Goal: Task Accomplishment & Management: Manage account settings

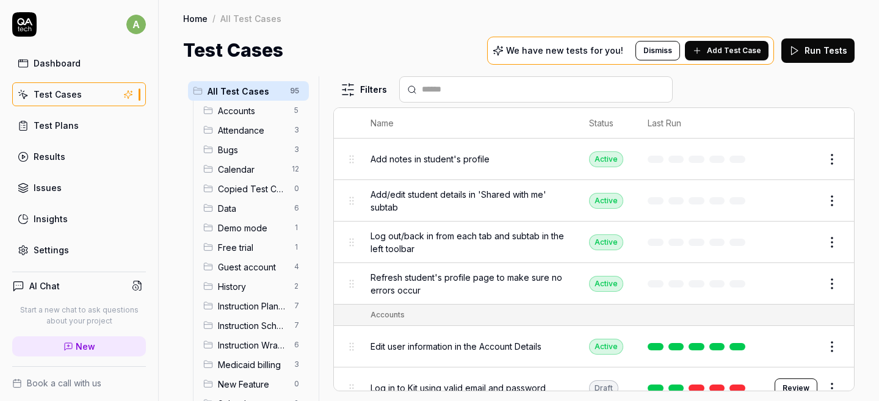
click at [85, 117] on link "Test Plans" at bounding box center [79, 125] width 134 height 24
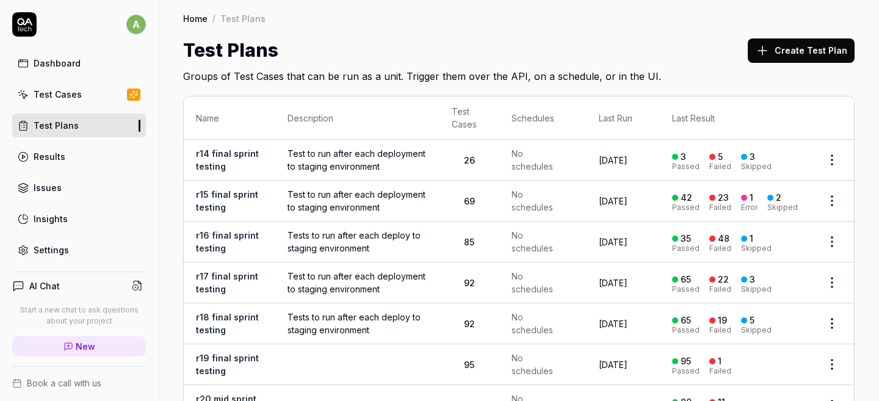
click at [774, 49] on button "Create Test Plan" at bounding box center [800, 50] width 107 height 24
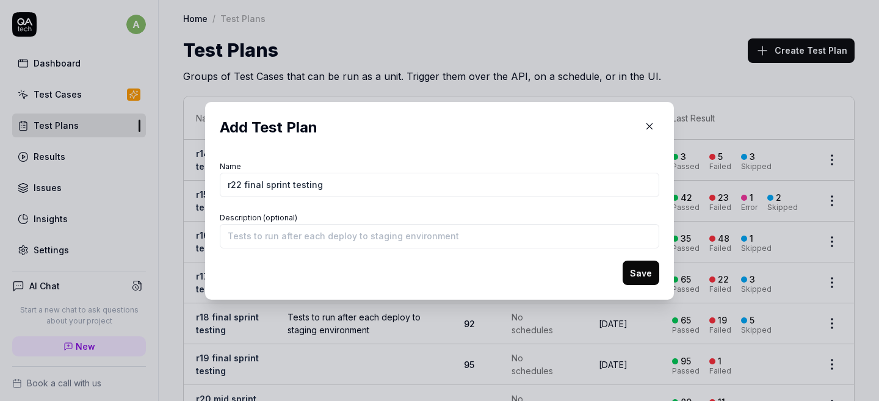
type input "r22 final sprint testing"
click at [649, 269] on button "Save" at bounding box center [640, 273] width 37 height 24
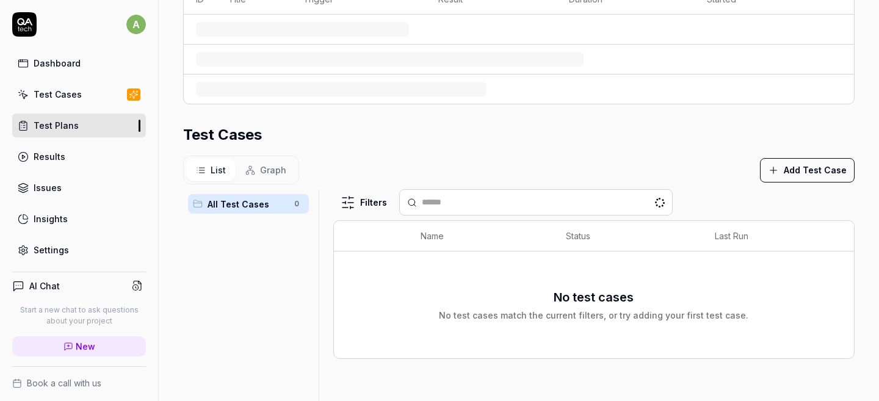
scroll to position [223, 0]
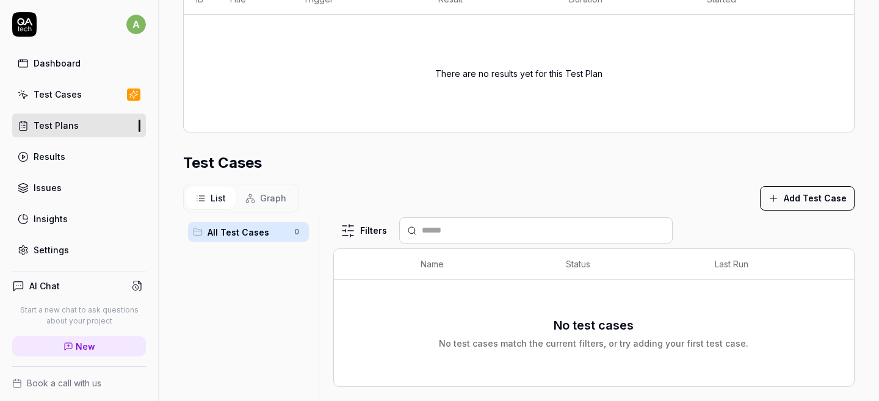
click at [79, 90] on link "Test Cases" at bounding box center [79, 94] width 134 height 24
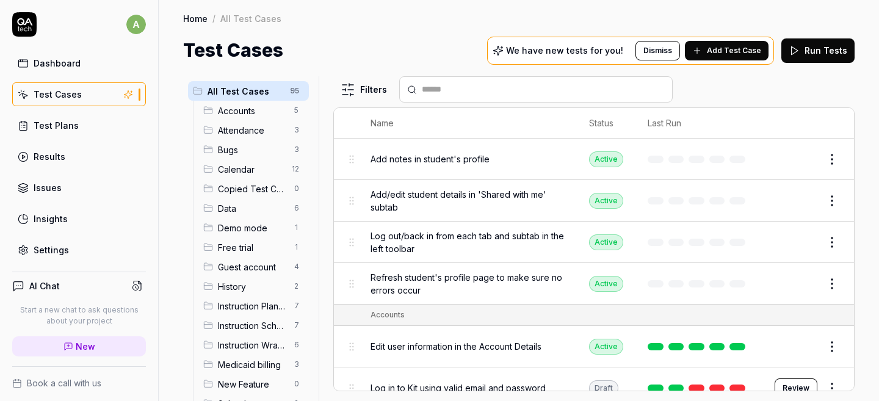
click at [825, 200] on html "a Dashboard Test Cases Test Plans Results Issues Insights Settings AI Chat Star…" at bounding box center [439, 200] width 879 height 401
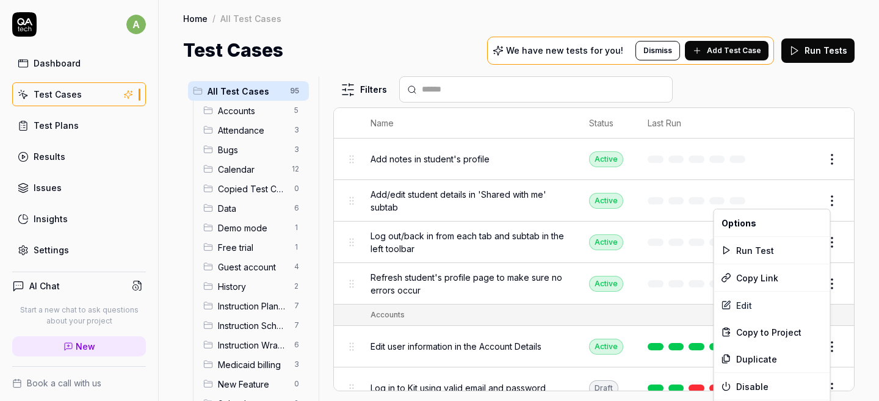
click at [825, 200] on html "a Dashboard Test Cases Test Plans Results Issues Insights Settings AI Chat Star…" at bounding box center [439, 200] width 879 height 401
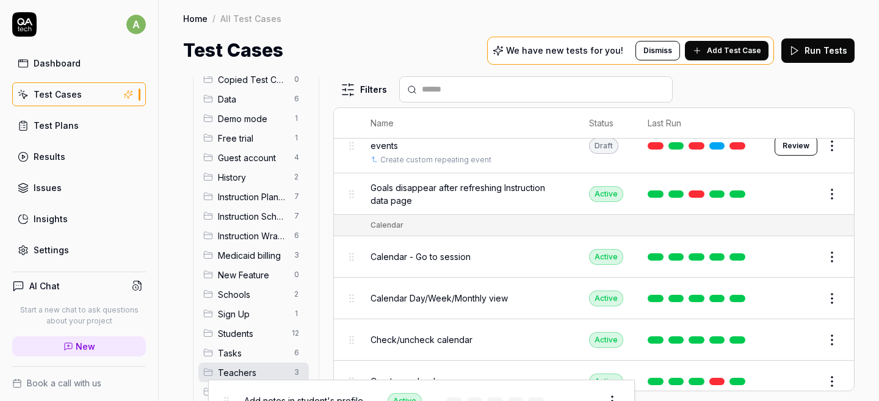
scroll to position [129, 0]
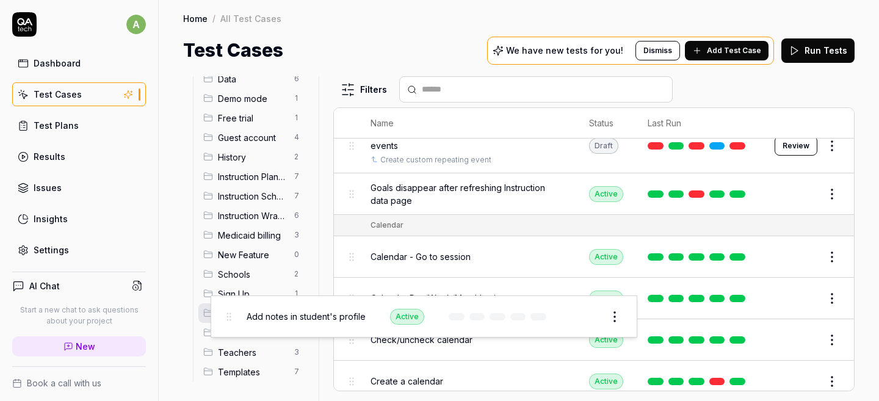
drag, startPoint x: 350, startPoint y: 162, endPoint x: 227, endPoint y: 320, distance: 200.0
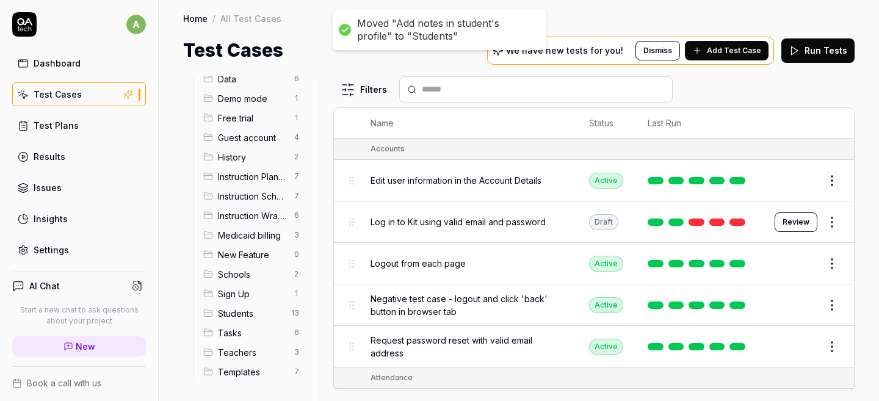
scroll to position [0, 0]
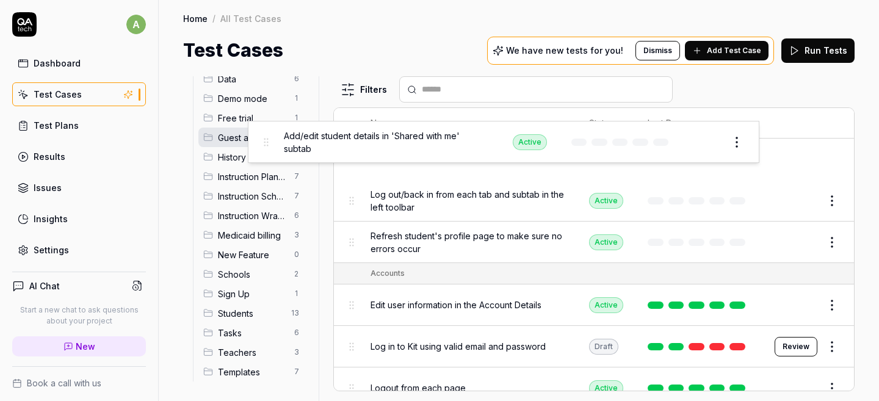
drag, startPoint x: 350, startPoint y: 158, endPoint x: 265, endPoint y: 142, distance: 86.4
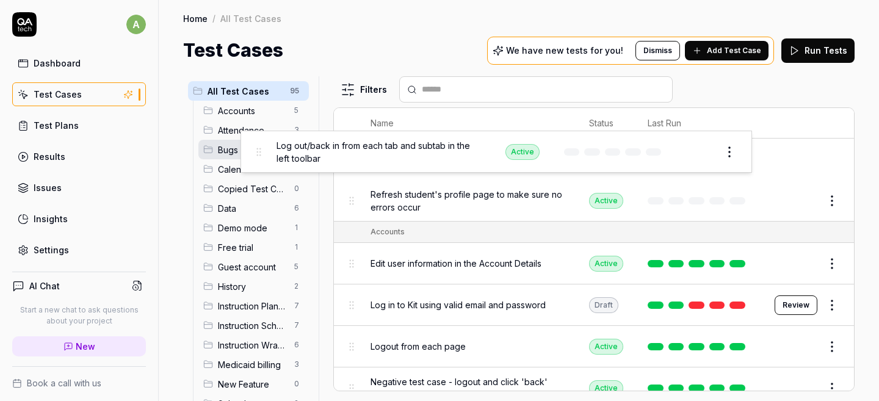
drag, startPoint x: 353, startPoint y: 158, endPoint x: 261, endPoint y: 151, distance: 93.0
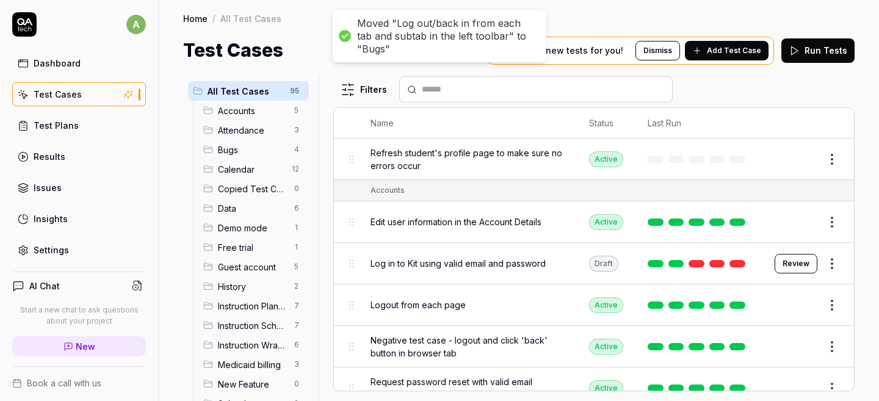
click at [283, 152] on html "Moved "Log out/back in from each tab and subtab in the left toolbar" to "Bugs" …" at bounding box center [439, 200] width 879 height 401
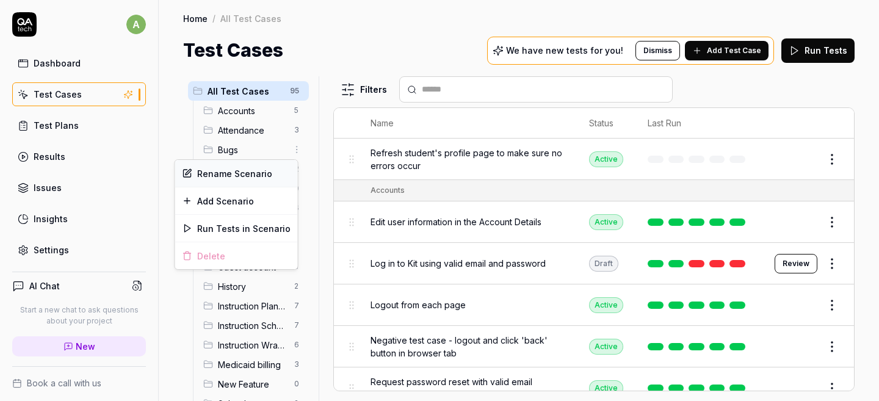
click at [270, 172] on div "Rename Scenario" at bounding box center [236, 173] width 123 height 27
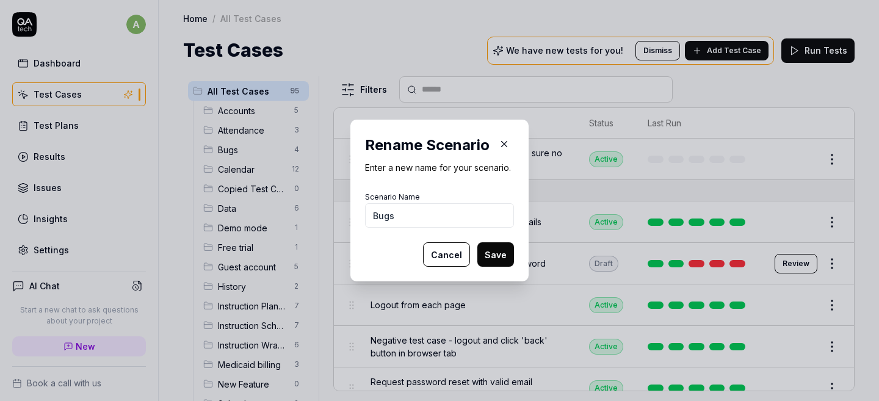
click at [369, 213] on input "Bugs" at bounding box center [439, 215] width 149 height 24
type input "Recurring Bugs"
click at [494, 254] on button "Save" at bounding box center [495, 254] width 37 height 24
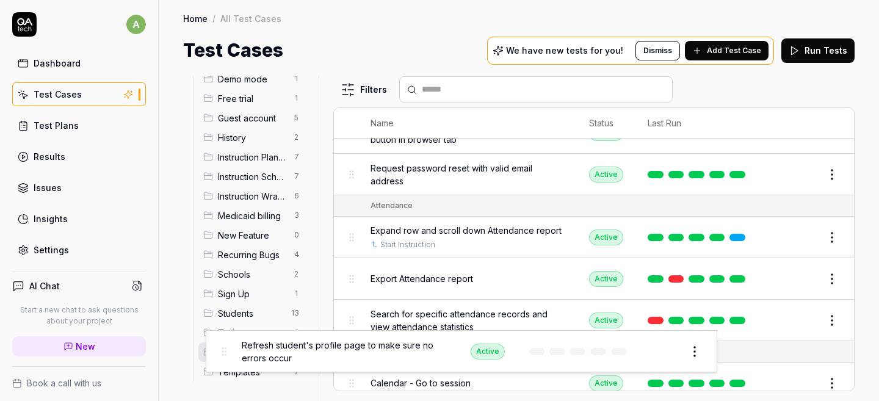
scroll to position [215, 0]
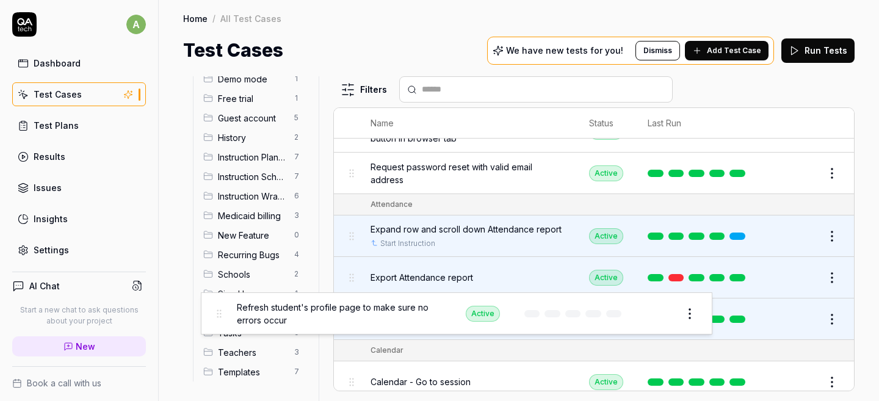
drag, startPoint x: 348, startPoint y: 159, endPoint x: 216, endPoint y: 314, distance: 203.4
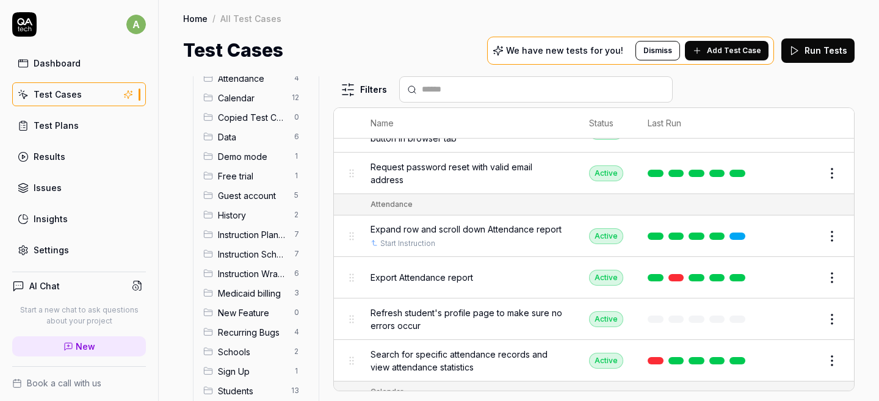
scroll to position [0, 0]
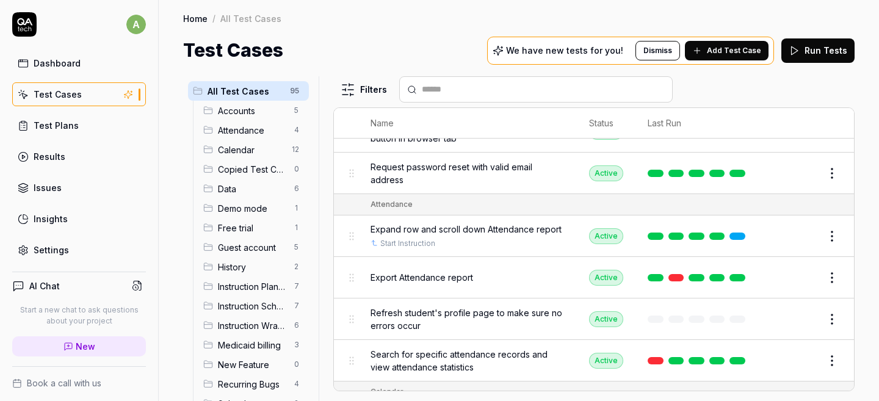
click at [236, 130] on span "Attendance" at bounding box center [252, 130] width 69 height 13
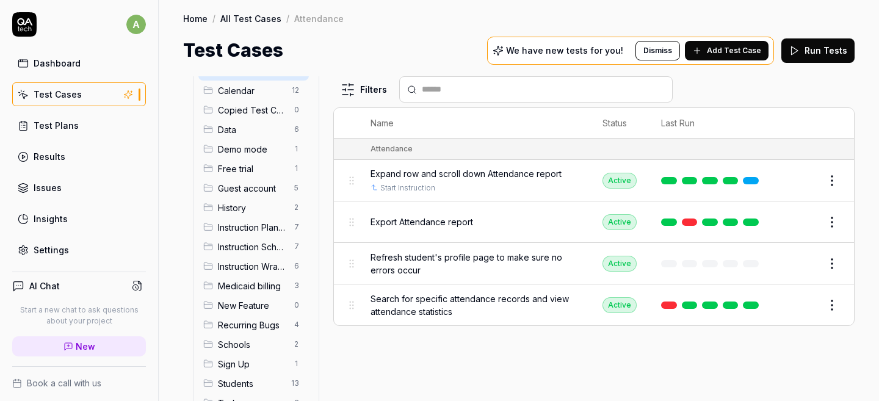
scroll to position [129, 0]
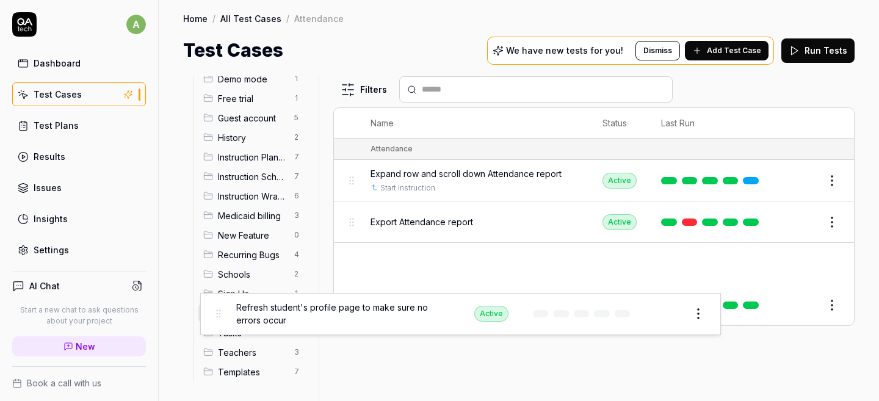
drag, startPoint x: 353, startPoint y: 262, endPoint x: 220, endPoint y: 314, distance: 142.8
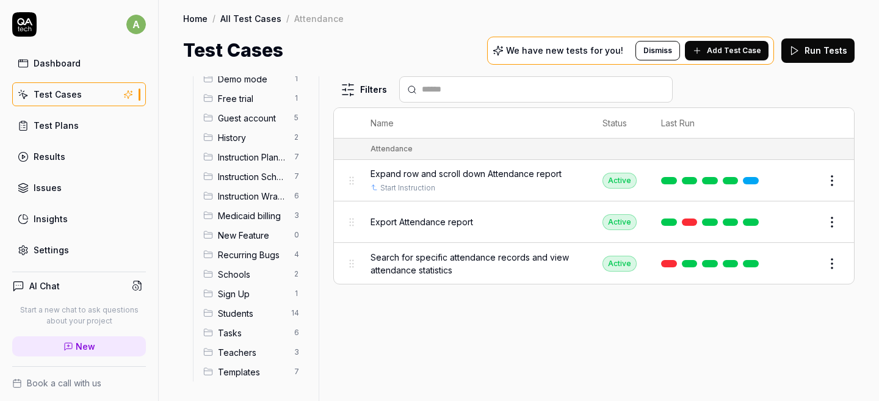
click at [241, 311] on span "Students" at bounding box center [251, 313] width 66 height 13
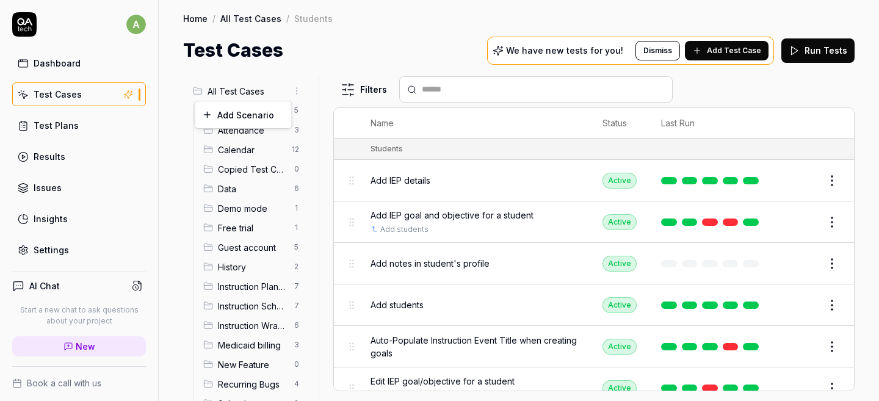
click at [290, 91] on html "a Dashboard Test Cases Test Plans Results Issues Insights Settings AI Chat Star…" at bounding box center [439, 200] width 879 height 401
click at [265, 118] on div "Add Scenario" at bounding box center [243, 114] width 96 height 27
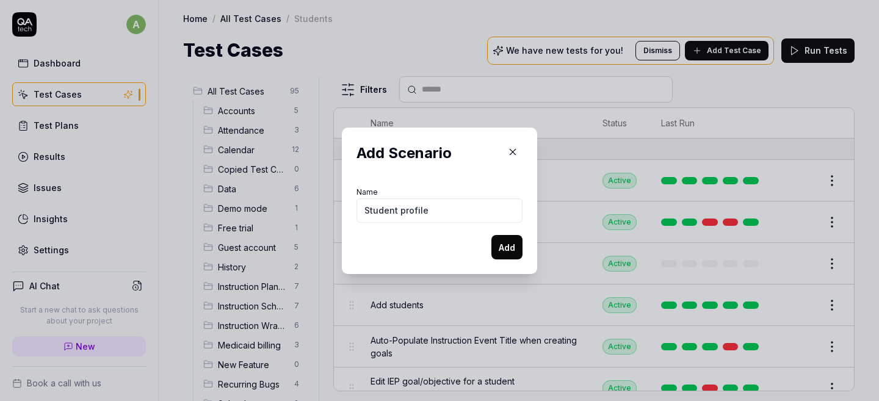
type input "Student profile"
click at [491, 235] on button "Add" at bounding box center [506, 247] width 31 height 24
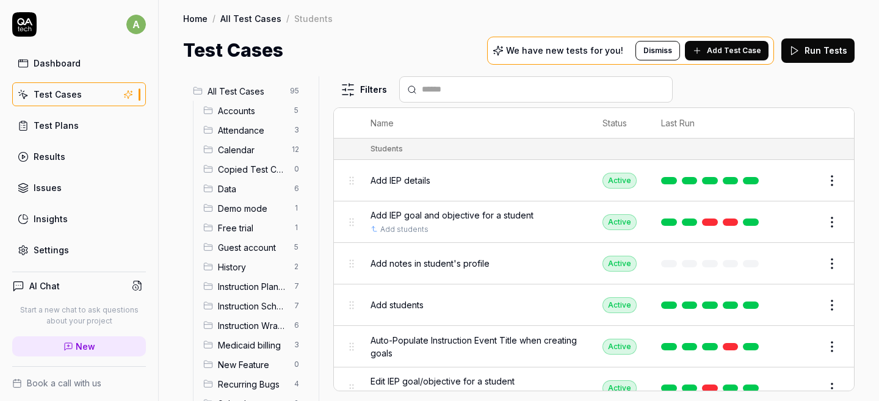
scroll to position [149, 0]
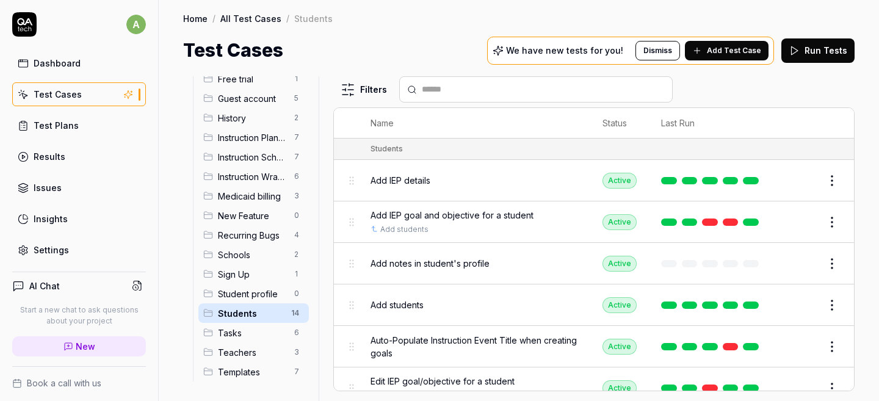
click at [247, 308] on span "Students" at bounding box center [251, 313] width 66 height 13
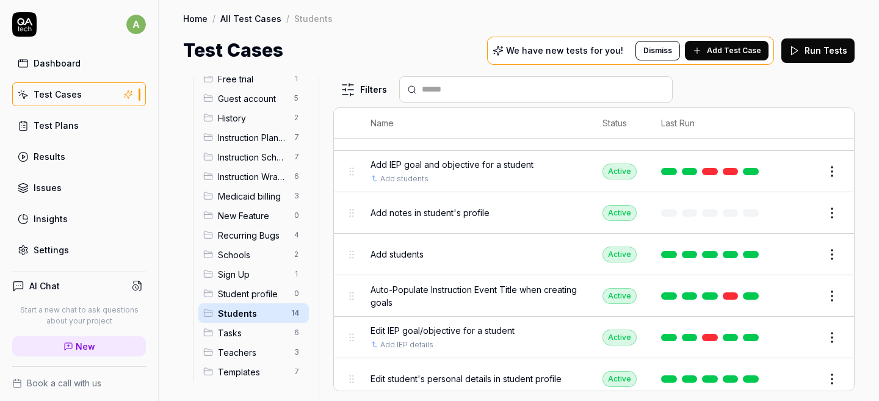
scroll to position [0, 0]
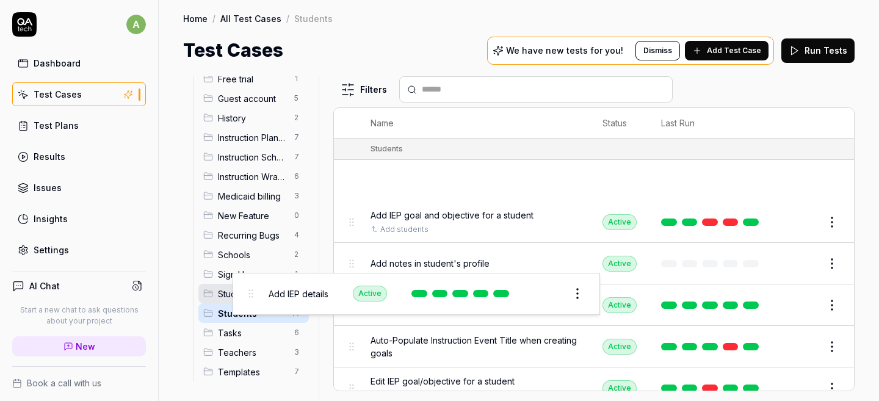
drag, startPoint x: 353, startPoint y: 181, endPoint x: 252, endPoint y: 295, distance: 152.6
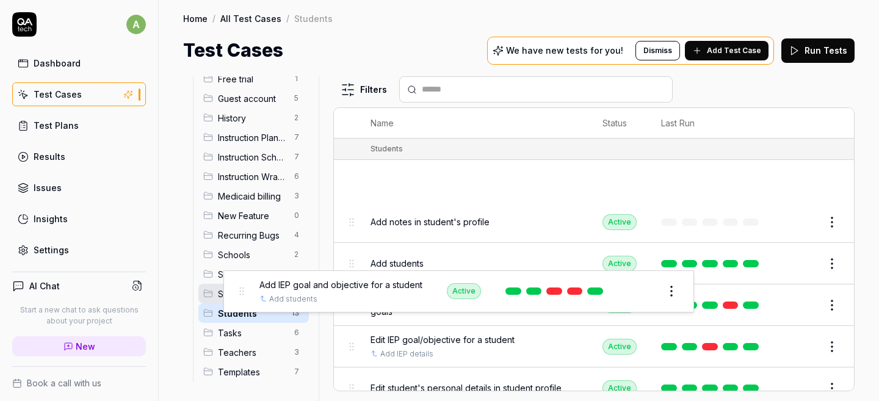
drag, startPoint x: 353, startPoint y: 182, endPoint x: 243, endPoint y: 293, distance: 156.6
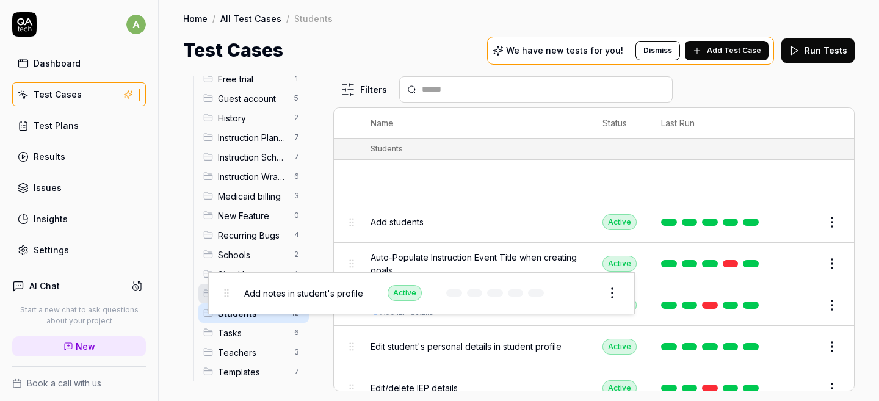
drag, startPoint x: 355, startPoint y: 185, endPoint x: 229, endPoint y: 298, distance: 168.9
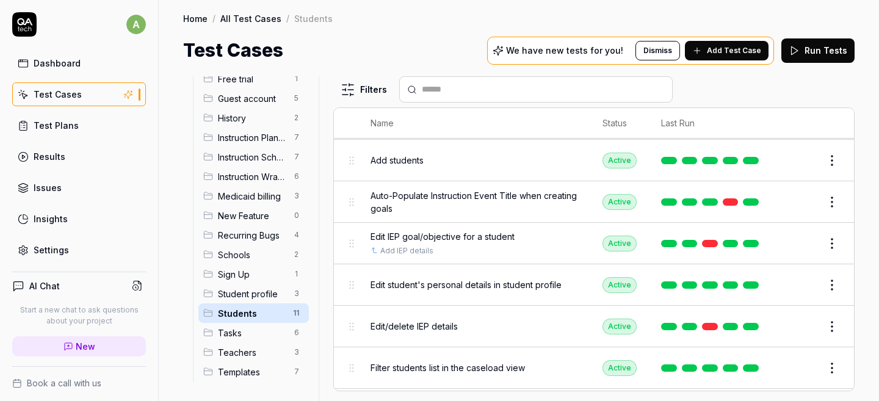
scroll to position [22, 0]
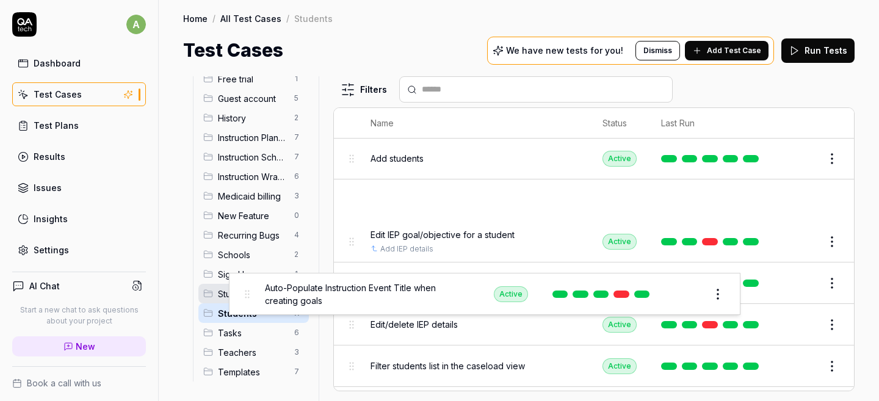
drag, startPoint x: 353, startPoint y: 200, endPoint x: 249, endPoint y: 295, distance: 141.2
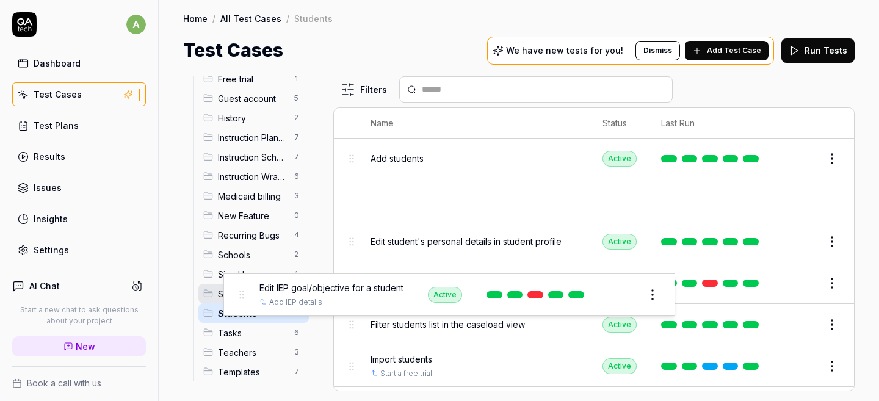
drag, startPoint x: 351, startPoint y: 199, endPoint x: 241, endPoint y: 295, distance: 145.7
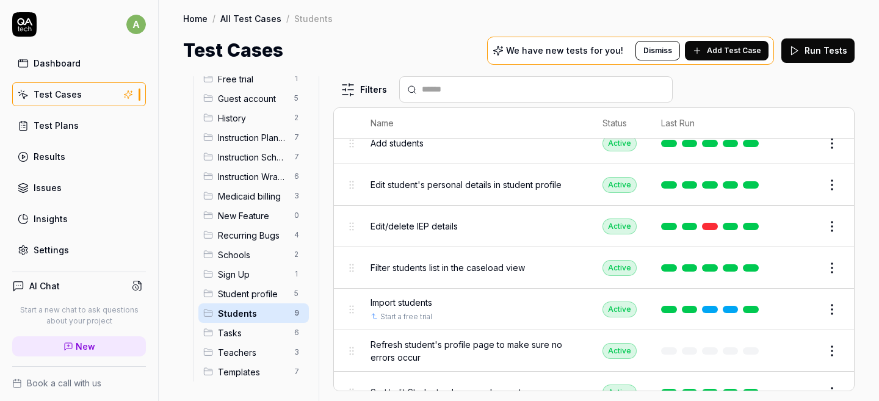
scroll to position [38, 0]
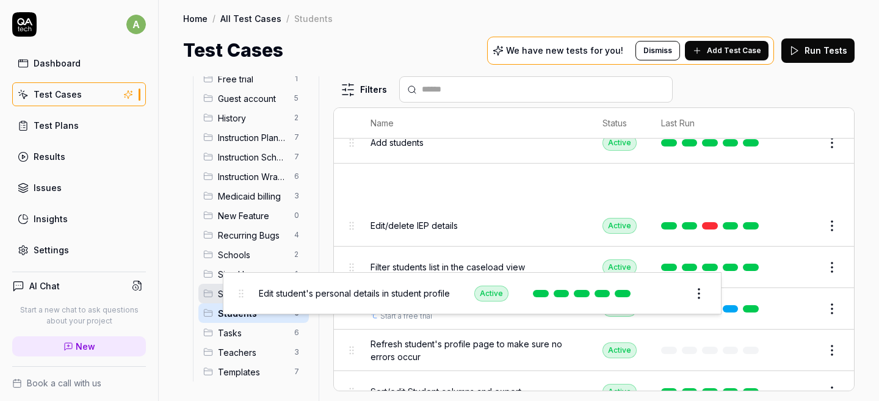
drag, startPoint x: 352, startPoint y: 179, endPoint x: 242, endPoint y: 290, distance: 156.2
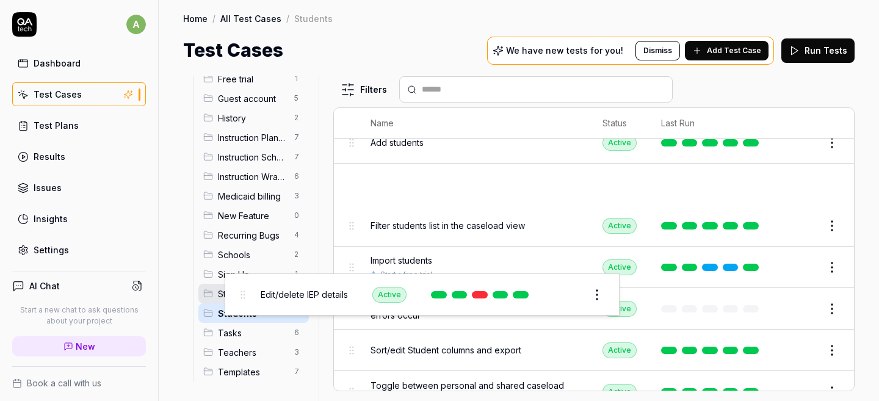
drag, startPoint x: 350, startPoint y: 187, endPoint x: 242, endPoint y: 300, distance: 155.8
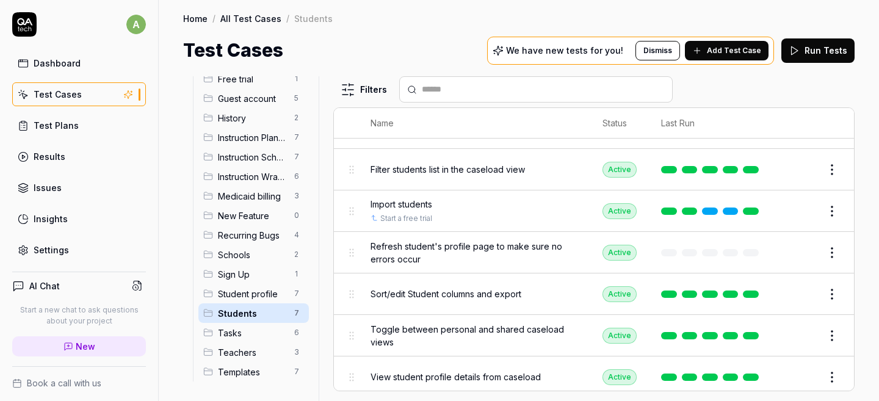
scroll to position [56, 0]
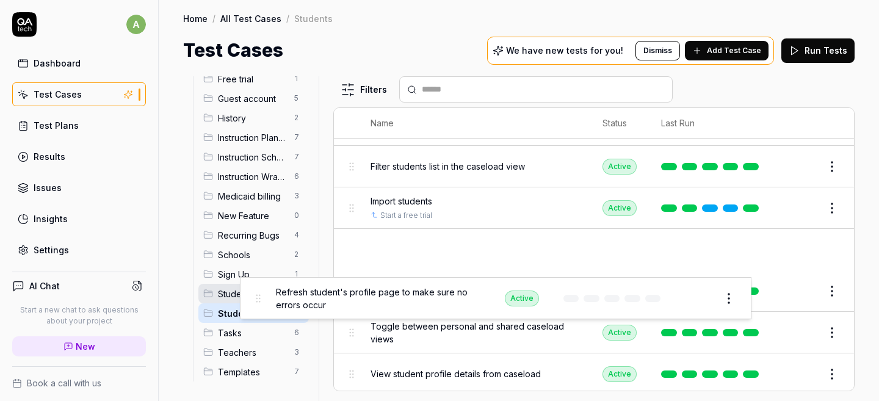
drag, startPoint x: 350, startPoint y: 245, endPoint x: 257, endPoint y: 296, distance: 106.2
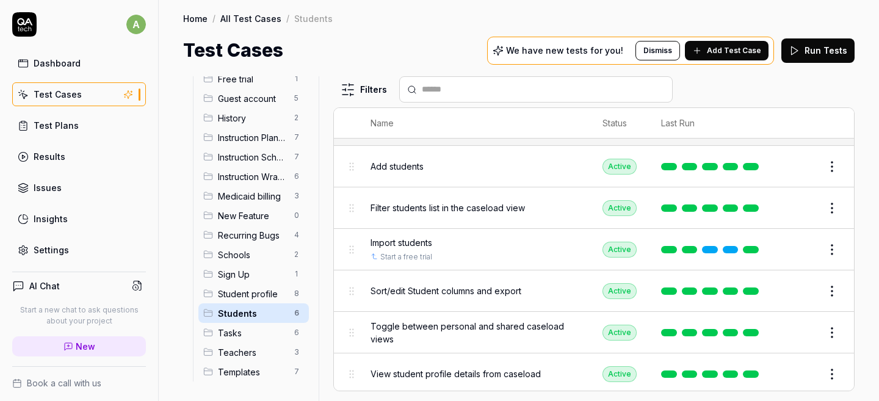
scroll to position [0, 0]
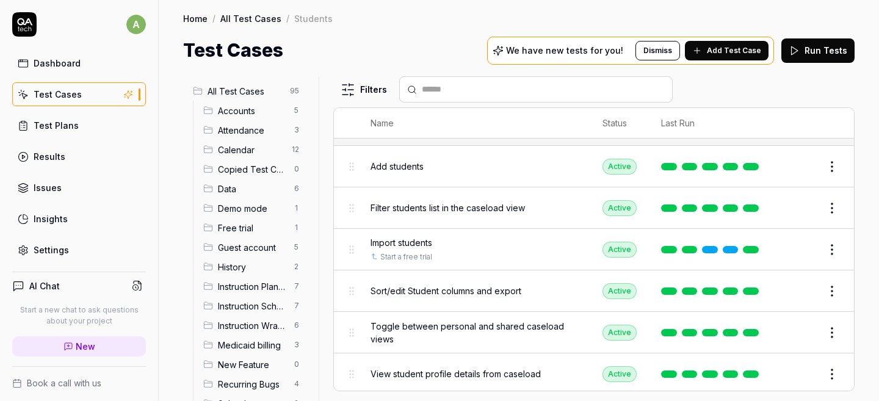
click at [249, 105] on span "Accounts" at bounding box center [252, 110] width 69 height 13
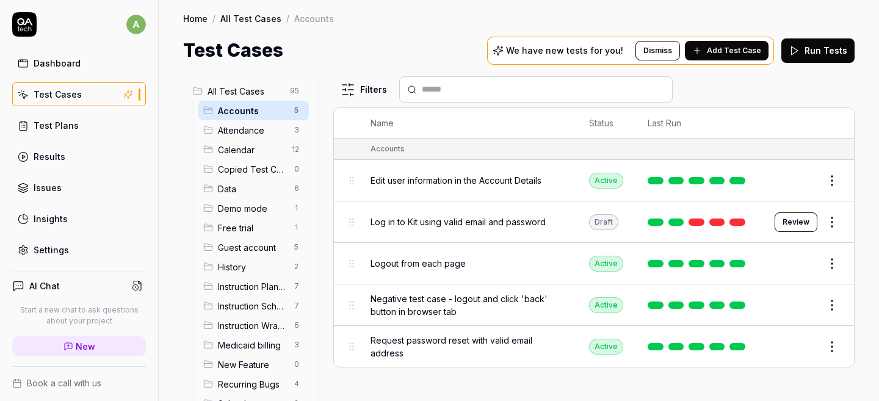
click at [793, 216] on button "Review" at bounding box center [795, 222] width 43 height 20
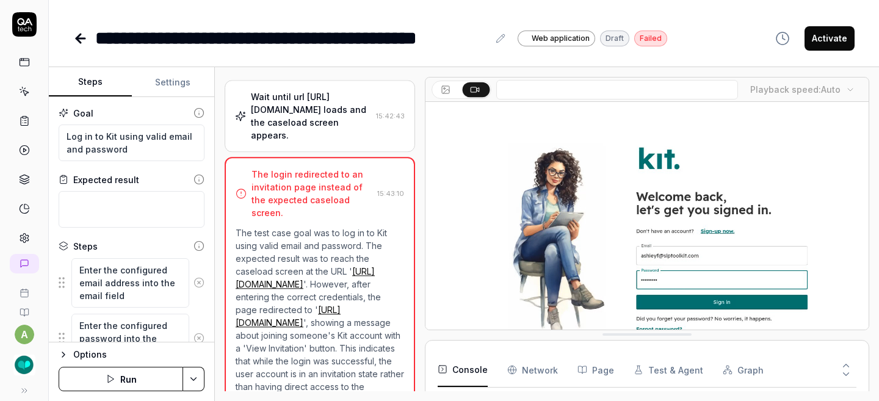
click at [180, 85] on button "Settings" at bounding box center [173, 82] width 83 height 29
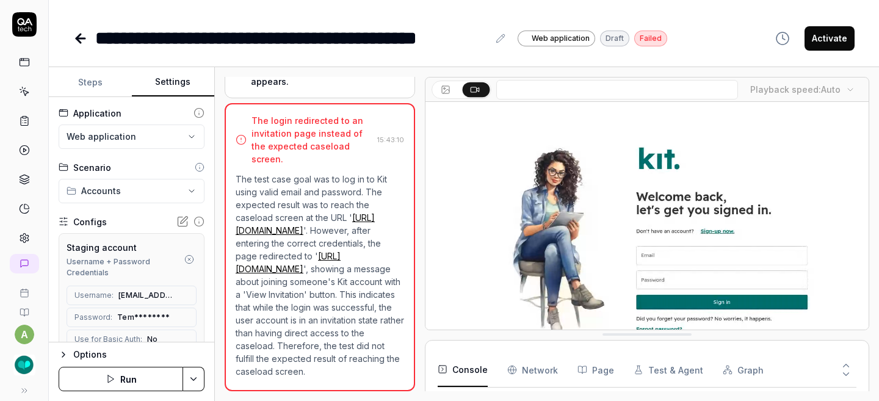
scroll to position [25, 0]
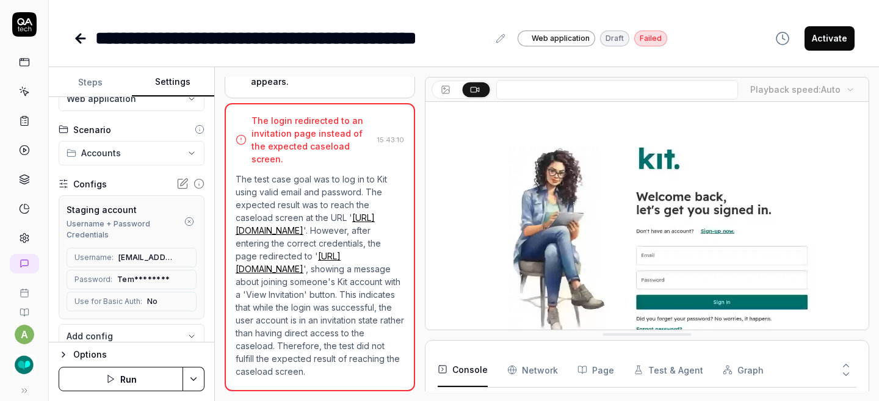
scroll to position [38, 0]
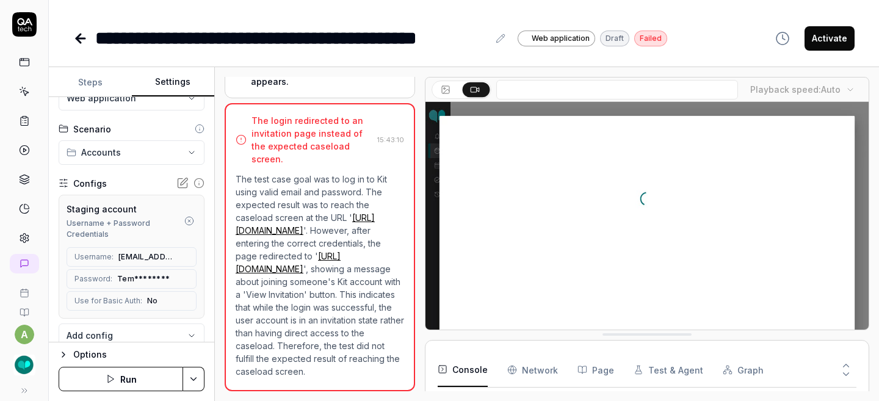
click at [118, 375] on button "Run" at bounding box center [121, 379] width 124 height 24
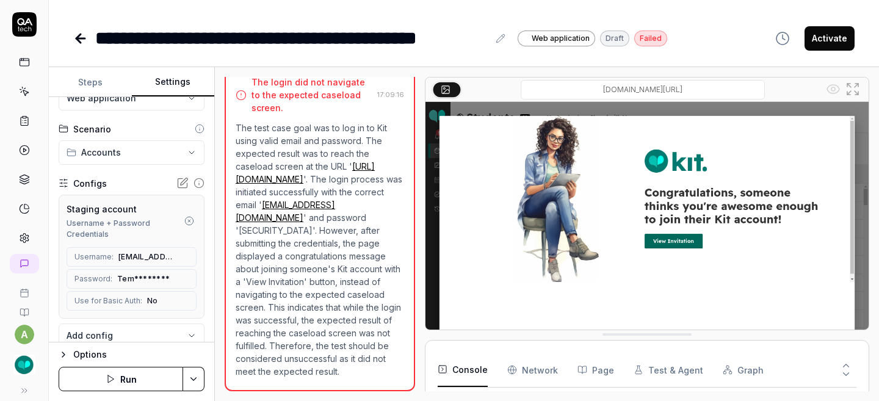
scroll to position [334, 0]
click at [82, 38] on icon at bounding box center [80, 38] width 9 height 0
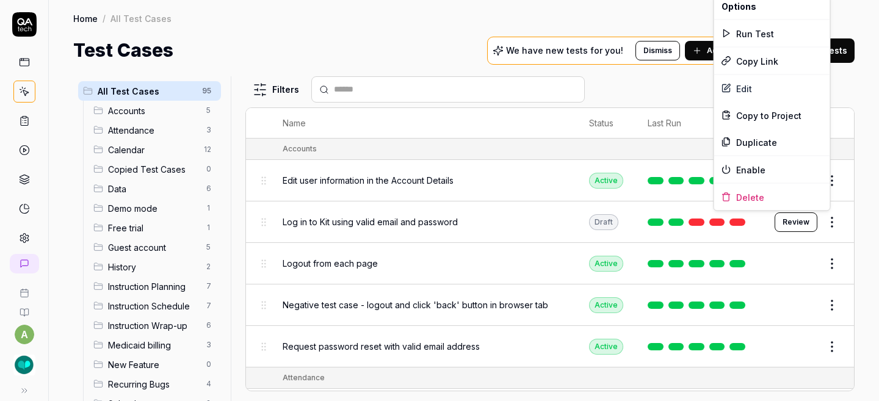
click at [827, 219] on html "a Home / All Test Cases Home / All Test Cases Test Cases We have new tests for …" at bounding box center [439, 200] width 879 height 401
click at [788, 193] on div "Delete" at bounding box center [772, 197] width 116 height 27
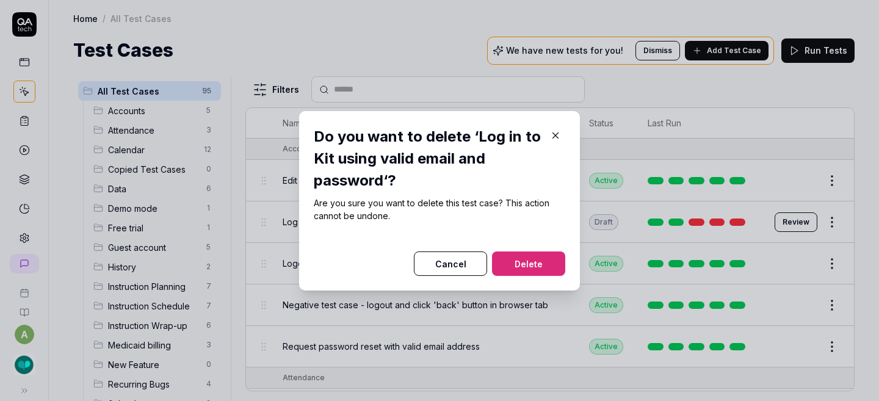
click at [530, 265] on button "Delete" at bounding box center [528, 263] width 73 height 24
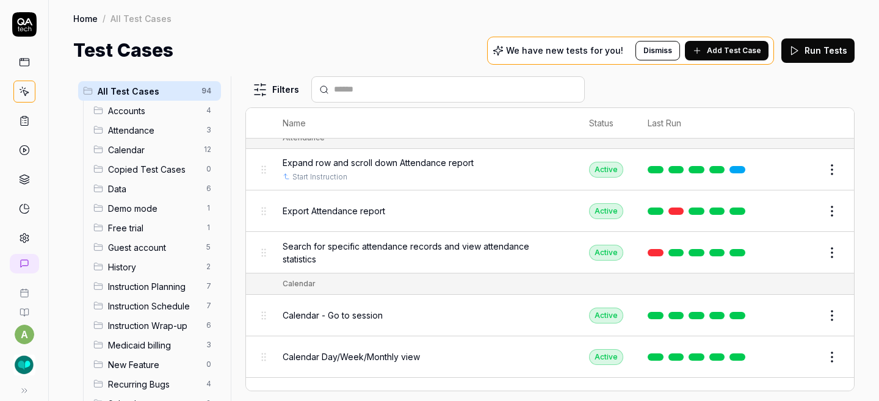
scroll to position [175, 0]
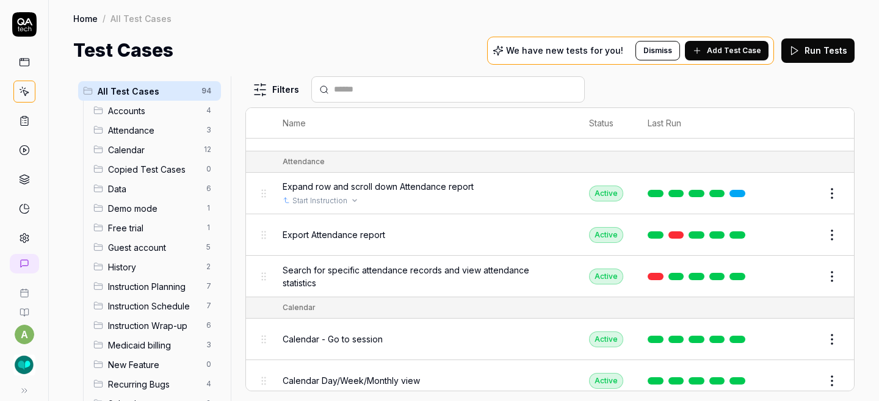
click at [523, 195] on div "Start Instruction" at bounding box center [424, 200] width 282 height 11
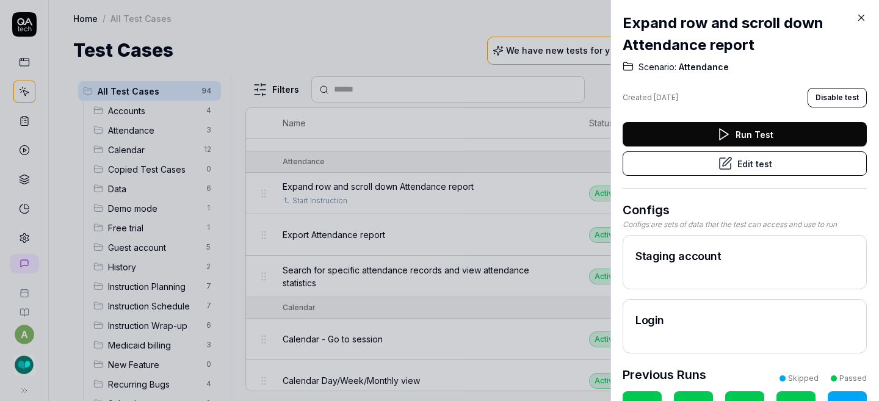
click at [862, 16] on icon at bounding box center [860, 17] width 5 height 5
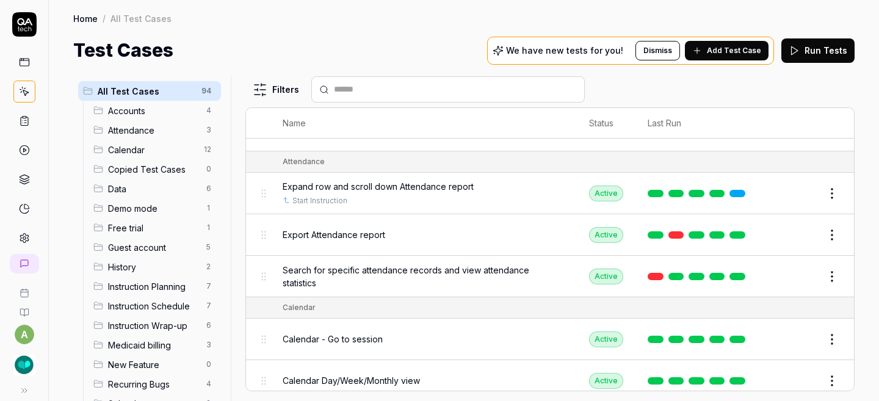
click at [383, 185] on span "Expand row and scroll down Attendance report" at bounding box center [378, 186] width 191 height 13
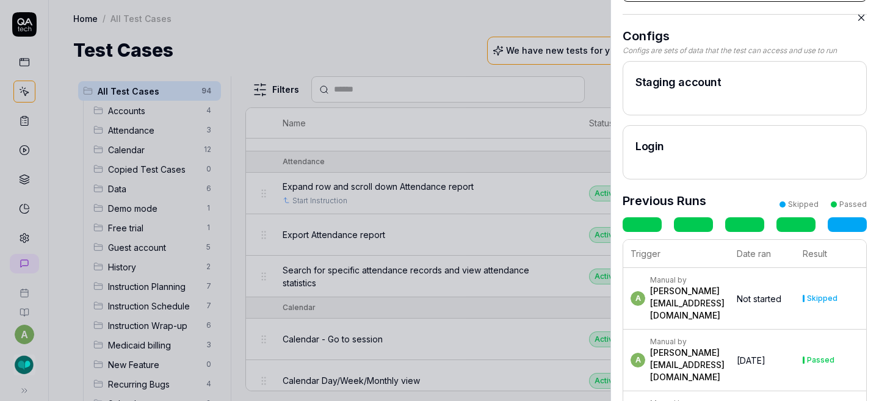
scroll to position [167, 0]
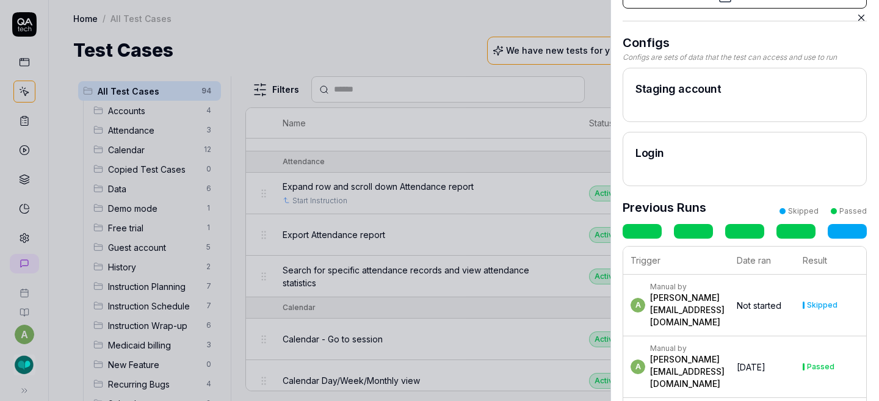
click at [724, 298] on div "[PERSON_NAME][EMAIL_ADDRESS][DOMAIN_NAME]" at bounding box center [687, 310] width 74 height 37
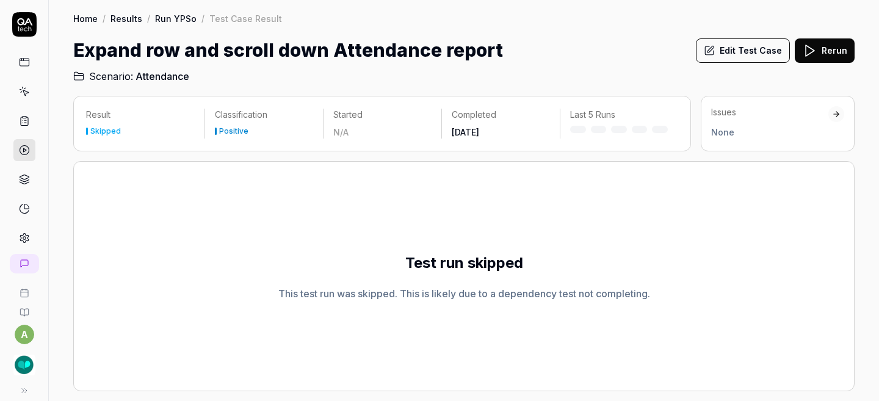
click at [725, 298] on div "Test run skipped This test run was skipped. This is likely due to a dependency …" at bounding box center [463, 276] width 781 height 230
click at [740, 49] on button "Edit Test Case" at bounding box center [743, 50] width 94 height 24
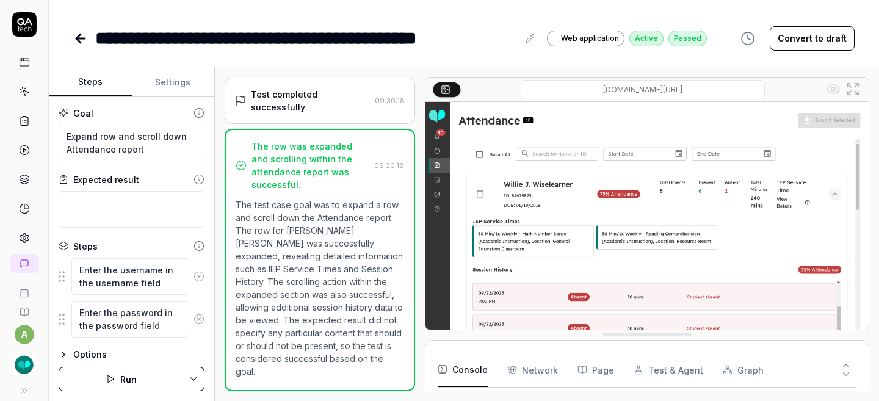
scroll to position [49, 0]
click at [79, 46] on link at bounding box center [81, 38] width 17 height 24
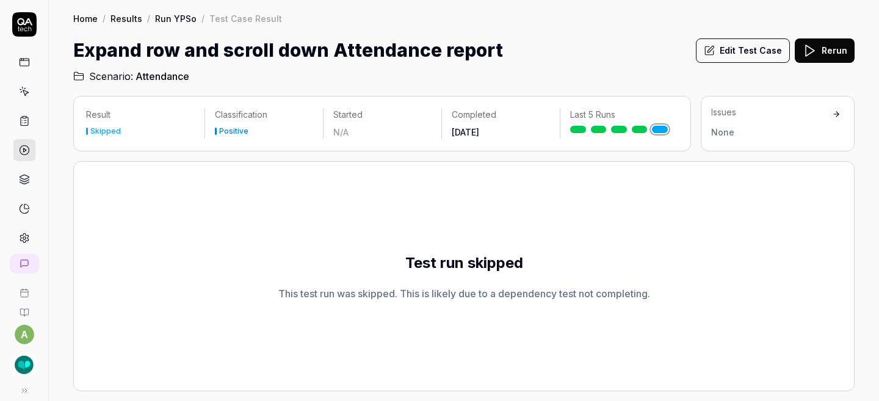
click at [23, 91] on icon at bounding box center [24, 91] width 11 height 11
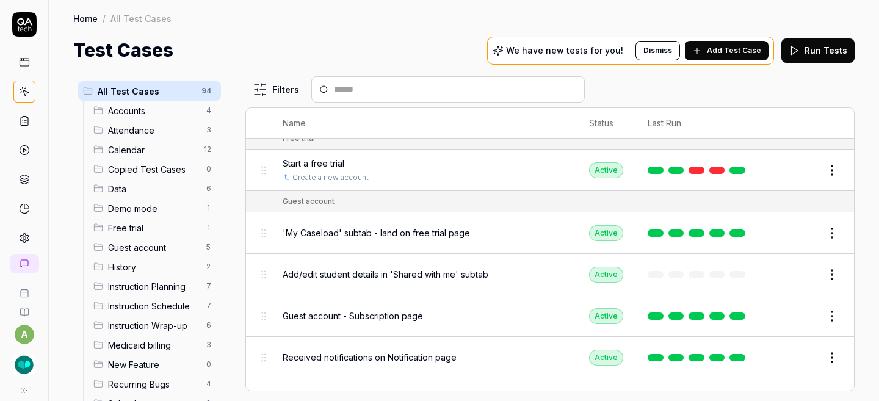
scroll to position [1207, 0]
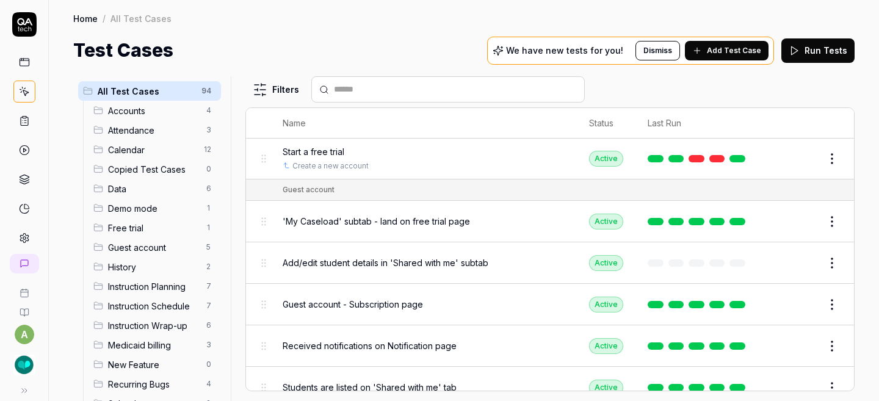
click at [381, 256] on span "Add/edit student details in 'Shared with me' subtab" at bounding box center [386, 262] width 206 height 13
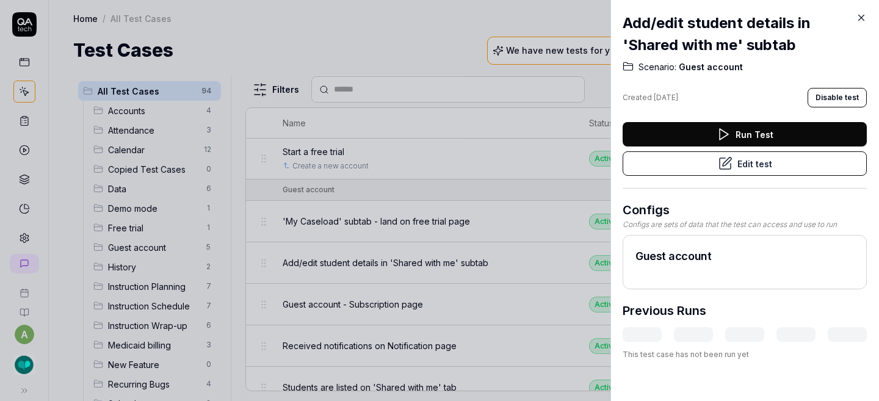
click at [666, 164] on button "Edit test" at bounding box center [744, 163] width 244 height 24
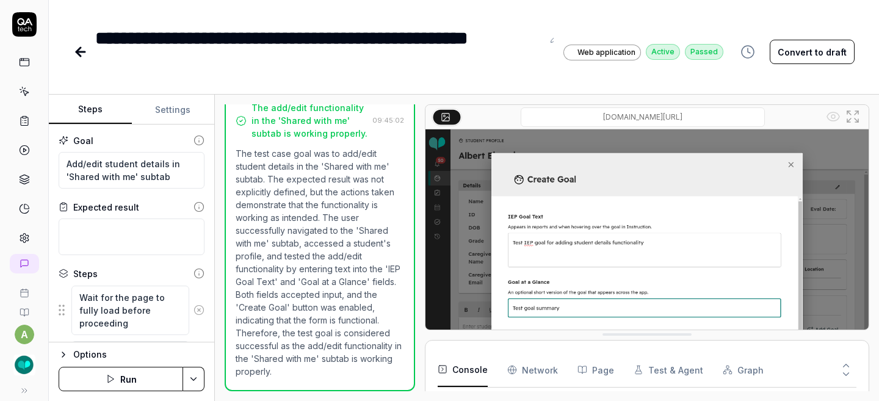
scroll to position [49, 0]
click at [81, 45] on icon at bounding box center [80, 52] width 15 height 15
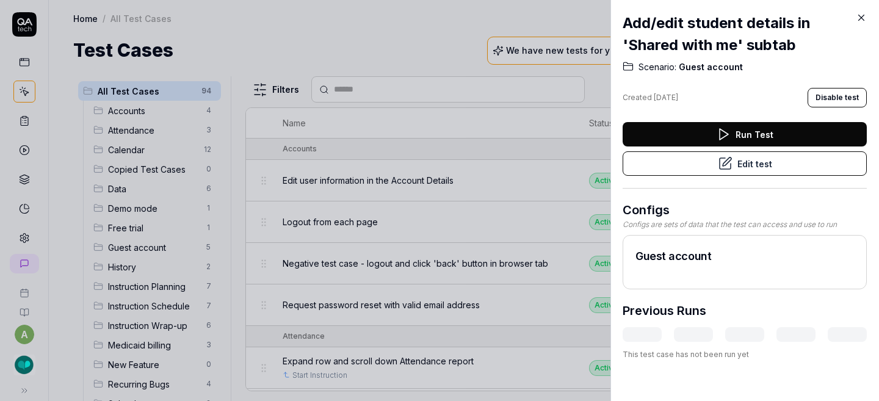
click at [864, 16] on icon at bounding box center [860, 17] width 11 height 11
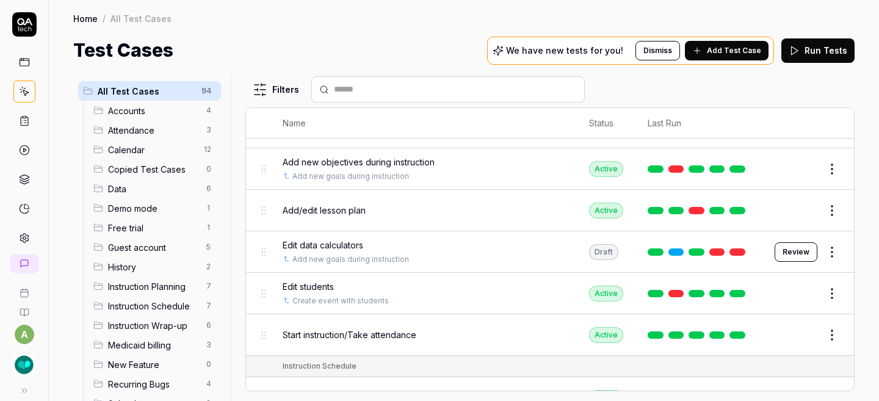
scroll to position [1679, 0]
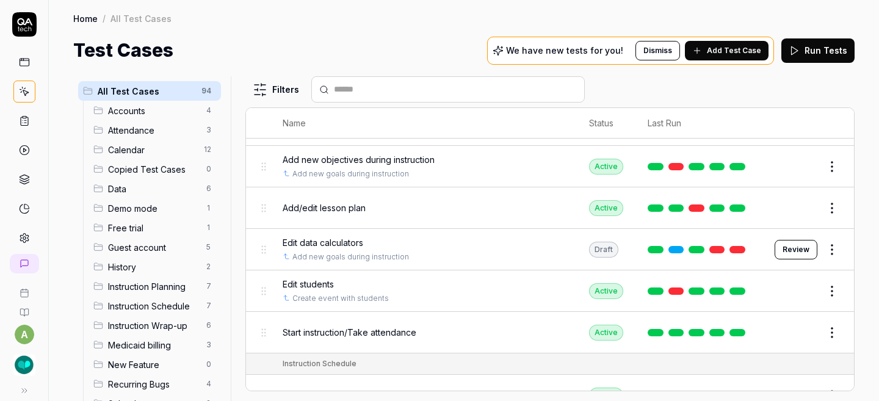
click at [782, 240] on button "Review" at bounding box center [795, 250] width 43 height 20
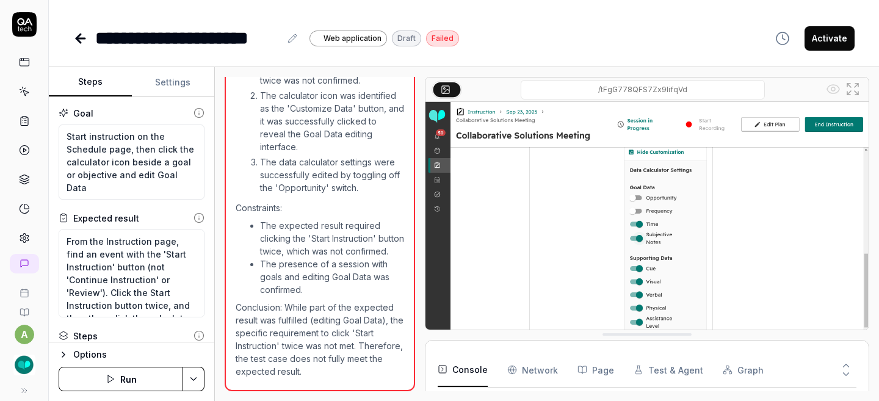
scroll to position [49, 0]
click at [111, 383] on icon "button" at bounding box center [111, 379] width 10 height 10
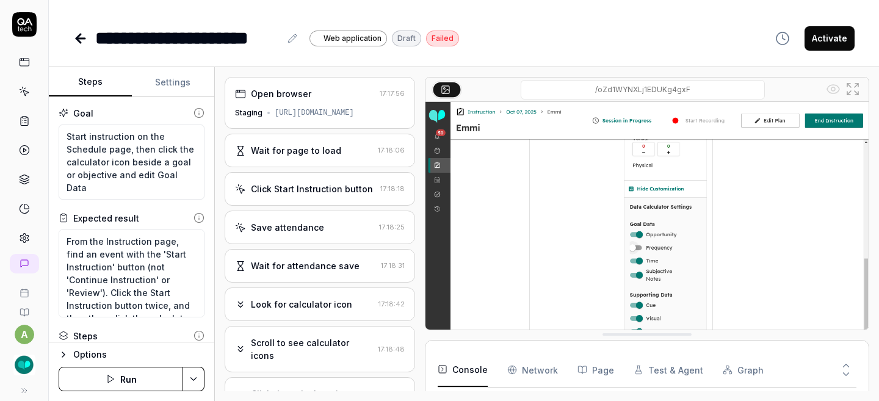
scroll to position [25, 0]
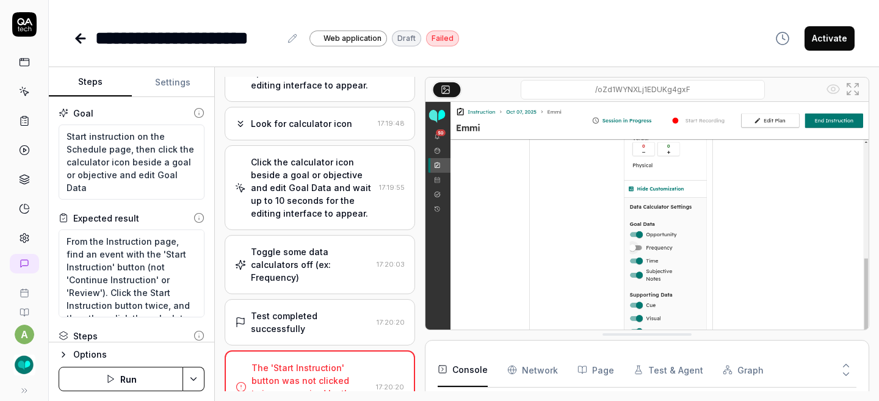
type textarea "*"
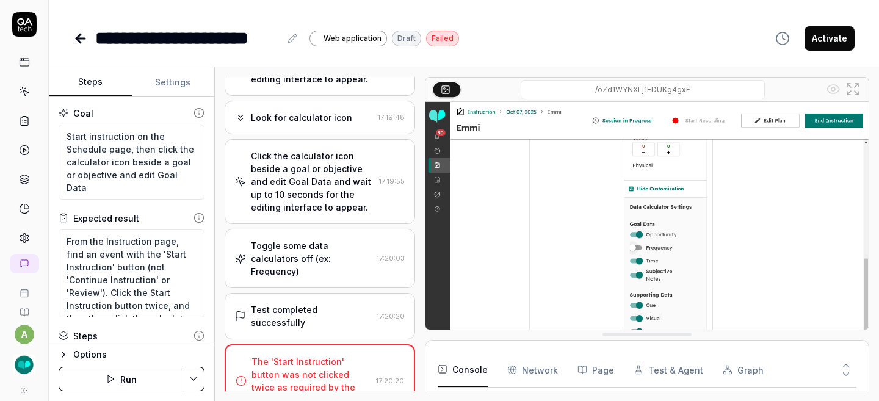
scroll to position [49, 0]
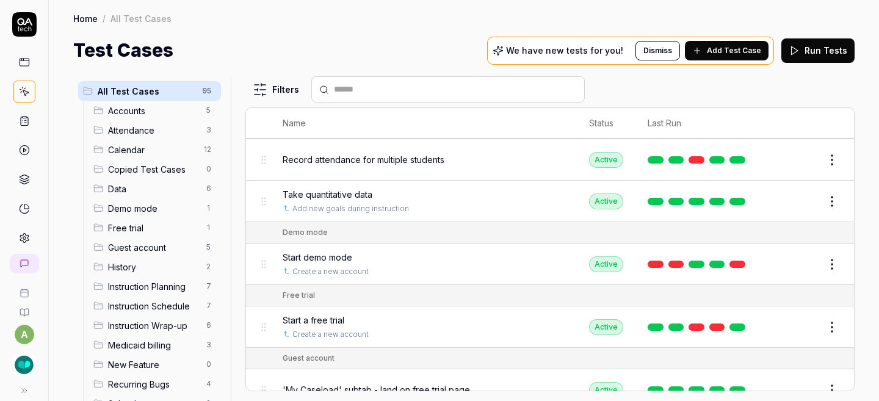
scroll to position [1087, 0]
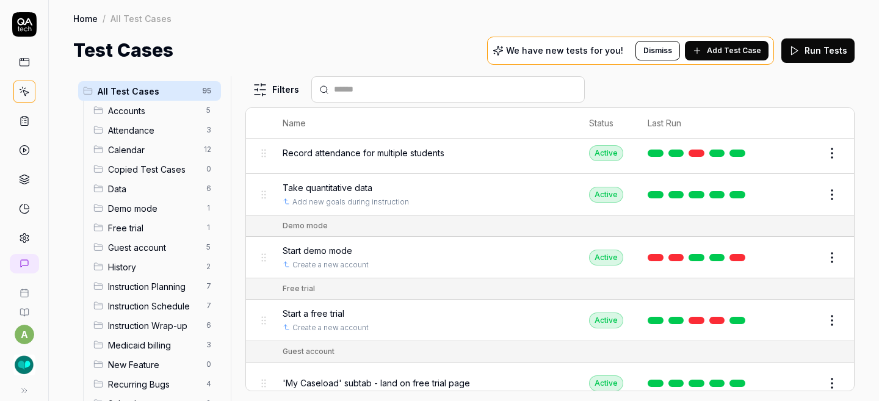
click at [788, 248] on button "Edit" at bounding box center [802, 258] width 29 height 20
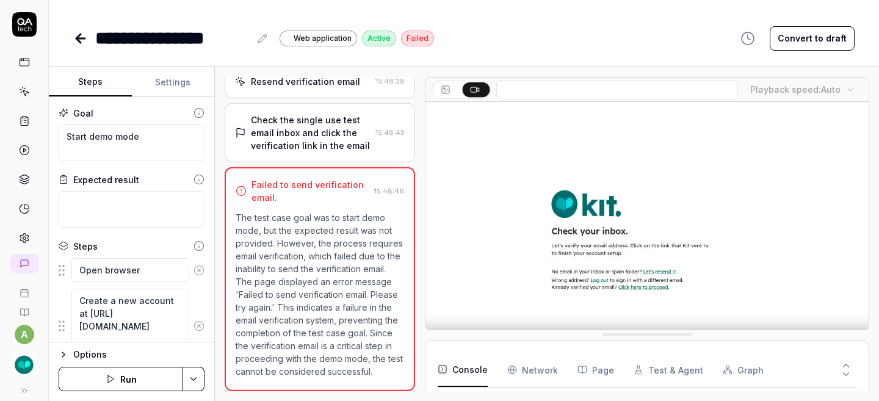
scroll to position [146, 0]
click at [804, 38] on button "Convert to draft" at bounding box center [811, 38] width 85 height 24
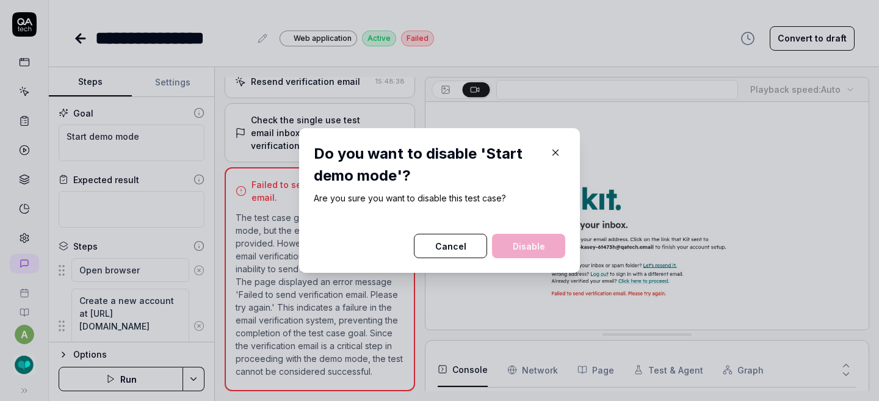
scroll to position [40, 0]
click at [521, 241] on button "Disable" at bounding box center [528, 246] width 73 height 24
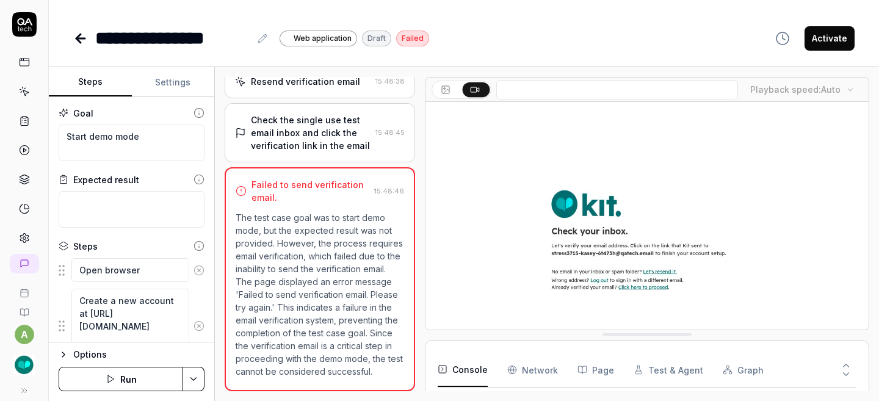
click at [144, 374] on button "Run" at bounding box center [121, 379] width 124 height 24
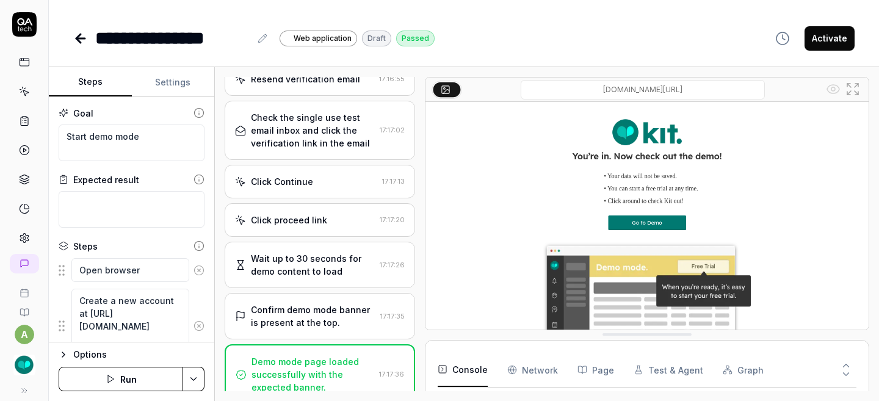
scroll to position [124, 0]
click at [818, 32] on button "Activate" at bounding box center [829, 38] width 50 height 24
type textarea "*"
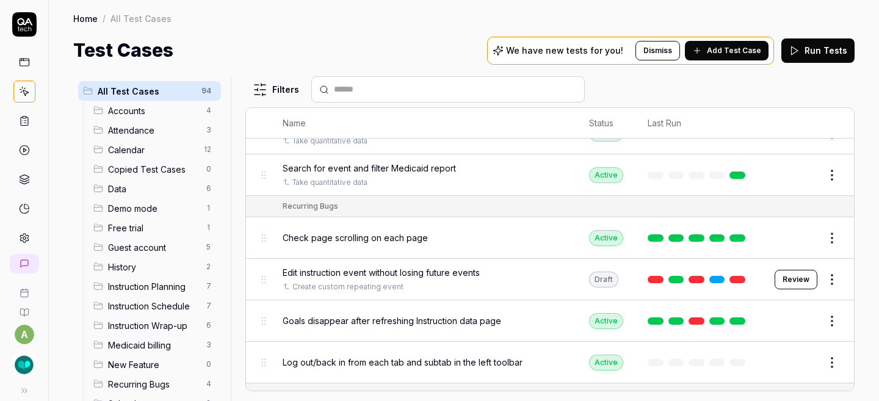
scroll to position [2591, 0]
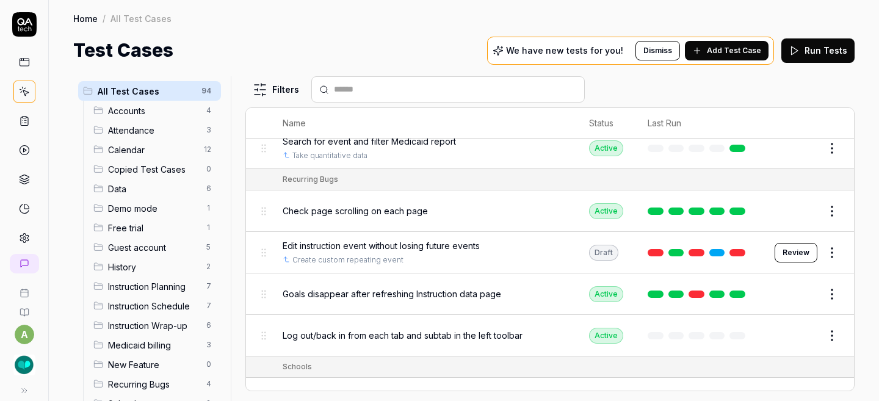
click at [790, 243] on button "Review" at bounding box center [795, 253] width 43 height 20
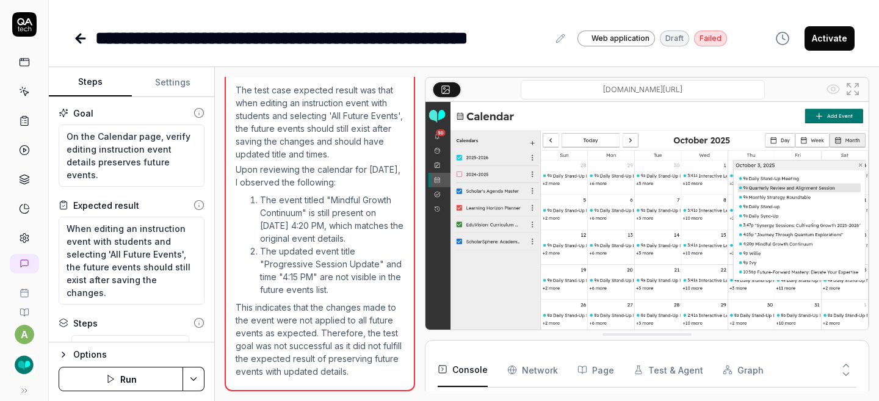
scroll to position [940, 0]
click at [129, 383] on button "Run" at bounding box center [121, 379] width 124 height 24
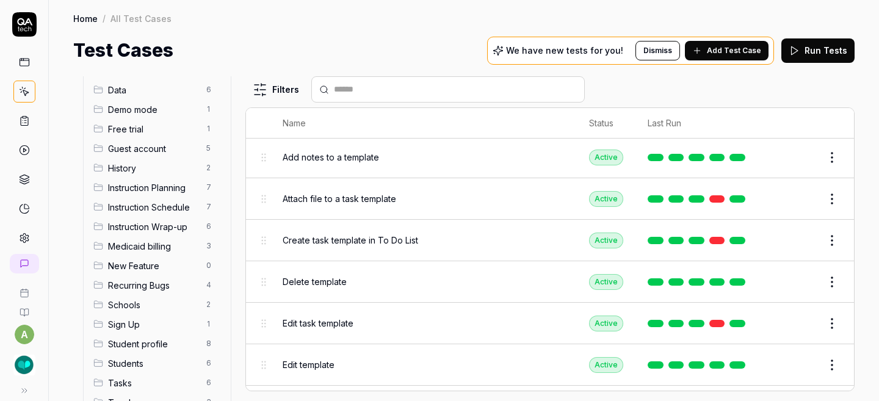
scroll to position [149, 0]
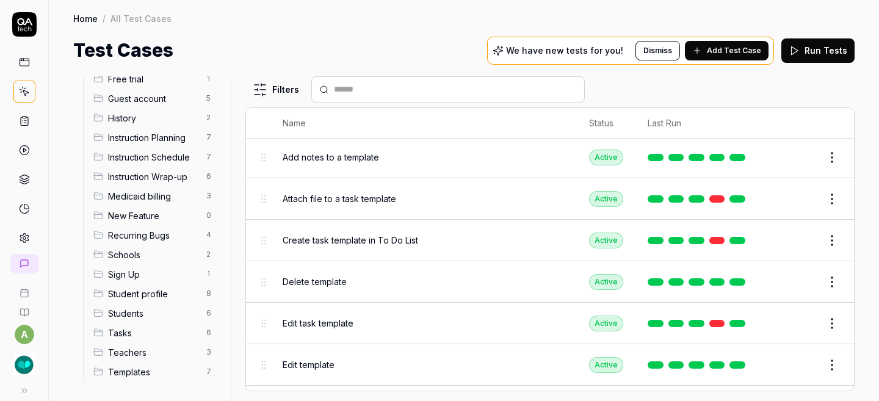
click at [134, 236] on span "Recurring Bugs" at bounding box center [153, 235] width 91 height 13
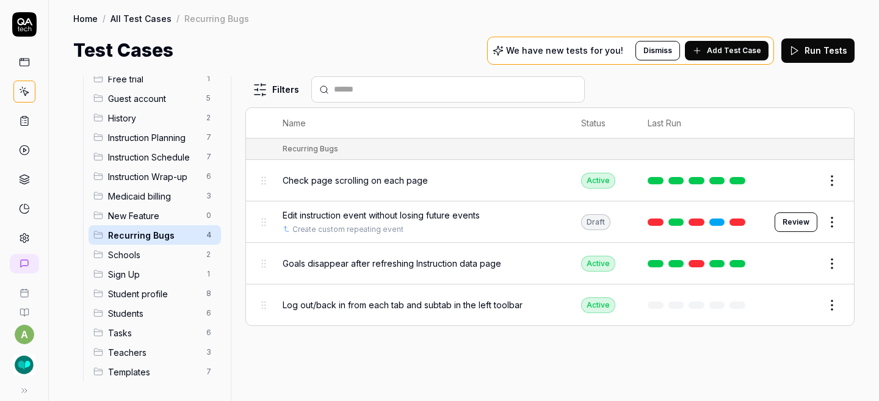
click at [741, 52] on span "Add Test Case" at bounding box center [734, 50] width 54 height 11
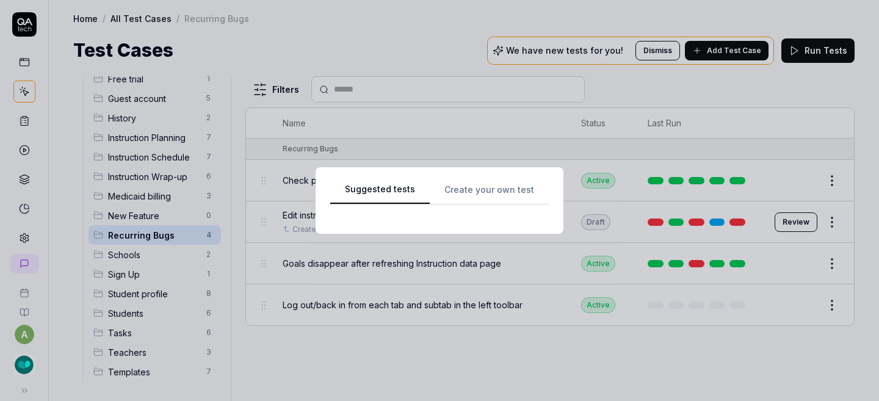
click at [497, 192] on div "Suggested tests Create your own test" at bounding box center [439, 200] width 218 height 37
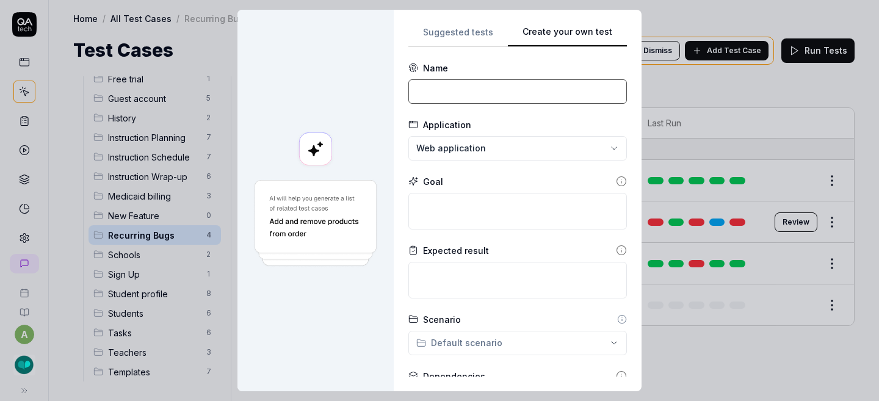
click at [489, 91] on input at bounding box center [517, 91] width 218 height 24
type input "Plan notes on wrap-up page"
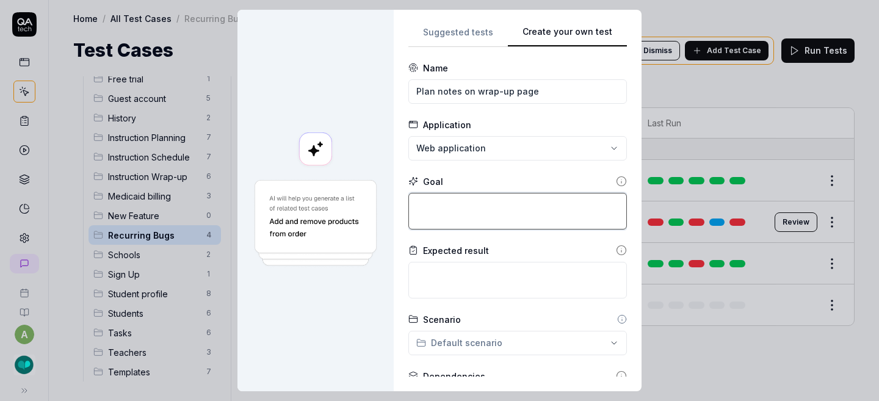
click at [442, 205] on textarea at bounding box center [517, 211] width 218 height 37
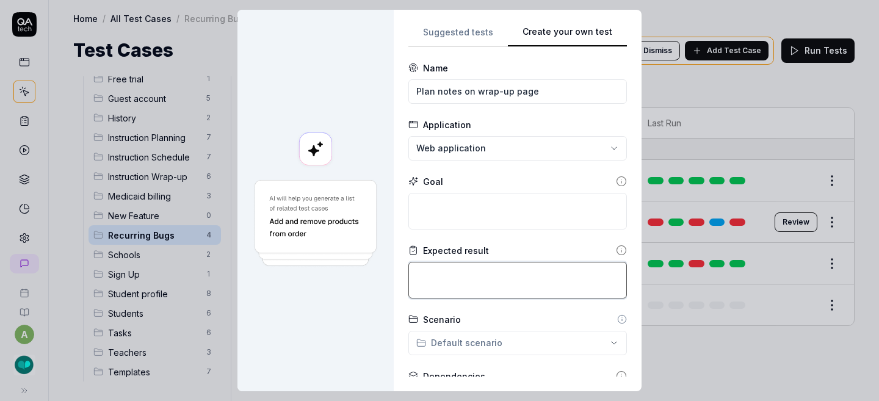
click at [434, 268] on textarea at bounding box center [517, 280] width 218 height 37
paste textarea "On the Wrap-Up page, update Session Notes header to 15px, 600 weight, ALL CAPS.…"
type textarea "*"
type textarea "On the Wrap-Up page, update Session Notes header to 15px, 600 weight, ALL CAPS.…"
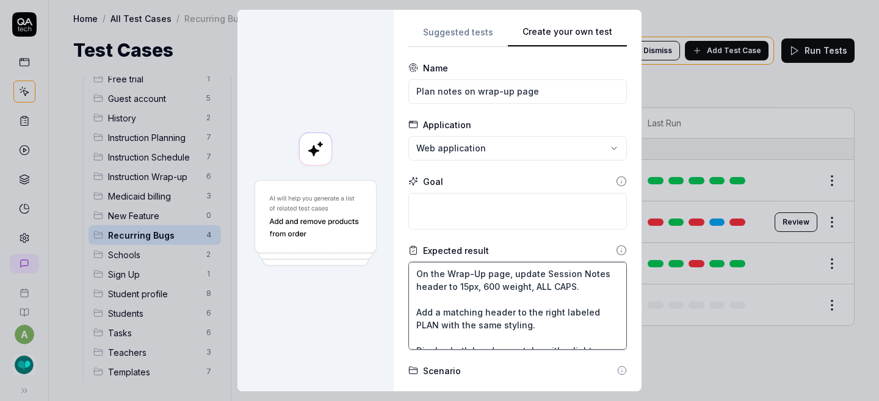
drag, startPoint x: 508, startPoint y: 272, endPoint x: 426, endPoint y: 308, distance: 88.5
click at [426, 308] on textarea "On the Wrap-Up page, update Session Notes header to 15px, 600 weight, ALL CAPS.…" at bounding box center [517, 306] width 218 height 88
type textarea "*"
type textarea "On the Wrap-Up page, a matching header to the right labeled PLAN with the same …"
drag, startPoint x: 509, startPoint y: 272, endPoint x: 597, endPoint y: 289, distance: 89.5
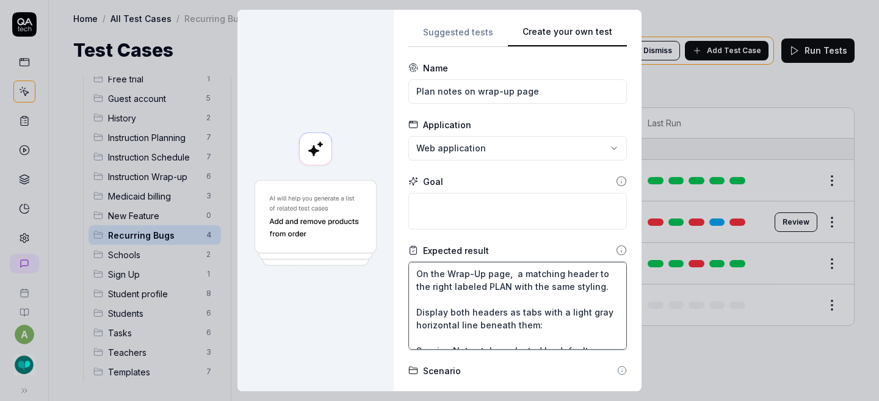
click at [597, 289] on textarea "On the Wrap-Up page, a matching header to the right labeled PLAN with the same …" at bounding box center [517, 306] width 218 height 88
type textarea "*"
type textarea "On the Wrap-Up page, Display both headers as tabs with a light gray horizontal …"
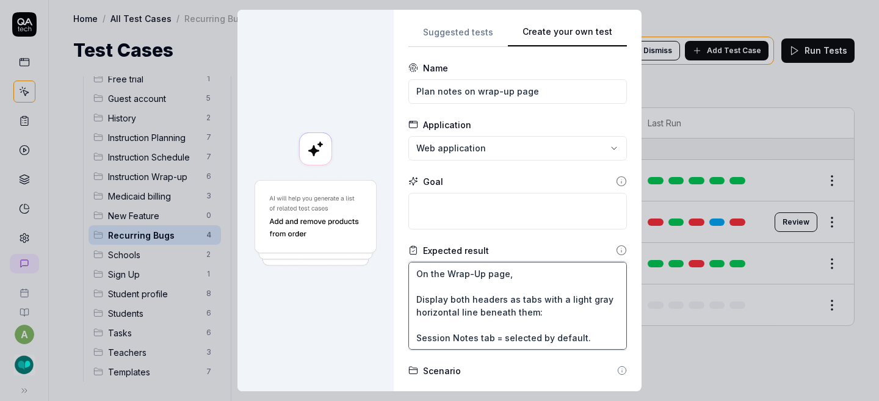
drag, startPoint x: 559, startPoint y: 311, endPoint x: 387, endPoint y: 295, distance: 172.8
click at [387, 295] on div "**********" at bounding box center [439, 200] width 404 height 381
type textarea "*"
type textarea "On the Wrap-Up page, Session Notes tab = selected by default. Selected tab = Ki…"
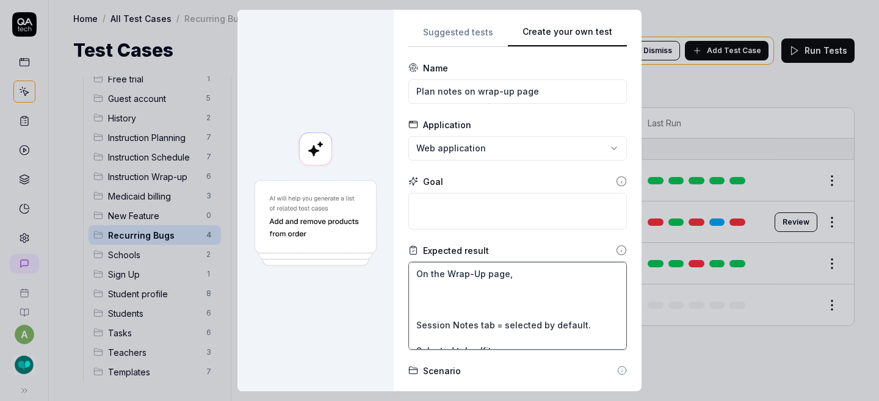
type textarea "*"
type textarea "On the Wrap-Up page, Session Notes tab = selected by default. Selected tab = Ki…"
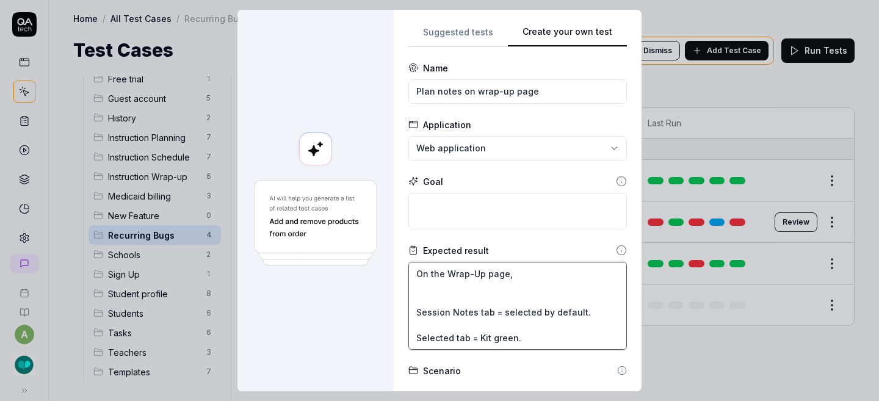
type textarea "*"
type textarea "On the Wrap-Up page, Session Notes tab = selected by default. Selected tab = Ki…"
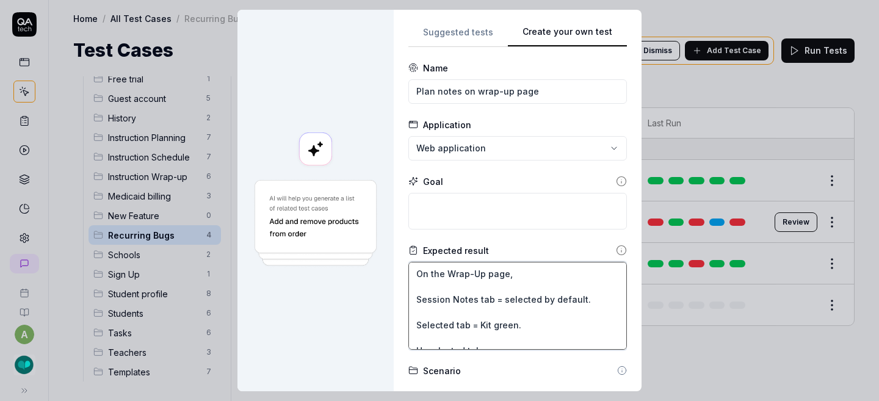
drag, startPoint x: 518, startPoint y: 327, endPoint x: 406, endPoint y: 295, distance: 116.1
click at [408, 295] on textarea "On the Wrap-Up page, Session Notes tab = selected by default. Selected tab = Ki…" at bounding box center [517, 306] width 218 height 88
type textarea "*"
type textarea "On the Wrap-Up page, Unselected tab = gray. When the Plan tab is selected: Disp…"
type textarea "*"
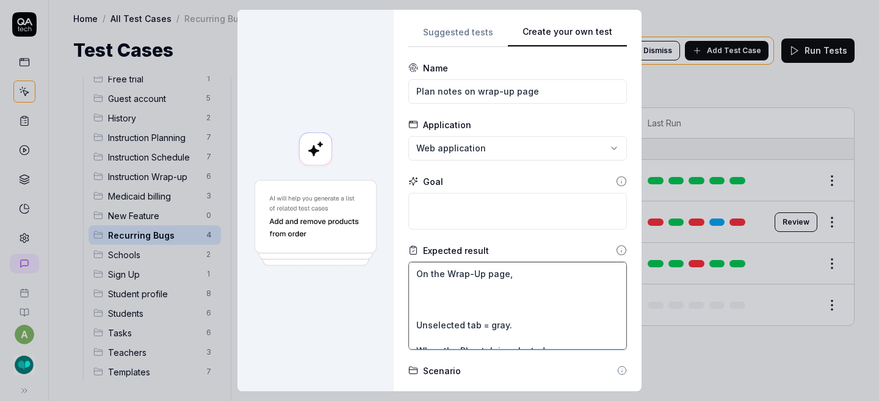
type textarea "On the Wrap-Up page, Unselected tab = gray. When the Plan tab is selected: Disp…"
drag, startPoint x: 520, startPoint y: 318, endPoint x: 395, endPoint y: 267, distance: 134.9
click at [395, 267] on div "**********" at bounding box center [518, 200] width 248 height 381
type textarea "*"
type textarea "When the Plan tab is selected: Display the Lexical text editor (same as used in…"
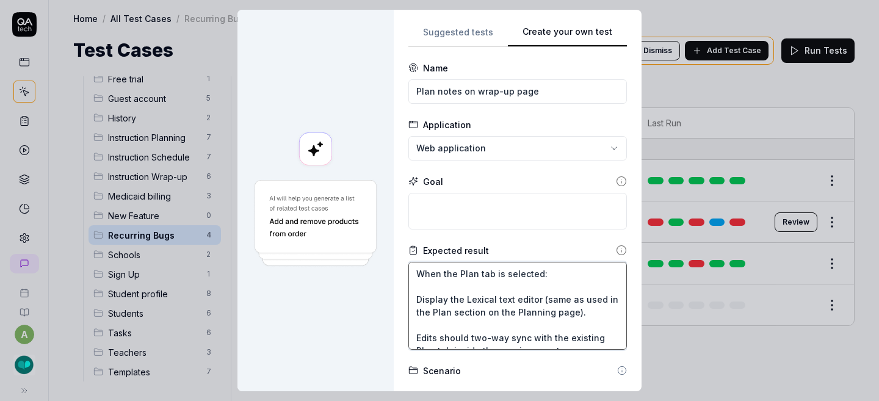
type textarea "*"
type textarea "When the Plan tab is selected: Display the Lexical text editor (same as used in…"
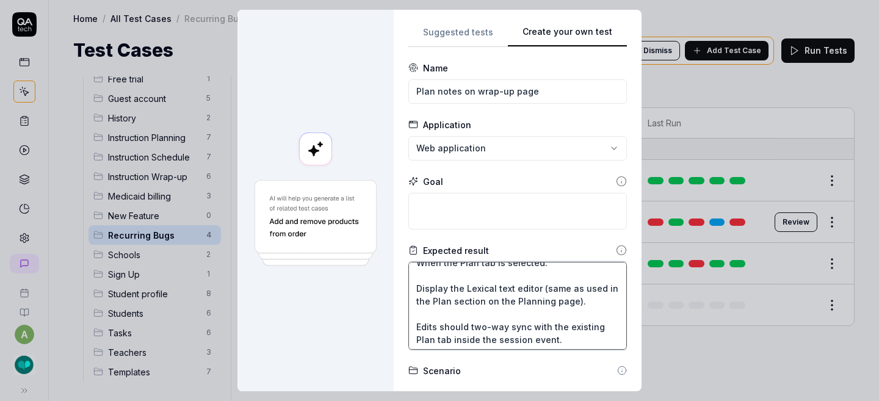
scroll to position [13, 0]
click at [412, 285] on textarea "When the Plan tab is selected: Display the Lexical text editor (same as used in…" at bounding box center [517, 306] width 218 height 88
type textarea "*"
type textarea "When the Plan tab is selected: 1Display the Lexical text editor (same as used i…"
type textarea "*"
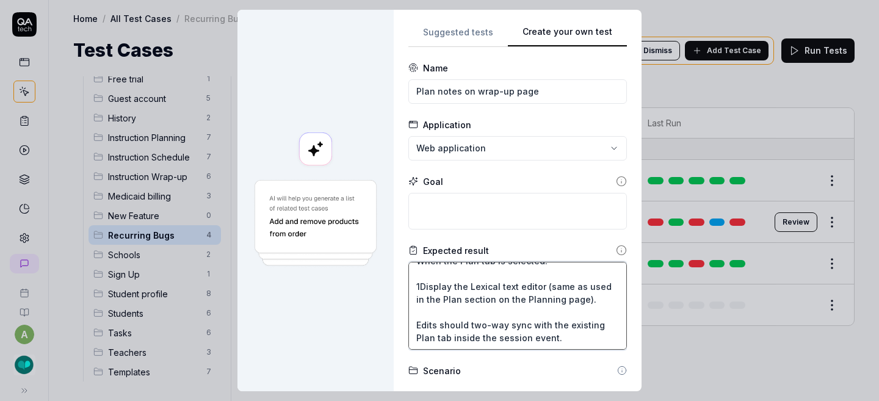
type textarea "When the Plan tab is selected: 1.Display the Lexical text editor (same as used …"
type textarea "*"
type textarea "When the Plan tab is selected: 1. Display the Lexical text editor (same as used…"
click at [409, 323] on textarea "When the Plan tab is selected: 1. Display the Lexical text editor (same as used…" at bounding box center [517, 306] width 218 height 88
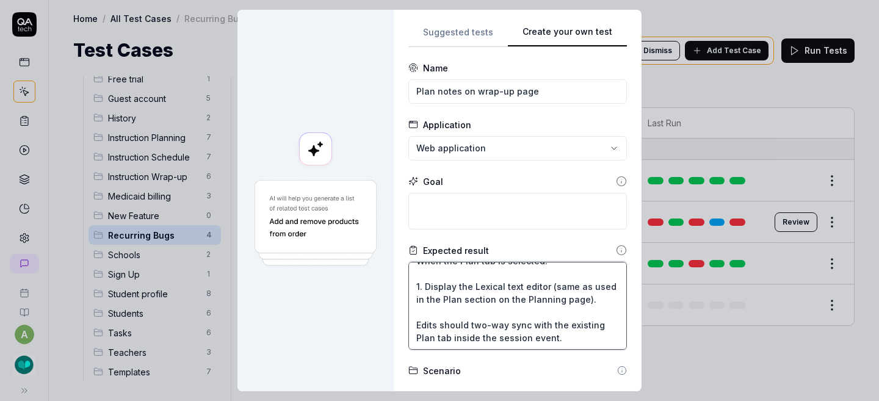
type textarea "*"
type textarea "When the Plan tab is selected: 1. Display the Lexical text editor (same as used…"
type textarea "*"
type textarea "When the Plan tab is selected: 1. Display the Lexical text editor (same as used…"
type textarea "*"
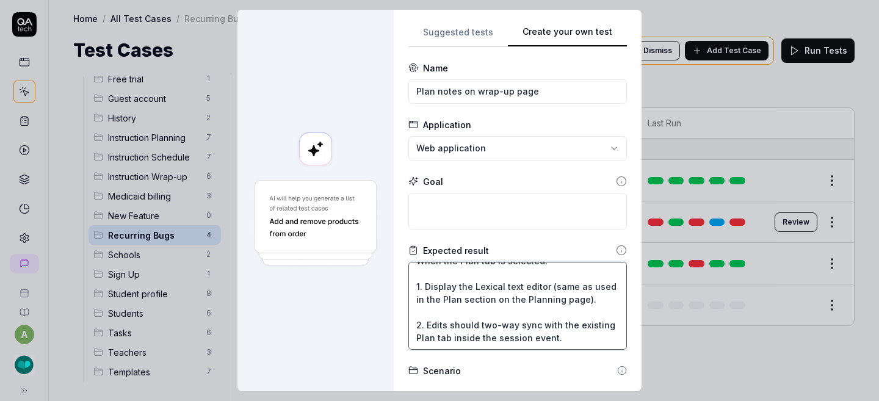
scroll to position [0, 0]
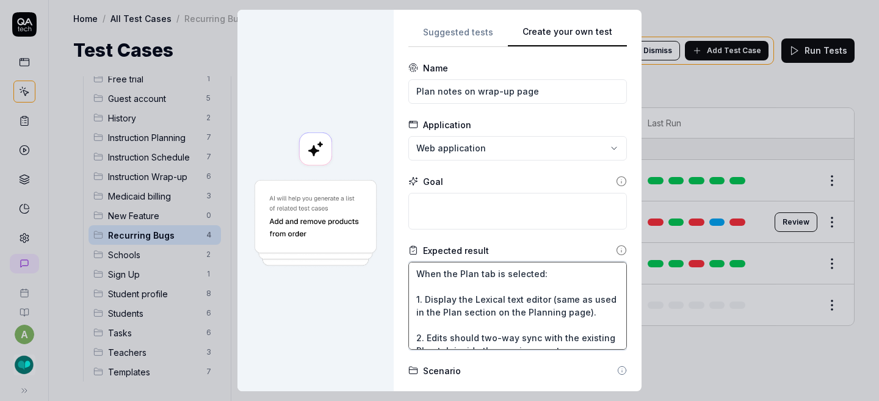
type textarea "When the Plan tab is selected: 1. Display the Lexical text editor (same as used…"
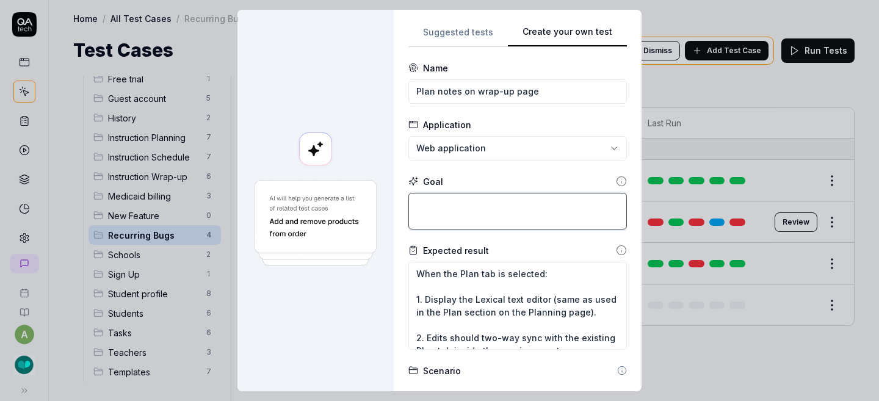
click at [477, 204] on textarea at bounding box center [517, 211] width 218 height 37
type textarea "*"
type textarea "A"
type textarea "*"
type textarea "Af"
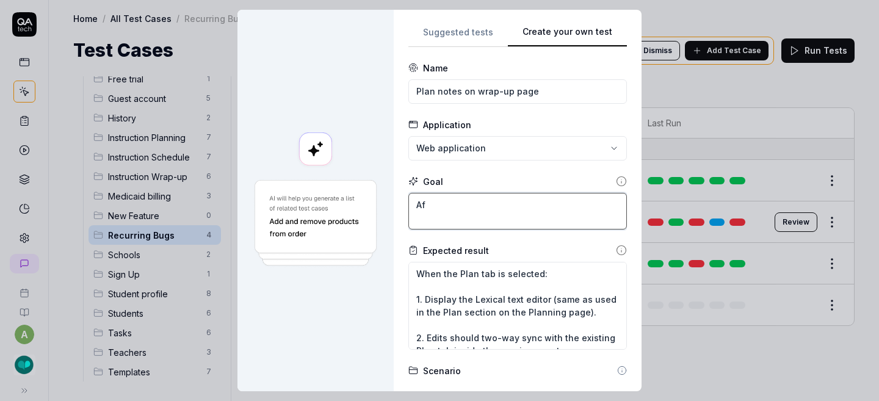
type textarea "*"
type textarea "Aft"
type textarea "*"
type textarea "Afte"
type textarea "*"
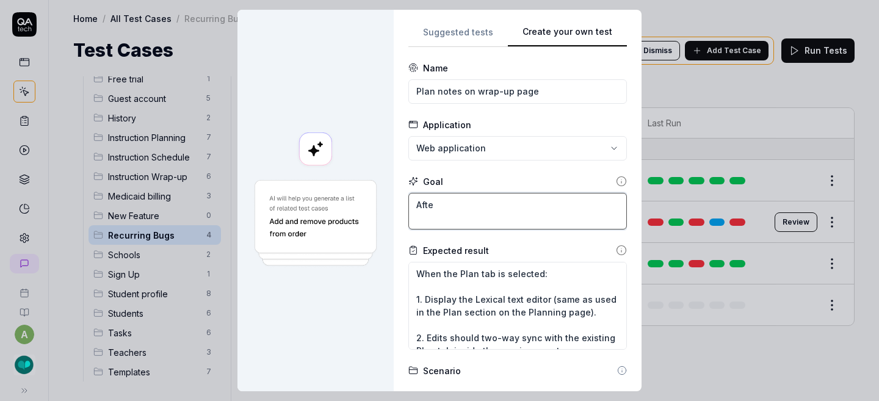
type textarea "After"
type textarea "*"
type textarea "After"
type textarea "*"
type textarea "After c"
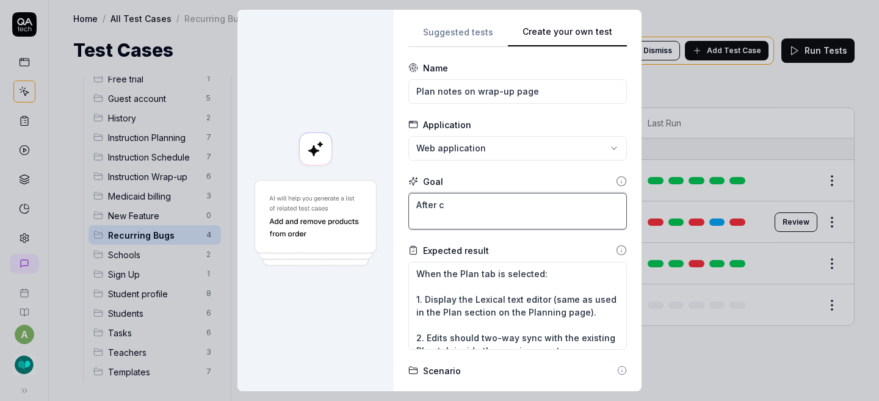
type textarea "*"
type textarea "After cl"
type textarea "*"
type textarea "After cli"
type textarea "*"
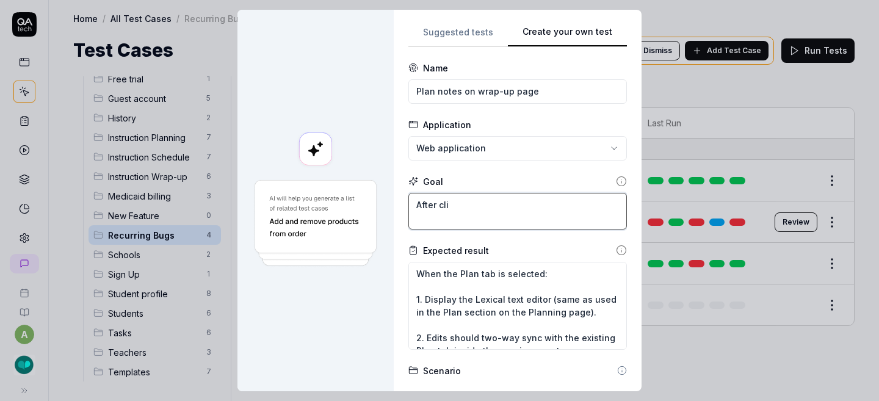
type textarea "After clic"
type textarea "*"
type textarea "After click"
type textarea "*"
type textarea "After clicki"
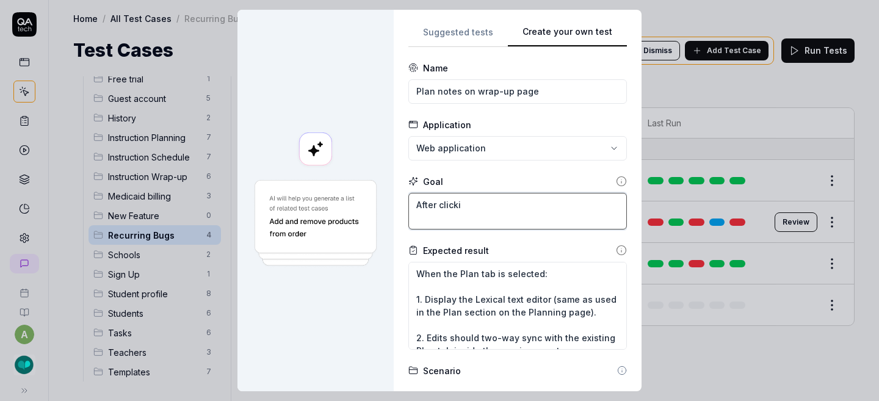
type textarea "*"
type textarea "After clicking"
type textarea "*"
type textarea "After clicking"
type textarea "*"
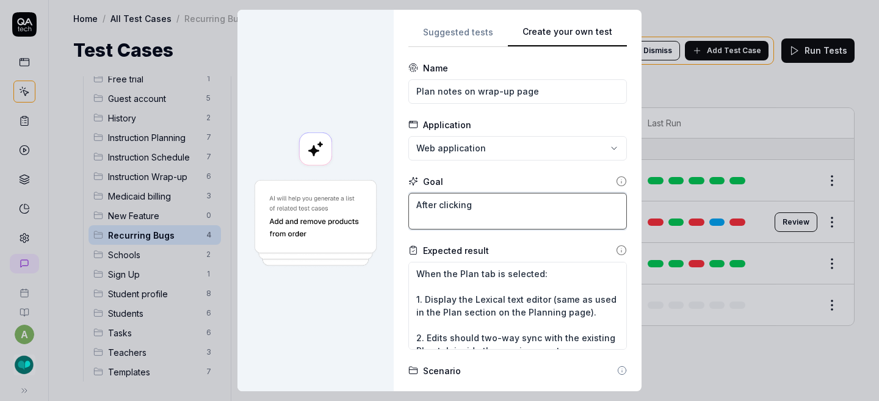
type textarea "After clicking t"
type textarea "*"
type textarea "After clicking th"
type textarea "*"
type textarea "After clicking the"
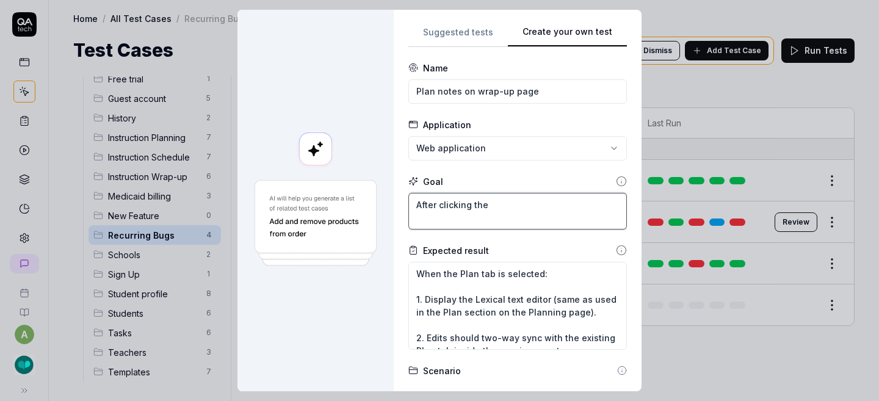
type textarea "*"
type textarea "After clicking the"
type textarea "*"
type textarea "After clicking the '"
type textarea "*"
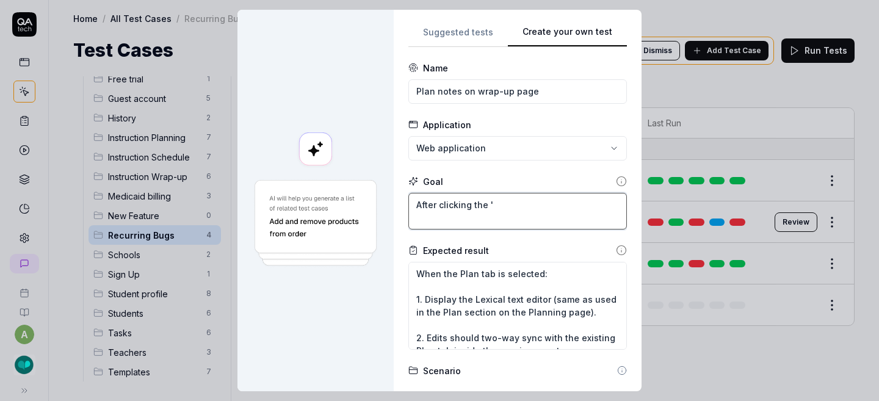
type textarea "After clicking the 'E"
type textarea "*"
type textarea "After clicking the 'En"
type textarea "*"
type textarea "After clicking the 'End"
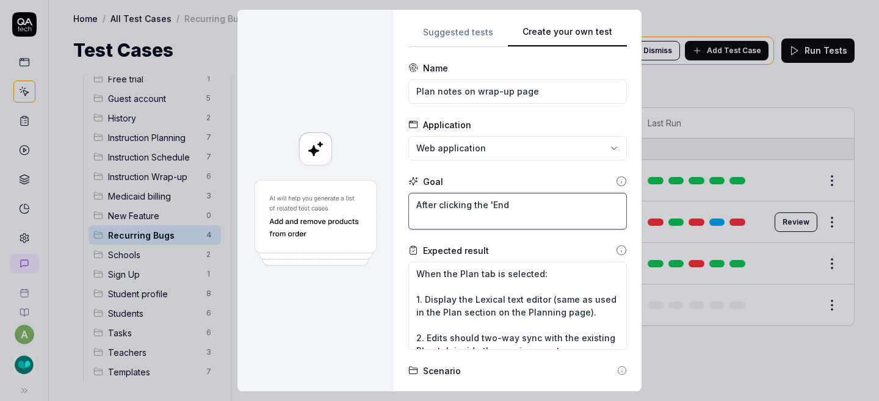
type textarea "*"
type textarea "After clicking the 'End"
type textarea "*"
type textarea "After clicking the 'End I"
type textarea "*"
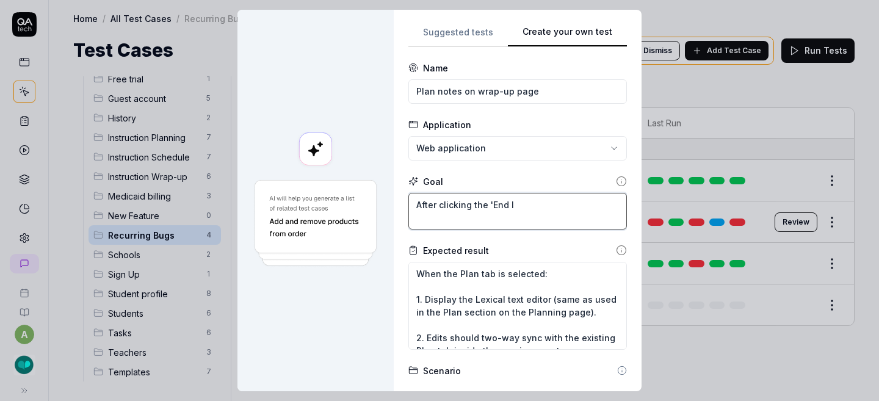
type textarea "After clicking the 'End In"
type textarea "*"
type textarea "After clicking the 'End Ins"
type textarea "*"
type textarea "After clicking the 'End Inst"
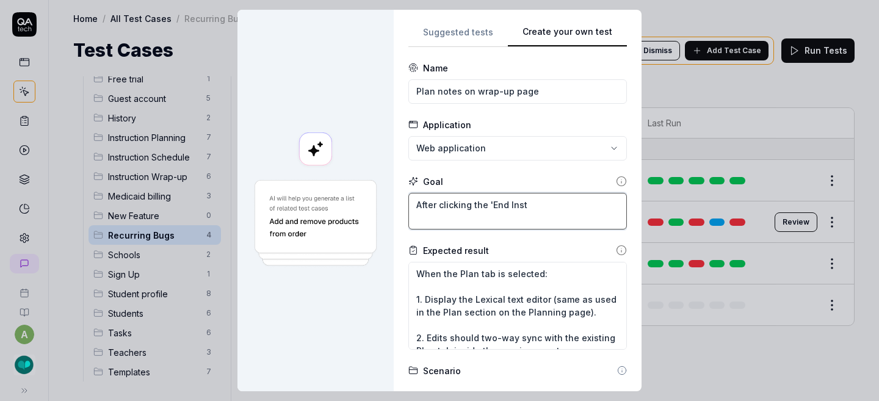
type textarea "*"
type textarea "After clicking the 'End Instr"
type textarea "*"
type textarea "After clicking the 'End Instru"
type textarea "*"
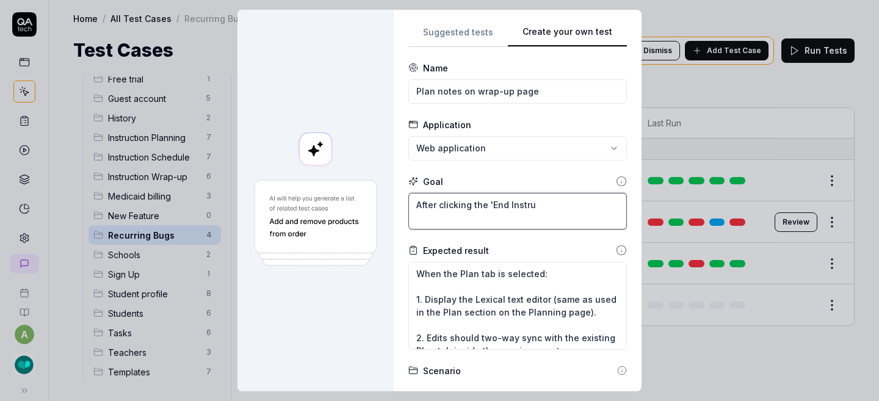
type textarea "After clicking the 'End Instruc"
type textarea "*"
type textarea "After clicking the 'End Instruct"
type textarea "*"
type textarea "After clicking the 'End Instructi"
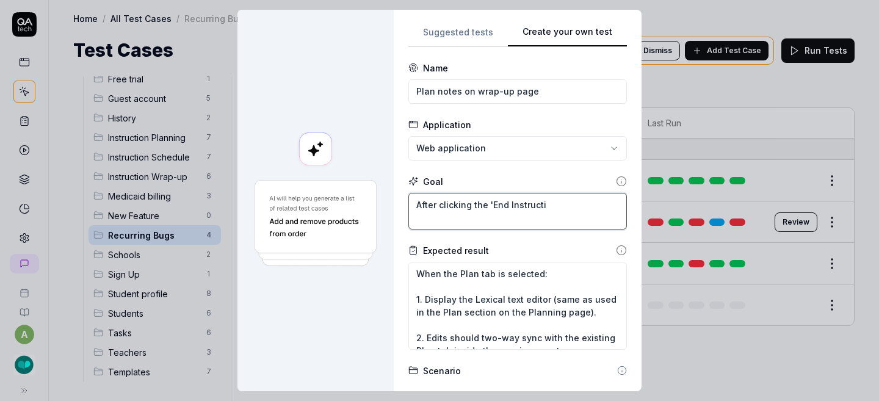
type textarea "*"
type textarea "After clicking the 'End Instructio"
type textarea "*"
type textarea "After clicking the 'End Instruction"
type textarea "*"
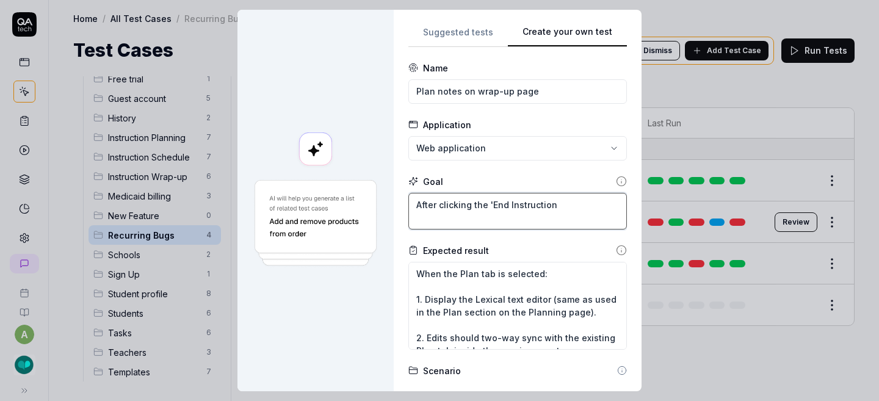
type textarea "After clicking the 'End Instruction"
type textarea "*"
type textarea "After clicking the 'End Instruction"
type textarea "*"
type textarea "After clicking the 'End Instruction'"
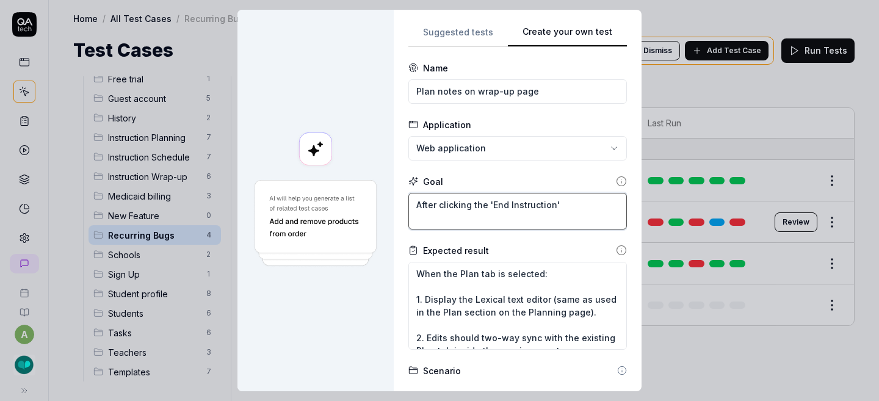
type textarea "*"
type textarea "After clicking the 'End Instruction'"
type textarea "*"
type textarea "After clicking the 'End Instruction' b"
type textarea "*"
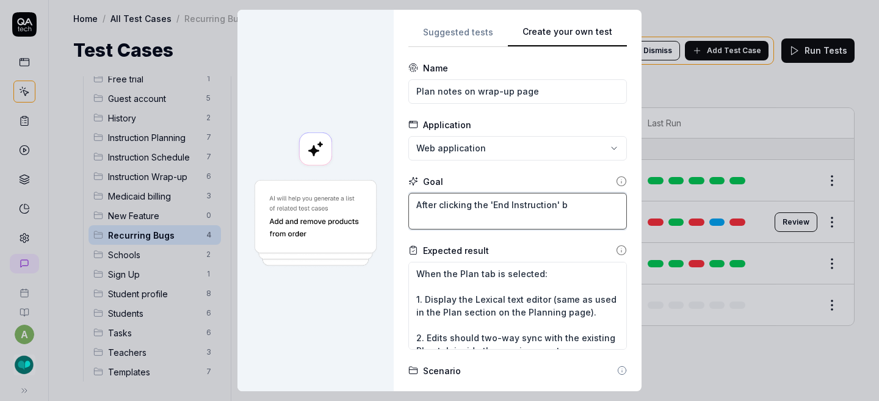
type textarea "After clicking the 'End Instruction' bu"
type textarea "*"
type textarea "After clicking the 'End Instruction' but"
type textarea "*"
type textarea "After clicking the 'End Instruction' butt"
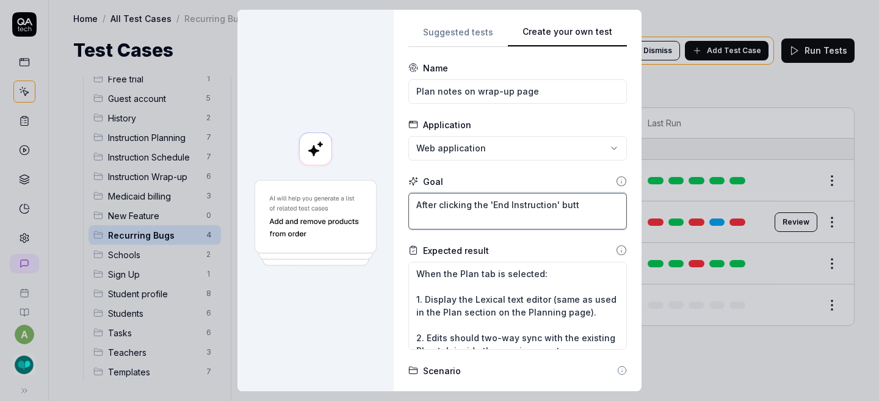
type textarea "*"
type textarea "After clicking the 'End Instruction' butto"
type textarea "*"
type textarea "After clicking the 'End Instruction' button"
type textarea "*"
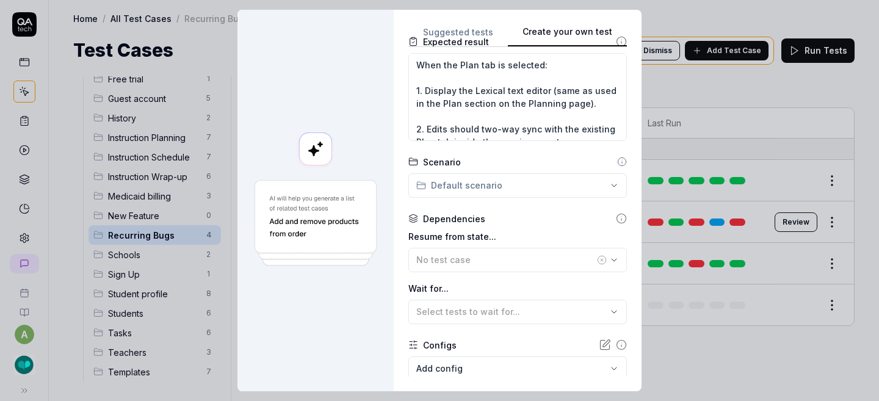
scroll to position [281, 0]
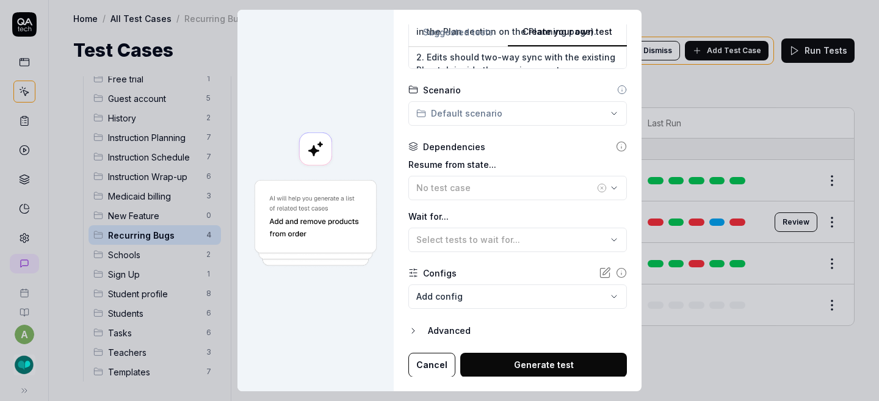
type textarea "After clicking the 'End Instruction' button"
click at [464, 112] on div "**********" at bounding box center [439, 200] width 879 height 401
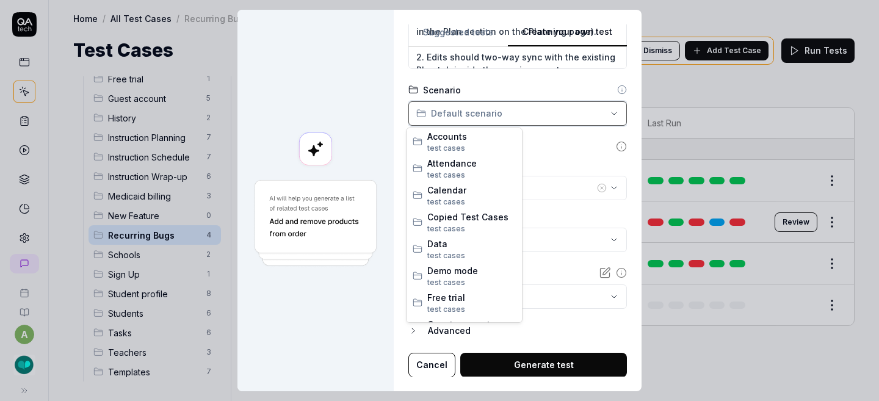
click at [465, 108] on div "**********" at bounding box center [439, 200] width 879 height 401
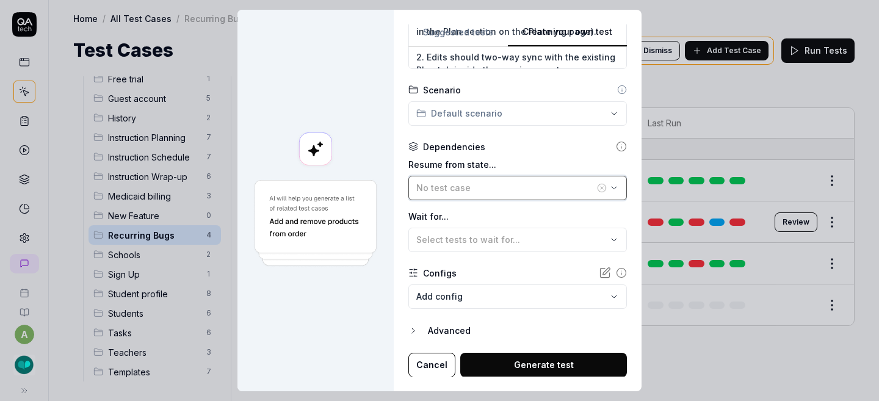
click at [466, 189] on div "No test case" at bounding box center [505, 187] width 178 height 13
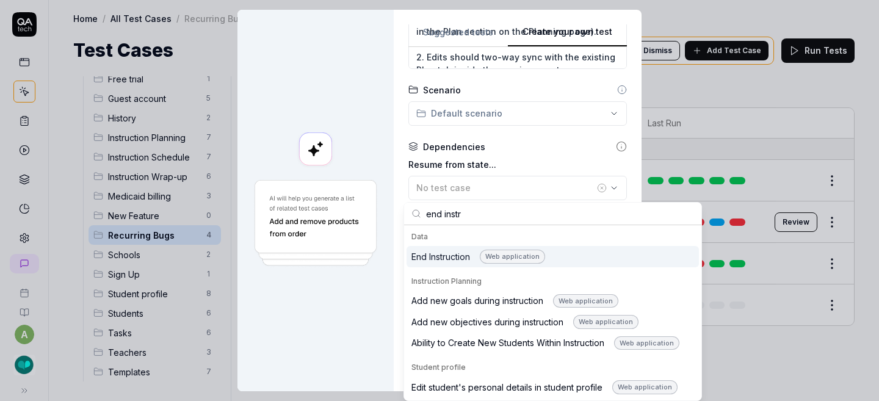
type input "end instr"
click at [449, 254] on div "End Instruction Web application" at bounding box center [478, 257] width 134 height 14
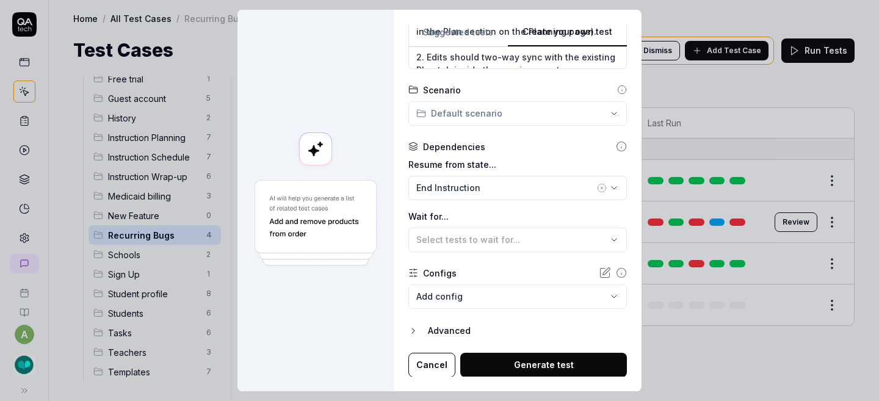
click at [464, 303] on body "a Home / All Test Cases / Recurring Bugs Home / All Test Cases / Recurring Bugs…" at bounding box center [439, 200] width 879 height 401
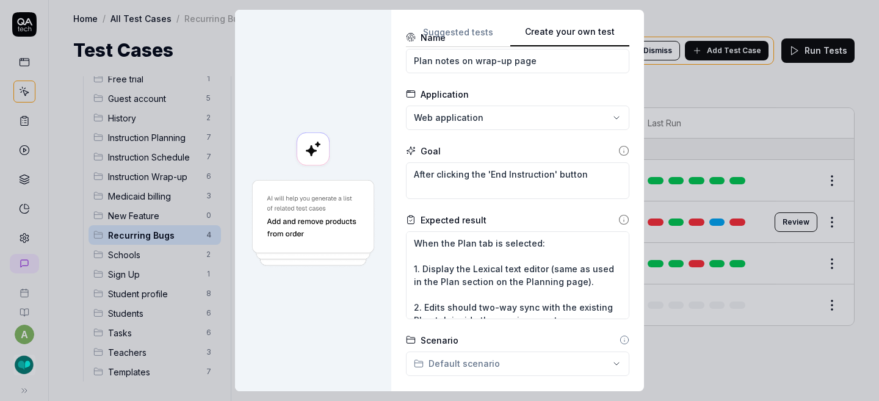
scroll to position [32, 0]
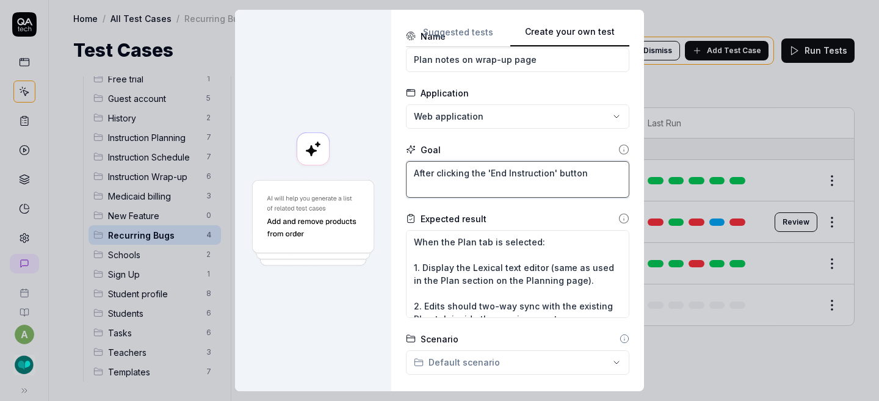
click at [580, 171] on textarea "After clicking the 'End Instruction' button" at bounding box center [517, 179] width 223 height 37
type textarea "*"
type textarea "After clicking the 'End Instruction' button"
type textarea "*"
type textarea "After clicking the 'End Instruction' button,"
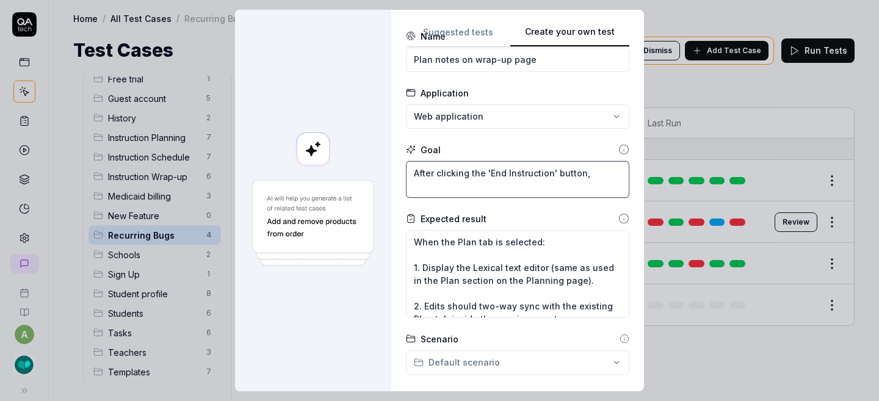
type textarea "*"
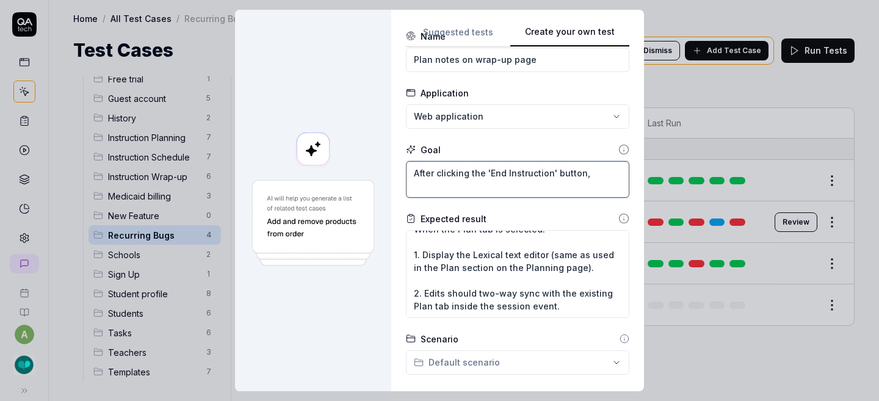
scroll to position [16, 0]
type textarea "After clicking the 'End Instruction' button,"
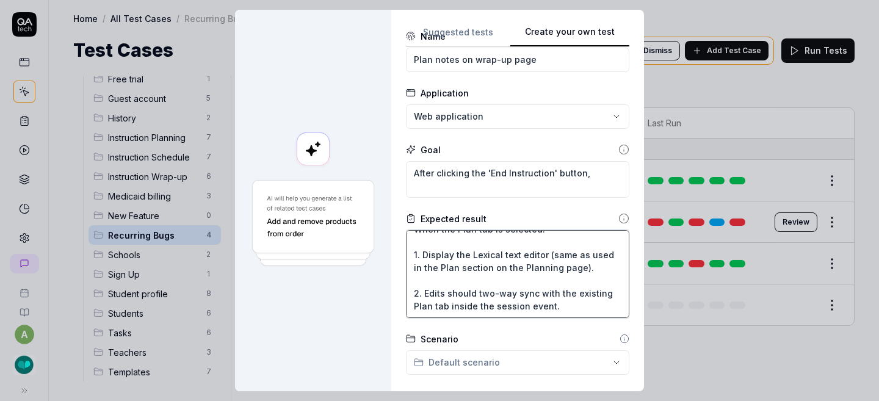
drag, startPoint x: 422, startPoint y: 301, endPoint x: 405, endPoint y: 252, distance: 51.7
click at [406, 252] on textarea "When the Plan tab is selected: 1. Display the Lexical text editor (same as used…" at bounding box center [517, 274] width 223 height 88
type textarea "*"
type textarea "When the Plan tab is selected: Edits should two-way sync with the existing Plan…"
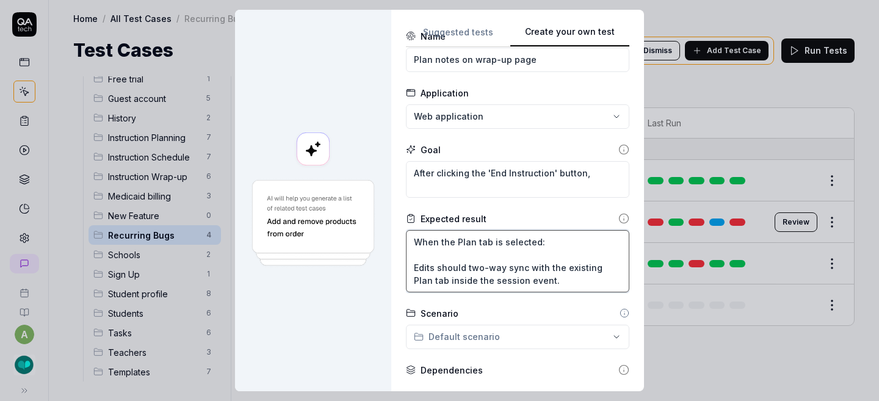
scroll to position [0, 0]
type textarea "*"
type textarea "When the Plan tab is selected: Edits should two-way sync with the existing Plan…"
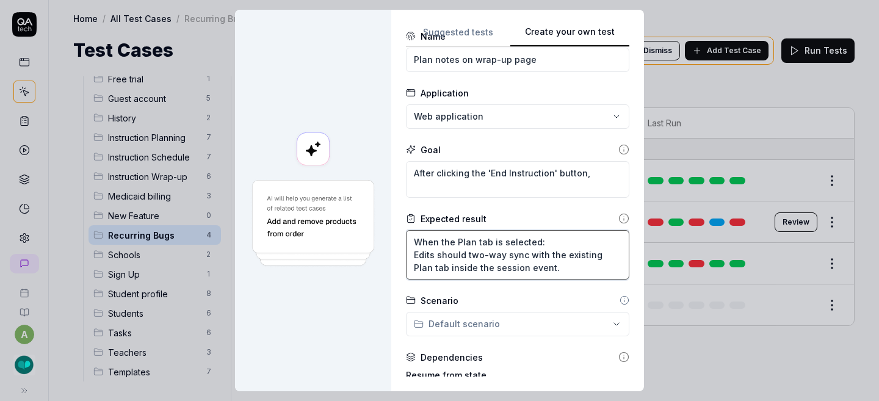
type textarea "*"
type textarea "When the Plan tab is selected: dits should two-way sync with the existing Plan …"
type textarea "*"
type textarea "When the Plan tab is selected:dits should two-way sync with the existing Plan t…"
type textarea "*"
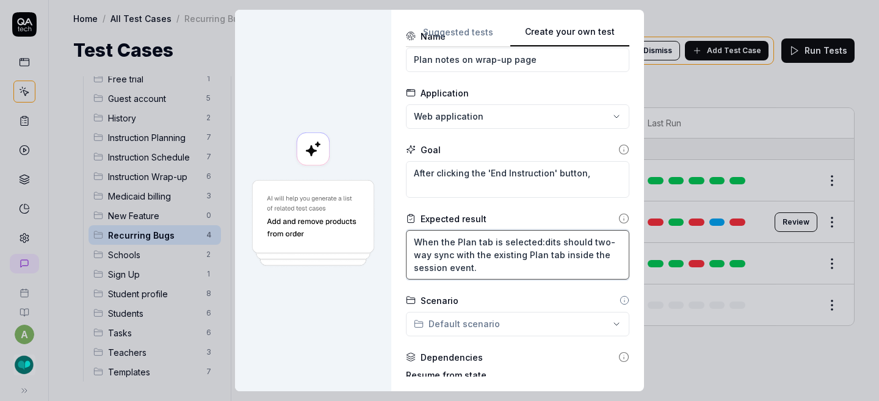
type textarea "When the Plan tab is selecteddits should two-way sync with the existing Plan ta…"
type textarea "*"
type textarea "When the Plan tab is selected,dits should two-way sync with the existing Plan t…"
type textarea "*"
type textarea "When the Plan tab is selected, dits should two-way sync with the existing Plan …"
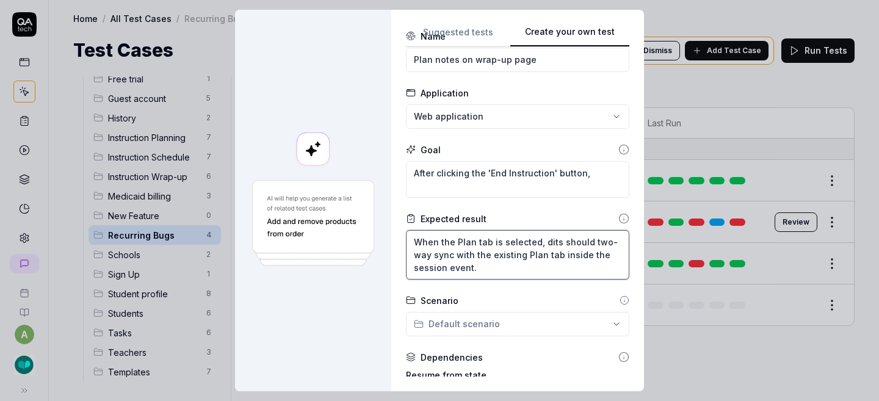
type textarea "*"
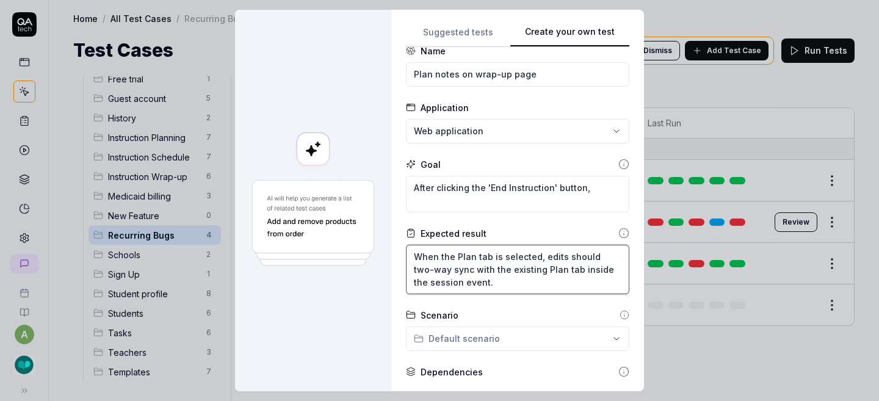
scroll to position [7, 0]
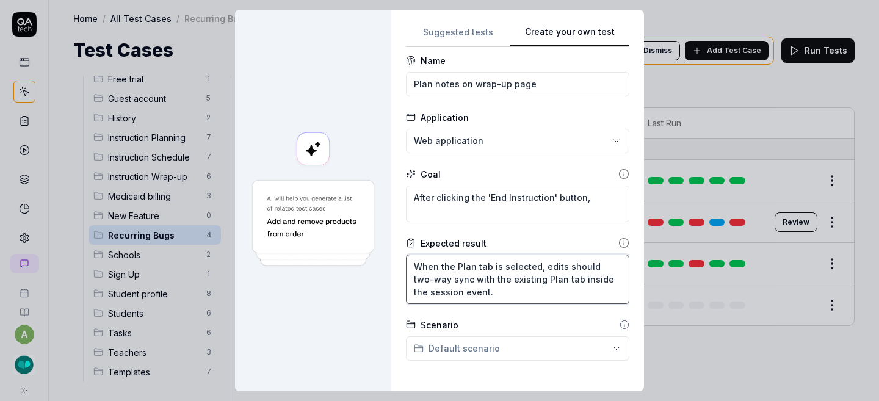
type textarea "When the Plan tab is selected, edits should two-way sync with the existing Plan…"
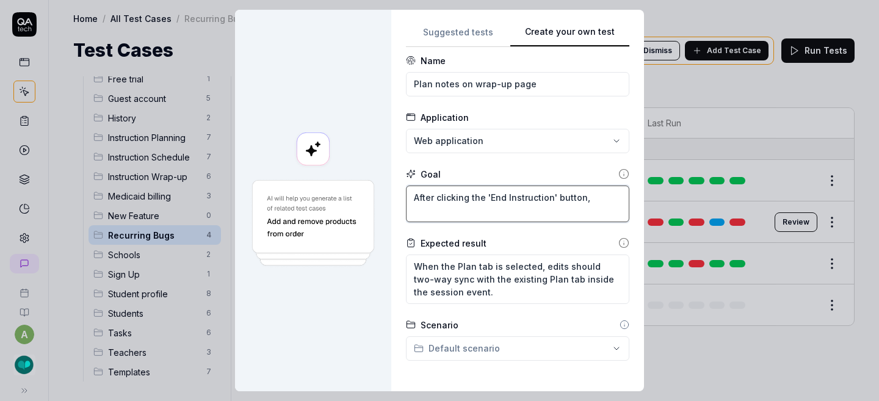
drag, startPoint x: 588, startPoint y: 197, endPoint x: 392, endPoint y: 192, distance: 196.5
click at [392, 192] on div "**********" at bounding box center [517, 200] width 253 height 381
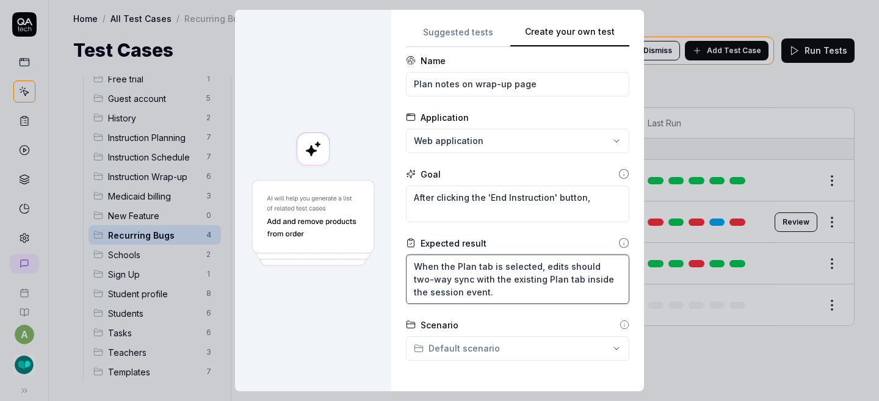
drag, startPoint x: 412, startPoint y: 267, endPoint x: 513, endPoint y: 311, distance: 109.8
click at [513, 311] on form "**********" at bounding box center [517, 391] width 223 height 675
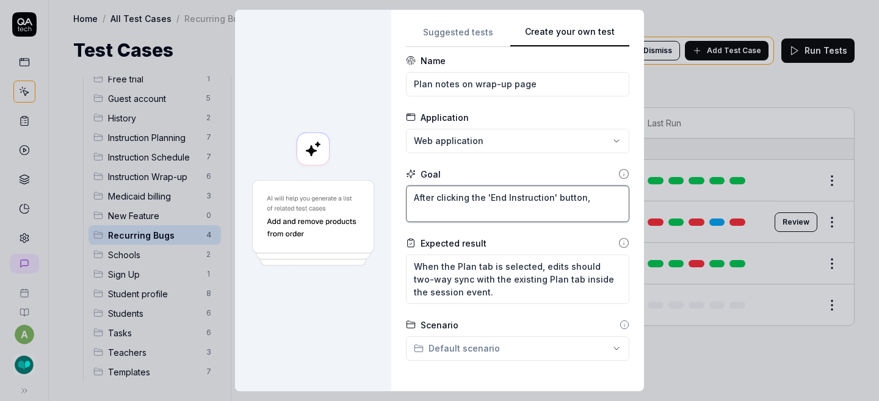
click at [596, 196] on textarea "After clicking the 'End Instruction' button," at bounding box center [517, 203] width 223 height 37
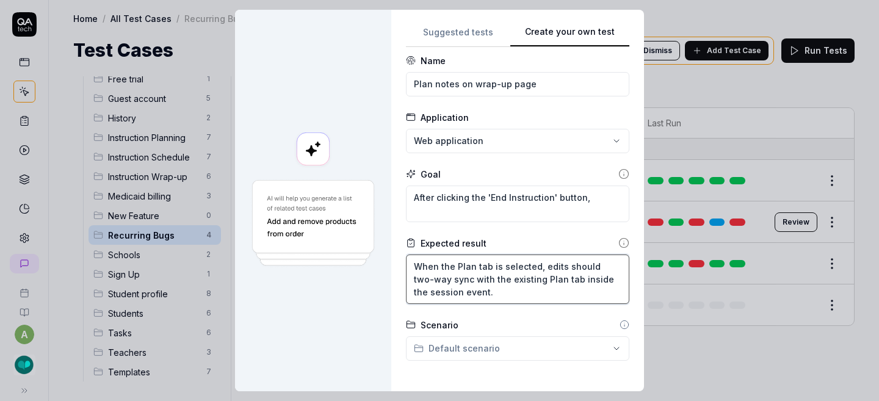
drag, startPoint x: 538, startPoint y: 265, endPoint x: 390, endPoint y: 265, distance: 147.7
click at [391, 265] on div "**********" at bounding box center [517, 200] width 253 height 381
type textarea "*"
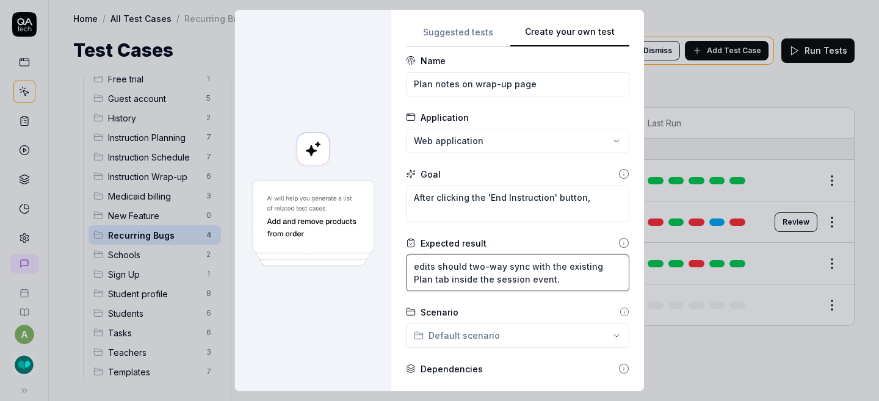
drag, startPoint x: 551, startPoint y: 277, endPoint x: 395, endPoint y: 259, distance: 157.3
click at [395, 259] on div "**********" at bounding box center [517, 200] width 253 height 381
type textarea "edits should two-way sync with the existing Plan tab inside the session event."
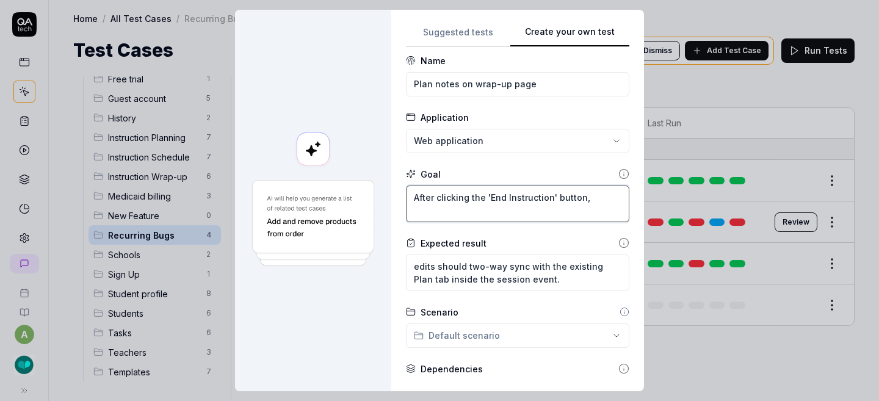
click at [590, 196] on textarea "After clicking the 'End Instruction' button," at bounding box center [517, 203] width 223 height 37
paste textarea "edits should two-way sync with the existing Plan tab inside the session event."
type textarea "*"
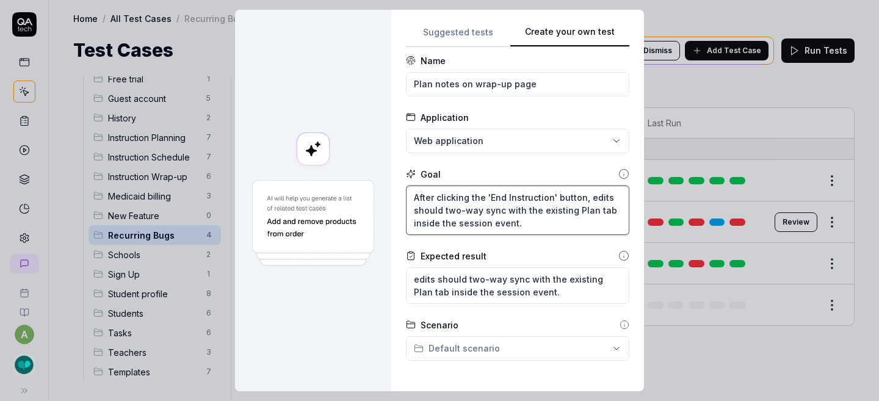
drag, startPoint x: 525, startPoint y: 223, endPoint x: 400, endPoint y: 193, distance: 128.6
click at [400, 193] on div "**********" at bounding box center [517, 200] width 253 height 381
type textarea "After clicking the 'End Instruction' button, edits should two-way sync with the…"
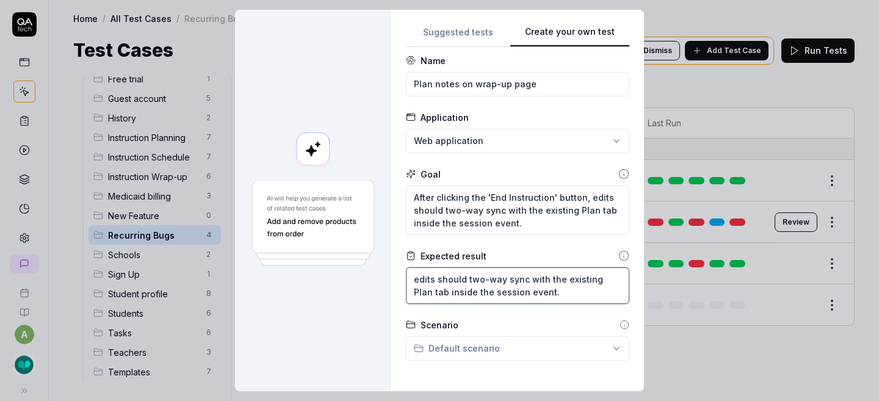
drag, startPoint x: 411, startPoint y: 276, endPoint x: 561, endPoint y: 303, distance: 152.4
click at [562, 303] on form "**********" at bounding box center [517, 391] width 223 height 675
paste textarea "After clicking the 'End Instruction' button,"
type textarea "*"
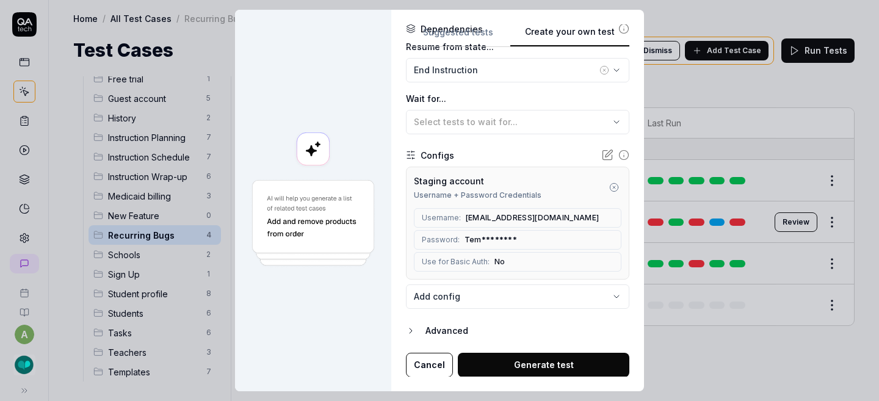
scroll to position [372, 0]
type textarea "After clicking the 'End Instruction' button, edits should two-way sync with the…"
click at [575, 362] on button "Generate test" at bounding box center [543, 365] width 171 height 24
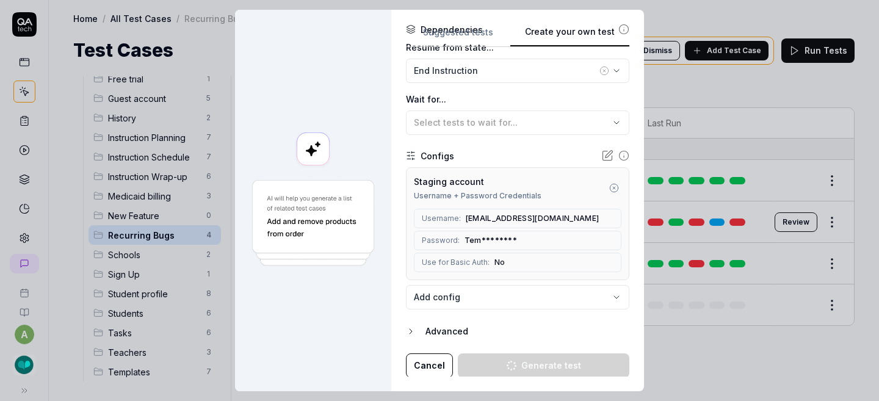
type textarea "*"
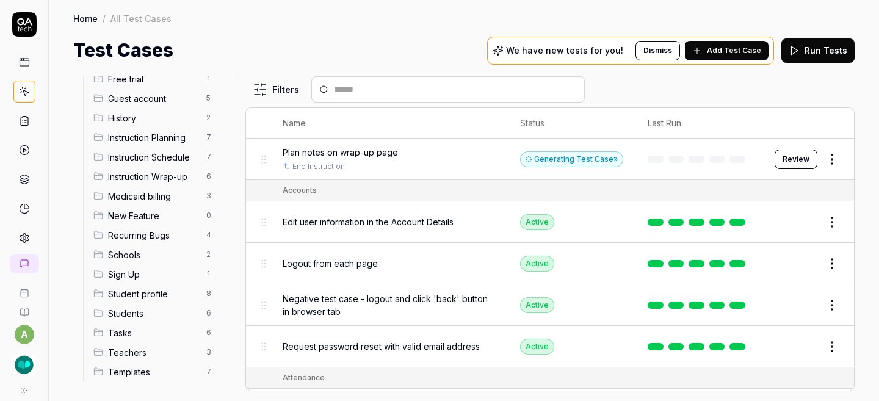
click at [732, 49] on span "Add Test Case" at bounding box center [734, 50] width 54 height 11
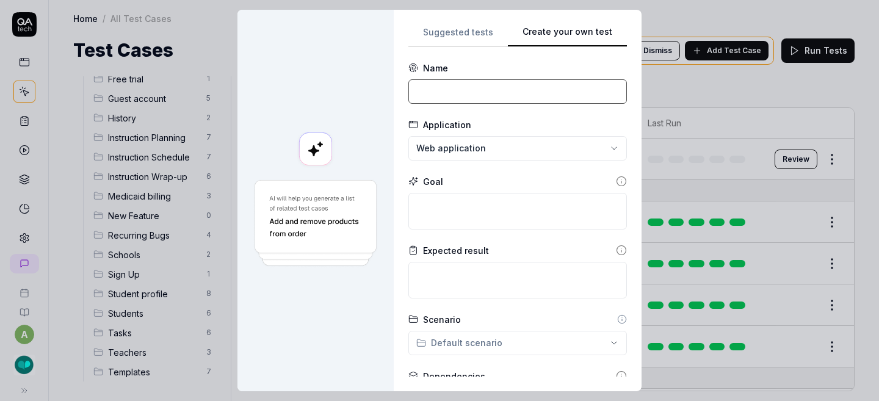
click at [501, 90] on input at bounding box center [517, 91] width 218 height 24
type input "Copy Session and Plan notes"
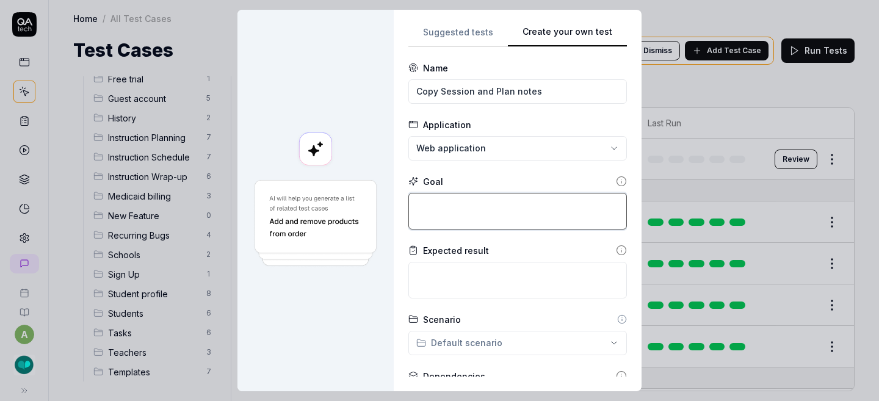
click at [509, 206] on textarea at bounding box center [517, 211] width 218 height 37
paste textarea "When clicked, copy the content of the currently selected tab (either Session No…"
type textarea "*"
type textarea "When clicked, copy the content of the currently selected tab (either Session No…"
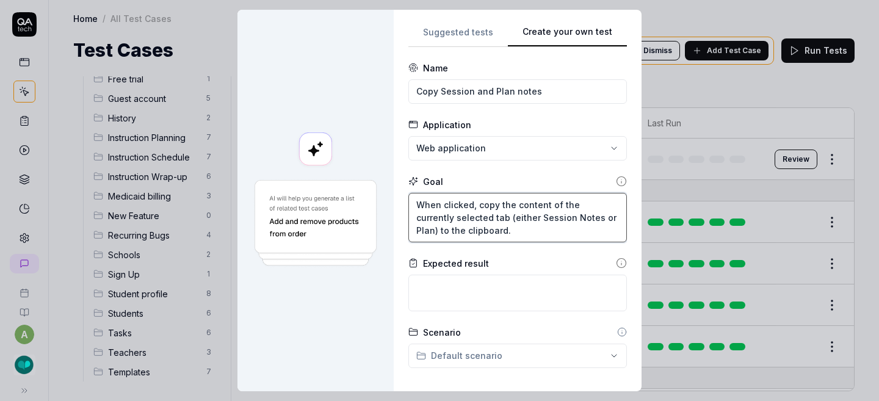
click at [439, 204] on textarea "When clicked, copy the content of the currently selected tab (either Session No…" at bounding box center [517, 217] width 218 height 49
type textarea "*"
type textarea "When tclicked, copy the content of the currently selected tab (either Session N…"
type textarea "*"
type textarea "When thclicked, copy the content of the currently selected tab (either Session …"
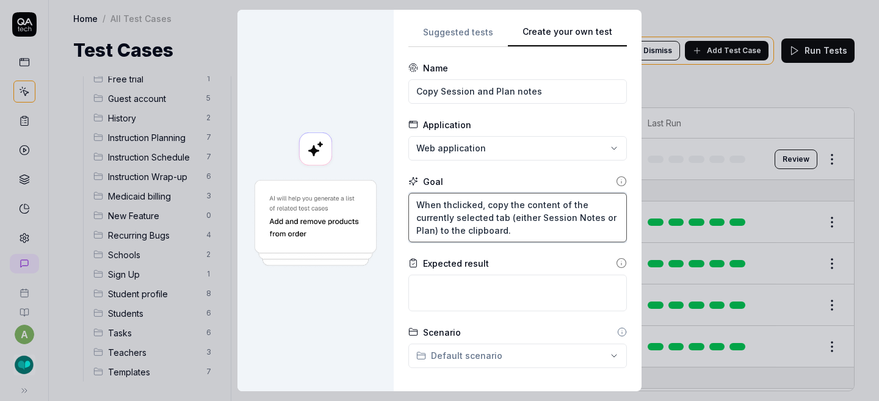
type textarea "*"
type textarea "When theclicked, copy the content of the currently selected tab (either Session…"
type textarea "*"
type textarea "When the clicked, copy the content of the currently selected tab (either Sessio…"
type textarea "*"
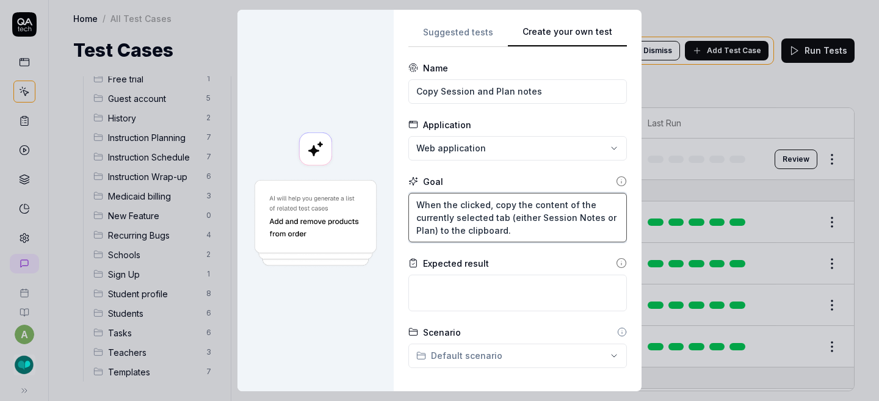
type textarea "When the 'clicked, copy the content of the currently selected tab (either Sessi…"
type textarea "*"
type textarea "When the 'cclicked, copy the content of the currently selected tab (either Sess…"
type textarea "*"
type textarea "When the 'coclicked, copy the content of the currently selected tab (either Ses…"
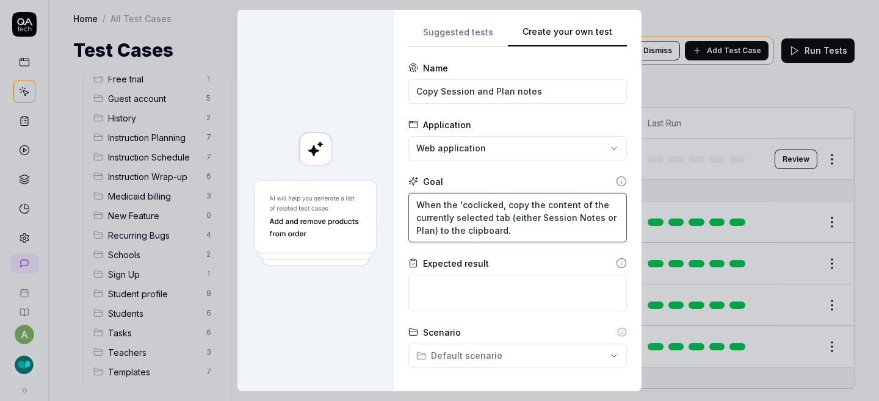
type textarea "*"
type textarea "When the 'copclicked, copy the content of the currently selected tab (either Se…"
type textarea "*"
type textarea "When the 'copyclicked, copy the content of the currently selected tab (either S…"
type textarea "*"
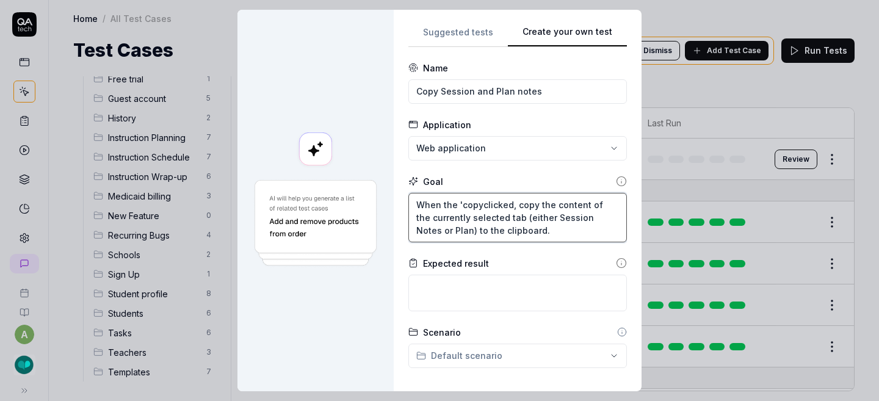
type textarea "When the 'copy'clicked, copy the content of the currently selected tab (either …"
type textarea "*"
type textarea "When the 'copy' clicked, copy the content of the currently selected tab (either…"
type textarea "*"
type textarea "When the 'copy' iclicked, copy the content of the currently selected tab (eithe…"
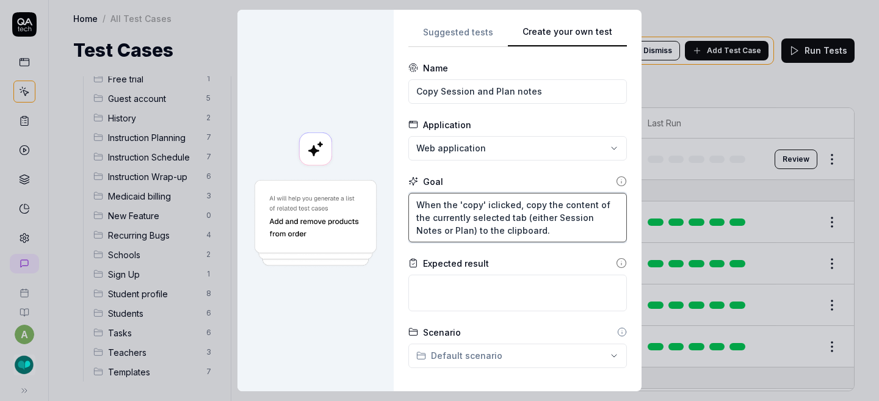
type textarea "*"
type textarea "When the 'copy' iiclicked, copy the content of the currently selected tab (eith…"
type textarea "*"
type textarea "When the 'copy' iicclicked, copy the content of the currently selected tab (eit…"
type textarea "*"
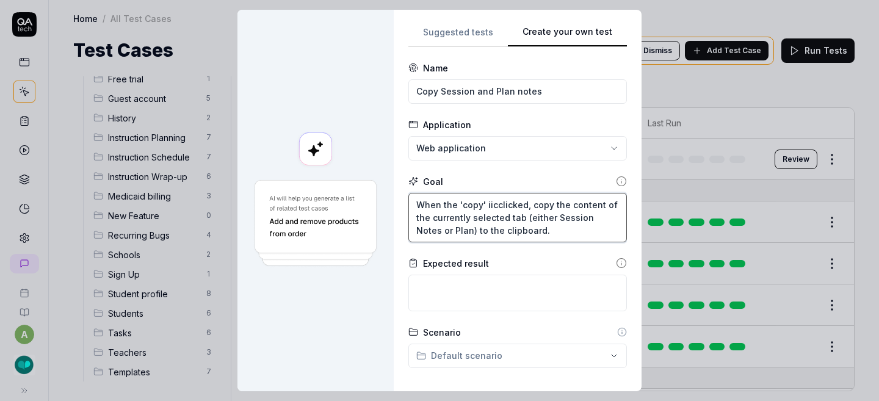
type textarea "When the 'copy' iicoclicked, copy the content of the currently selected tab (ei…"
type textarea "*"
type textarea "When the 'copy' iiconclicked, copy the content of the currently selected tab (e…"
type textarea "*"
type textarea "When the 'copy' iicon clicked, copy the content of the currently selected tab (…"
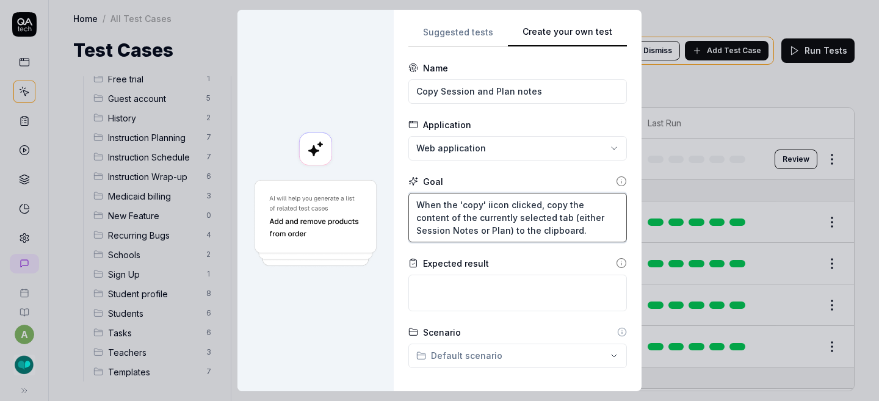
type textarea "*"
type textarea "When the 'copy' iicon iclicked, copy the content of the currently selected tab …"
type textarea "*"
type textarea "When the 'copy' iicon isclicked, copy the content of the currently selected tab…"
type textarea "*"
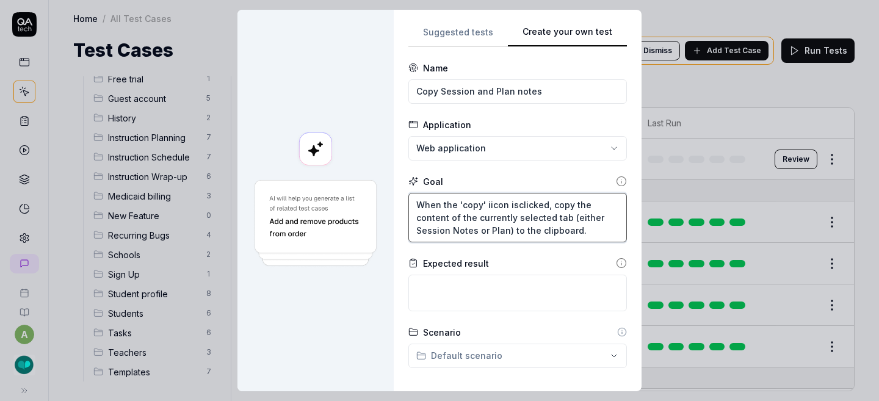
type textarea "When the 'copy' iicon iclicked, copy the content of the currently selected tab …"
type textarea "*"
type textarea "When the 'copy' iicon clicked, copy the content of the currently selected tab (…"
type textarea "*"
type textarea "When the 'copy' iiconclicked, copy the content of the currently selected tab (e…"
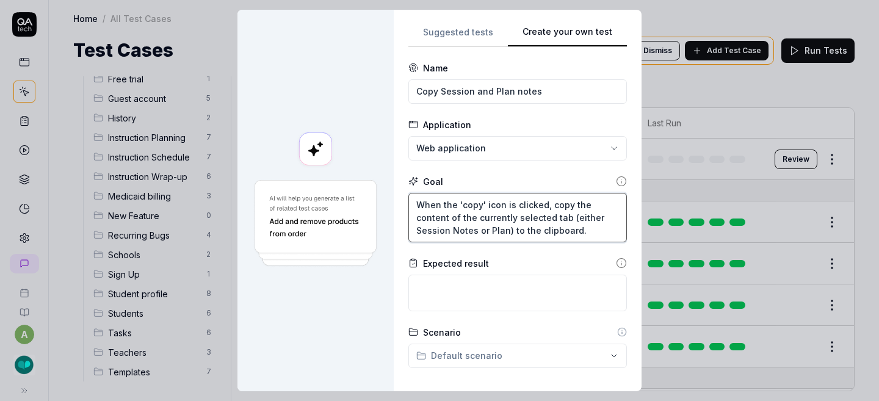
drag, startPoint x: 545, startPoint y: 204, endPoint x: 566, endPoint y: 204, distance: 21.4
click at [566, 204] on textarea "When the 'copy' icon is clicked, copy the content of the currently selected tab…" at bounding box center [517, 217] width 218 height 49
click at [473, 227] on textarea "When the 'copy' icon is clicked, the content of the currently selected tab (eit…" at bounding box center [517, 217] width 218 height 49
drag, startPoint x: 598, startPoint y: 232, endPoint x: 388, endPoint y: 204, distance: 211.8
click at [387, 204] on div "**********" at bounding box center [439, 200] width 404 height 381
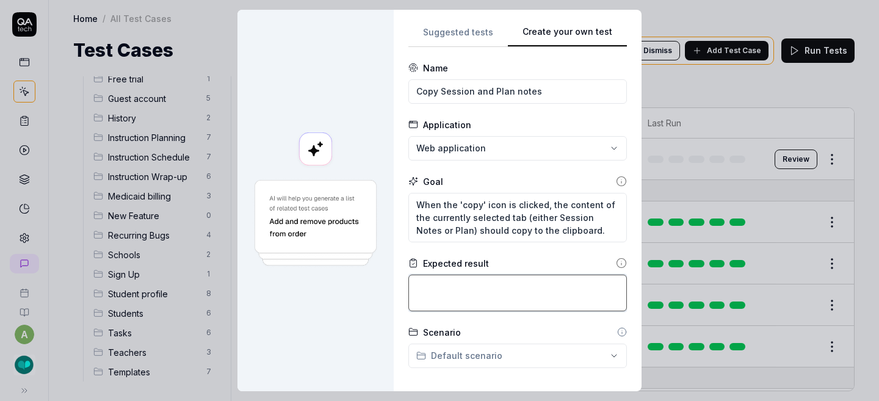
click at [436, 283] on textarea at bounding box center [517, 293] width 218 height 37
paste textarea "When the 'copy' icon is clicked, the content of the currently selected tab (eit…"
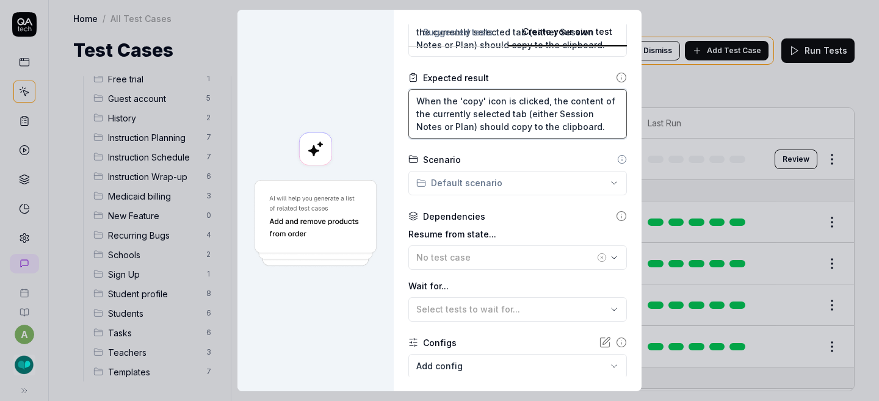
scroll to position [195, 0]
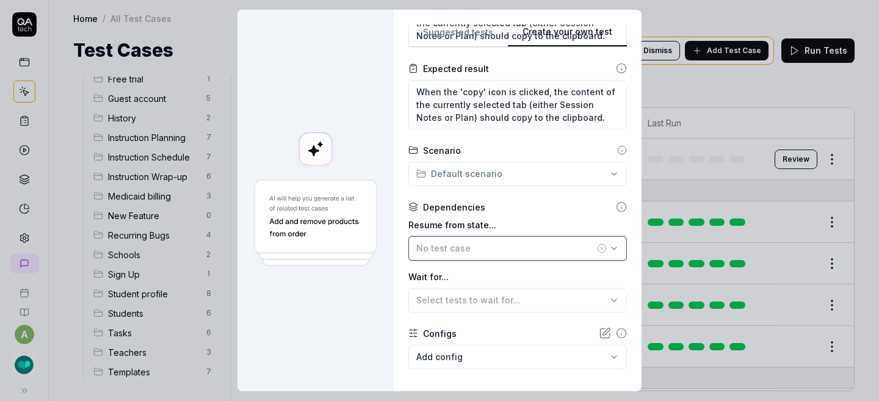
click at [441, 247] on span "No test case" at bounding box center [443, 248] width 54 height 10
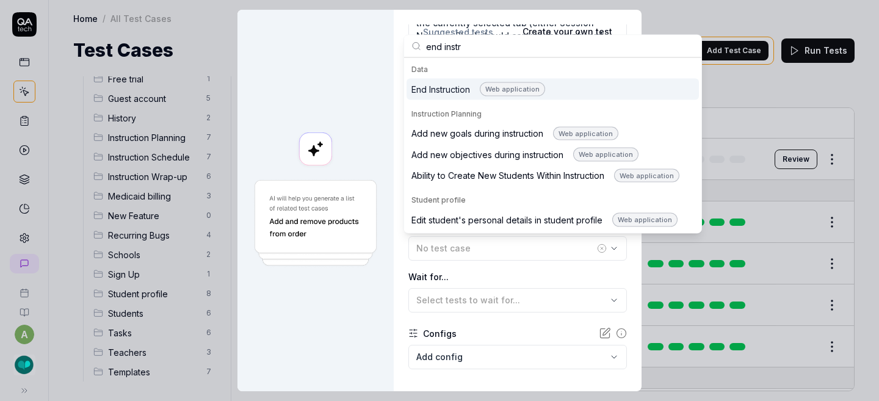
click at [461, 89] on div "End Instruction Web application" at bounding box center [478, 89] width 134 height 14
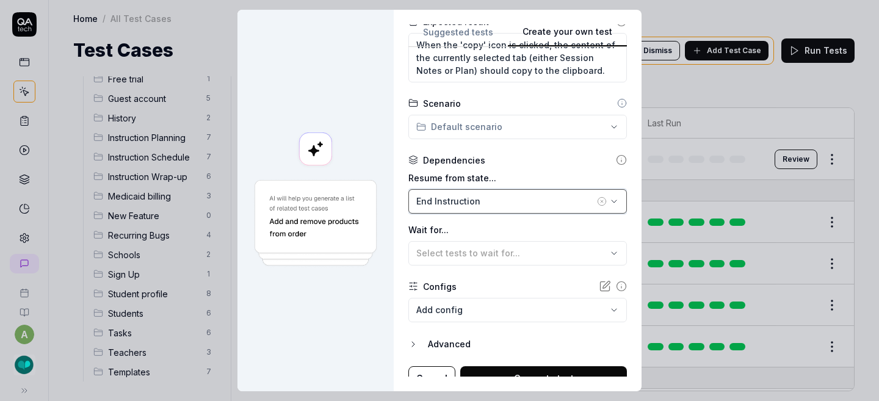
scroll to position [255, 0]
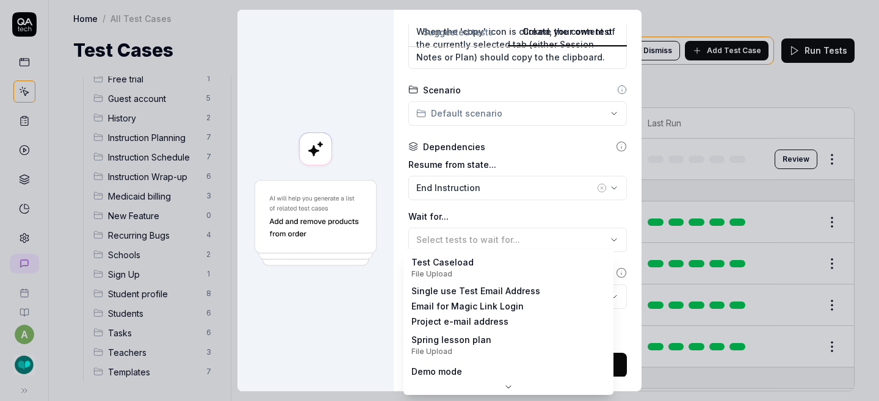
click at [484, 302] on body "a Home / All Test Cases Home / All Test Cases Test Cases We have new tests for …" at bounding box center [439, 200] width 879 height 401
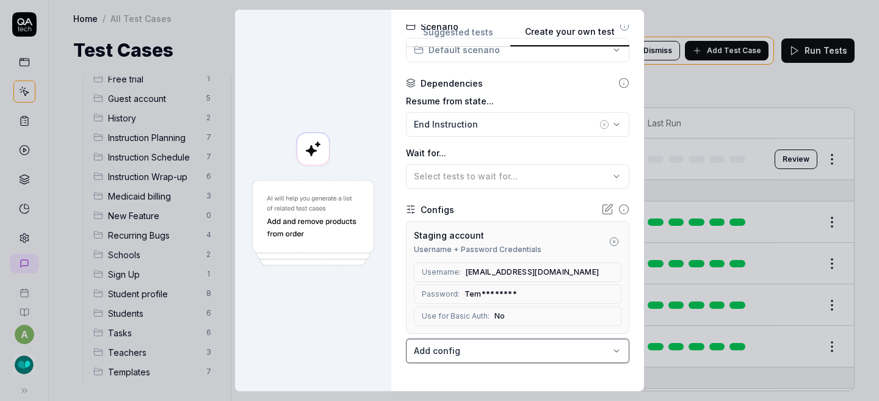
scroll to position [373, 0]
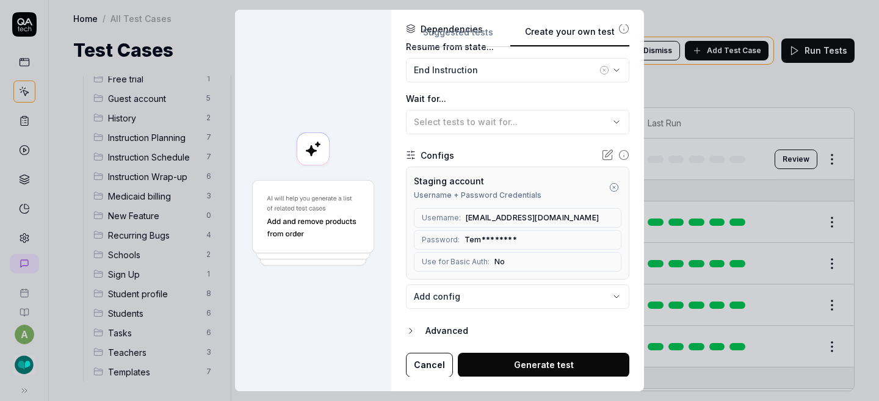
click at [513, 369] on button "Generate test" at bounding box center [543, 365] width 171 height 24
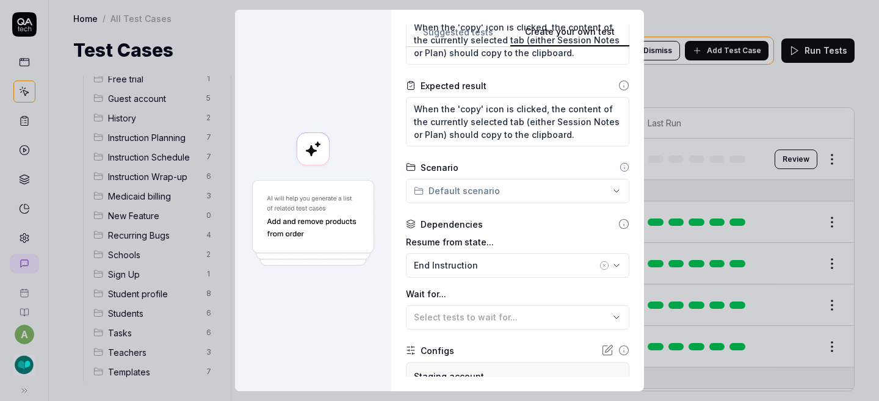
scroll to position [0, 0]
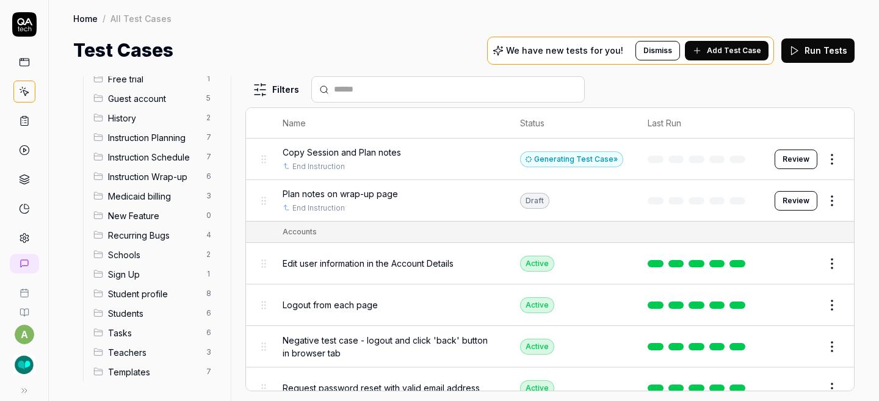
click at [720, 53] on span "Add Test Case" at bounding box center [734, 50] width 54 height 11
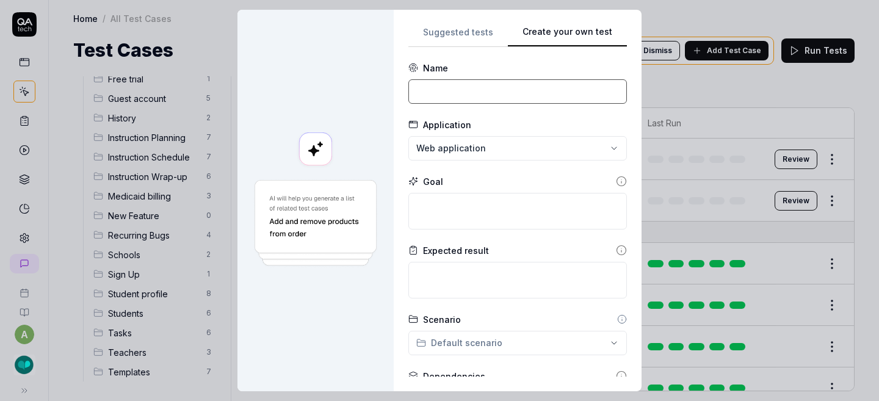
click at [503, 90] on input at bounding box center [517, 91] width 218 height 24
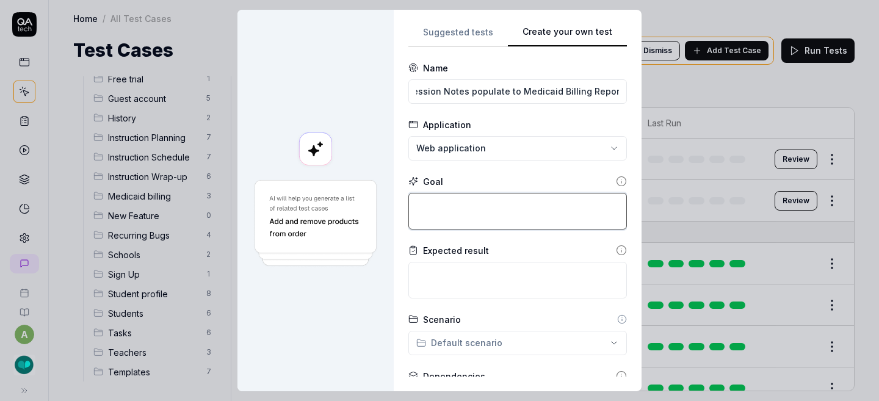
click at [502, 200] on textarea at bounding box center [517, 211] width 218 height 37
paste textarea "All text entered into the Session Notes box should populate into the Notes colu…"
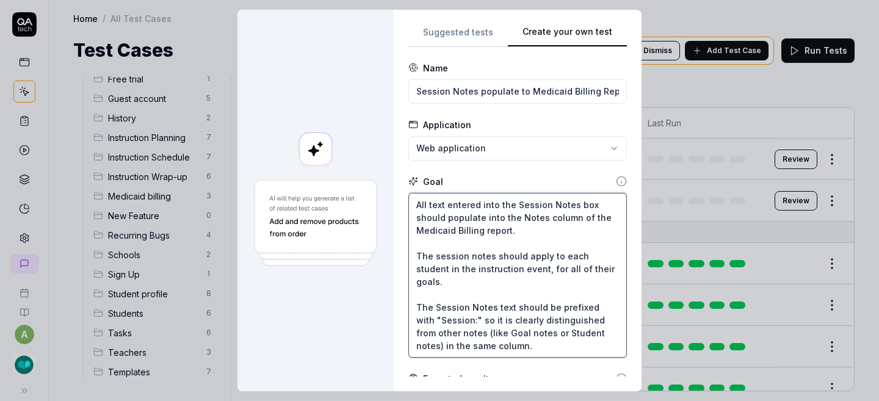
click at [412, 217] on textarea "All text entered into the Session Notes box should populate into the Notes colu…" at bounding box center [517, 275] width 218 height 165
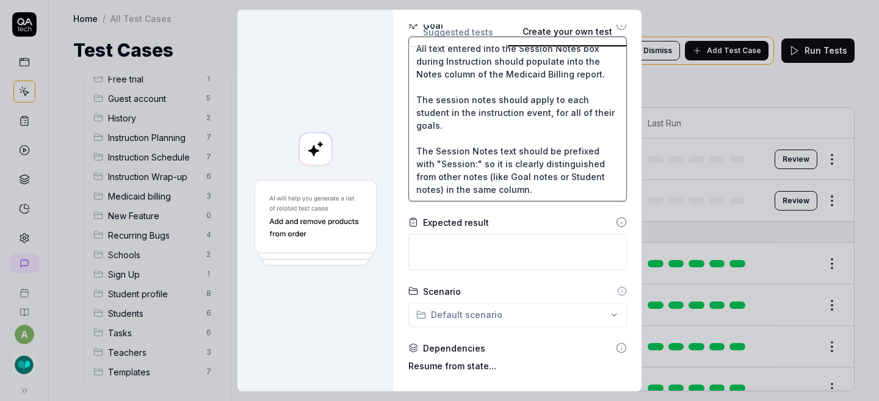
scroll to position [171, 0]
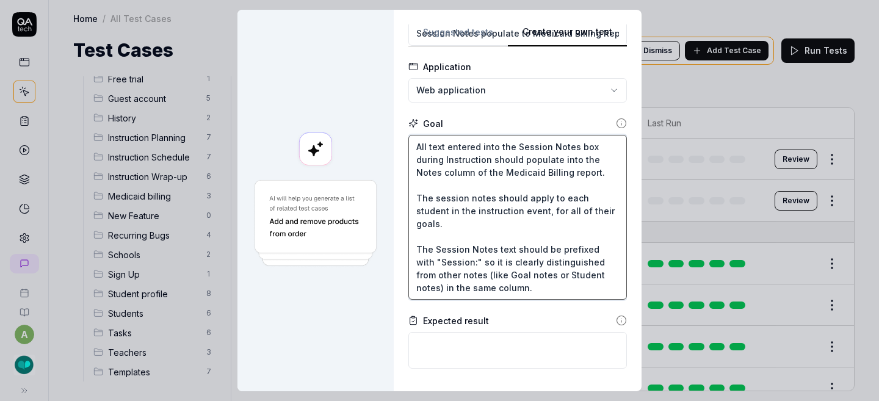
drag, startPoint x: 497, startPoint y: 173, endPoint x: 394, endPoint y: 28, distance: 178.0
click at [394, 27] on div "**********" at bounding box center [518, 200] width 248 height 381
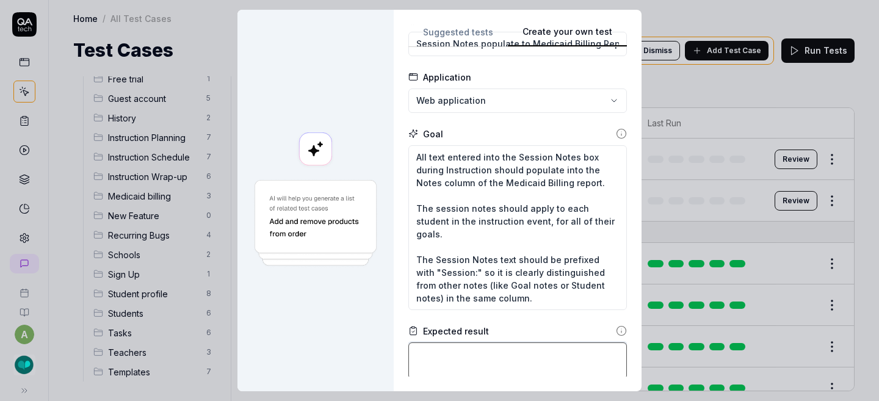
click at [461, 348] on textarea at bounding box center [517, 360] width 218 height 37
paste textarea "All text entered into the Session Notes box during Instruction should populate …"
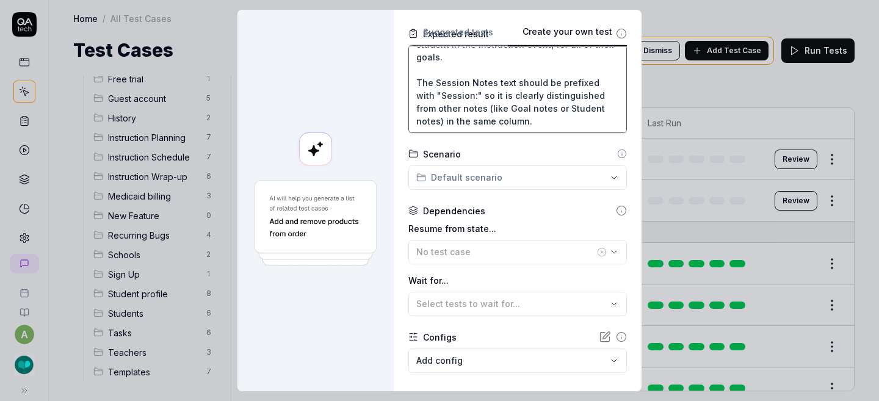
scroll to position [348, 0]
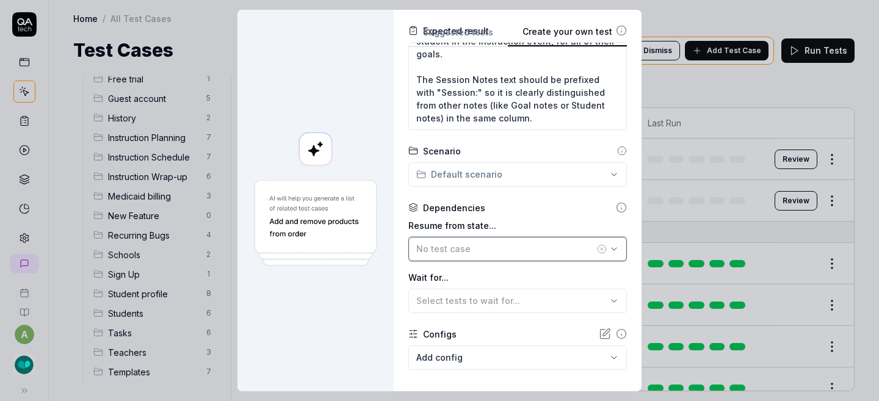
click at [463, 245] on div "No test case" at bounding box center [505, 248] width 178 height 13
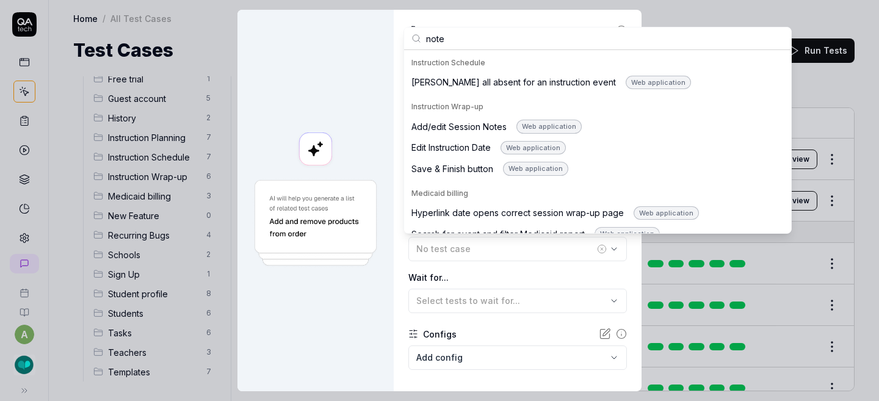
scroll to position [628, 0]
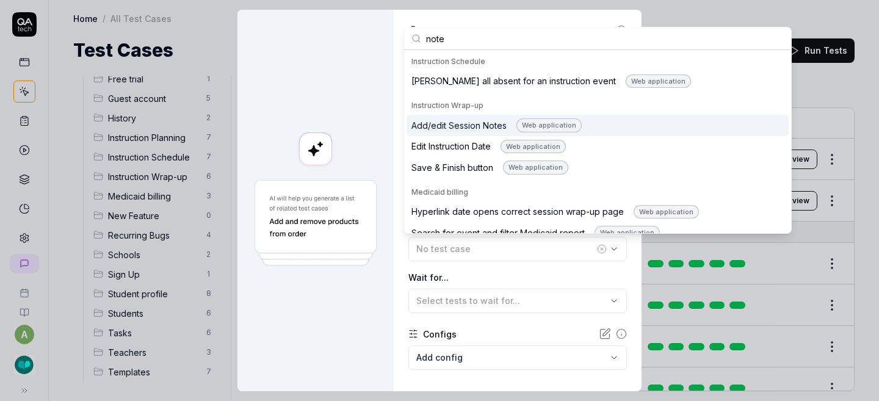
click at [446, 126] on div "Add/edit Session Notes Web application" at bounding box center [496, 125] width 170 height 14
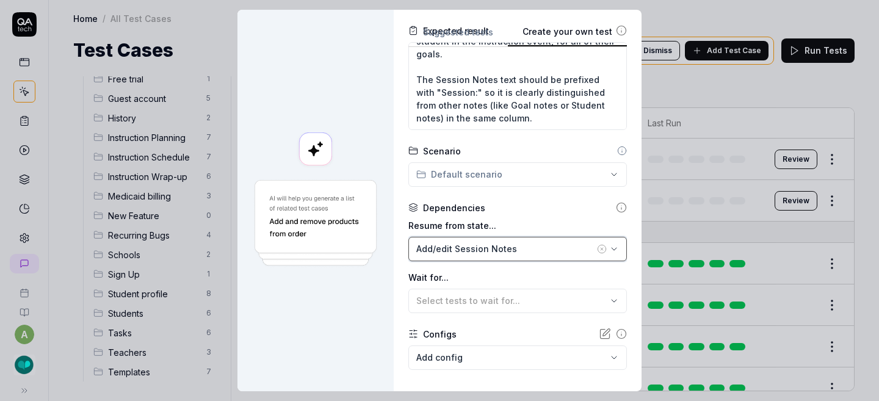
scroll to position [409, 0]
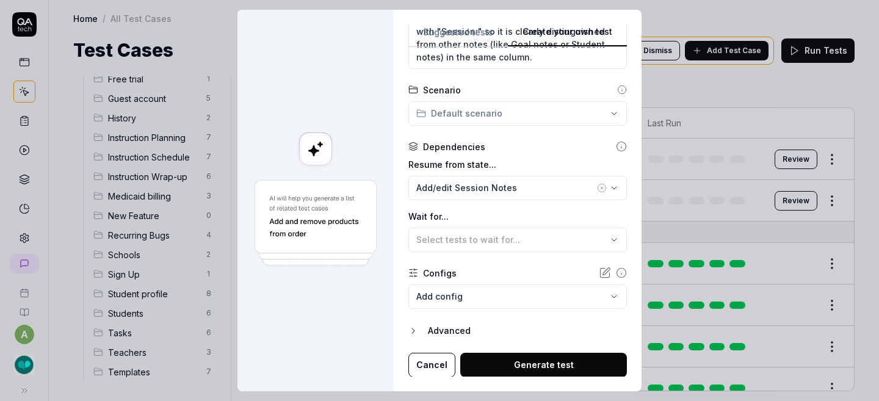
click at [448, 296] on body "a Home / All Test Cases Home / All Test Cases Test Cases We have new tests for …" at bounding box center [439, 200] width 879 height 401
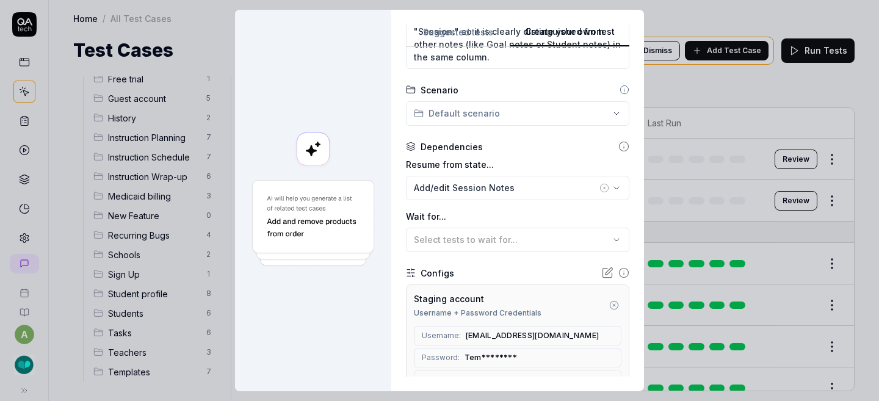
scroll to position [527, 0]
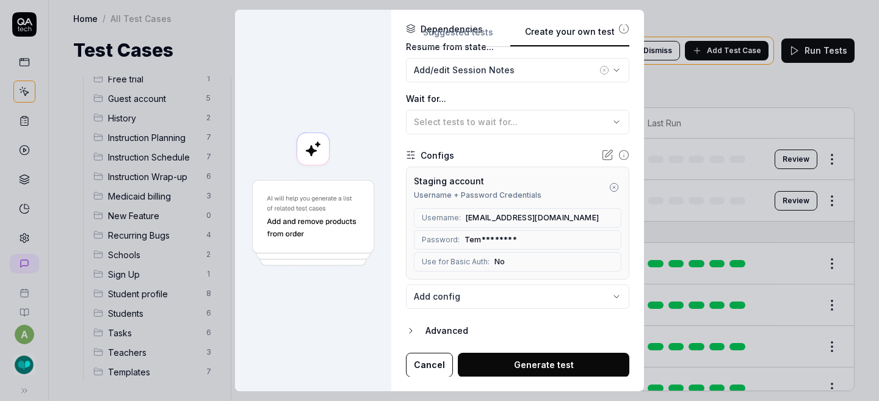
click at [520, 369] on button "Generate test" at bounding box center [543, 365] width 171 height 24
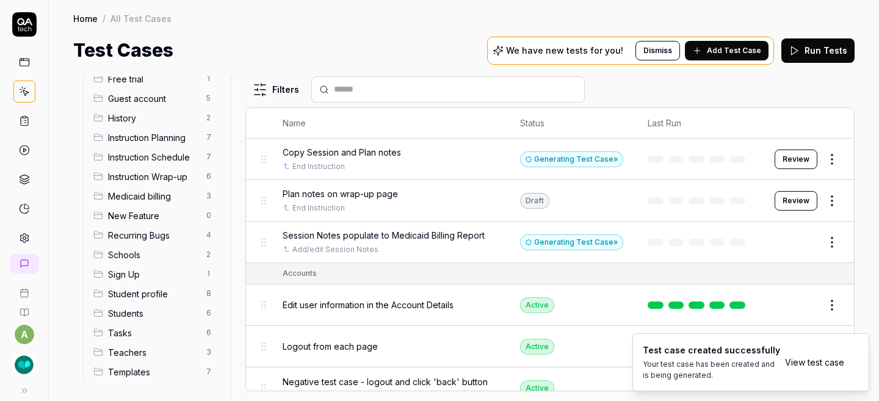
click at [442, 240] on div "Session Notes populate to Medicaid Billing Report Add/edit Session Notes" at bounding box center [389, 242] width 213 height 26
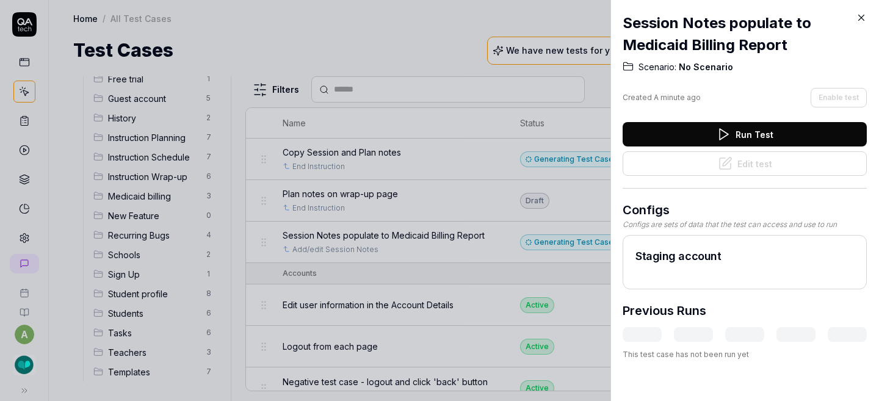
click at [862, 19] on icon at bounding box center [860, 17] width 5 height 5
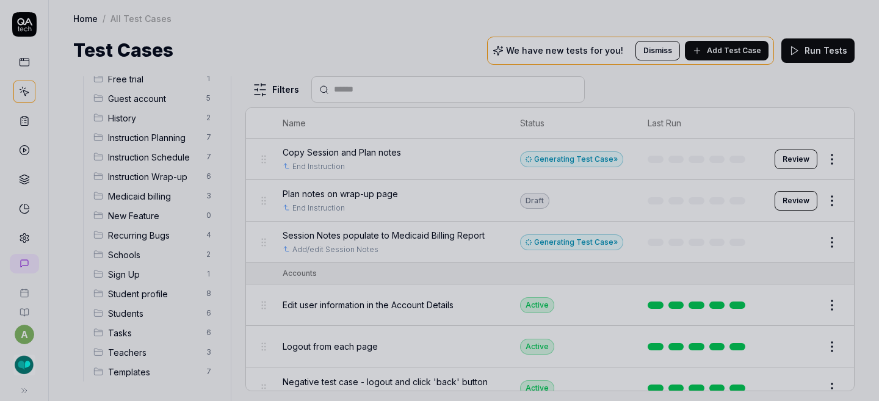
click at [353, 235] on div at bounding box center [439, 200] width 879 height 401
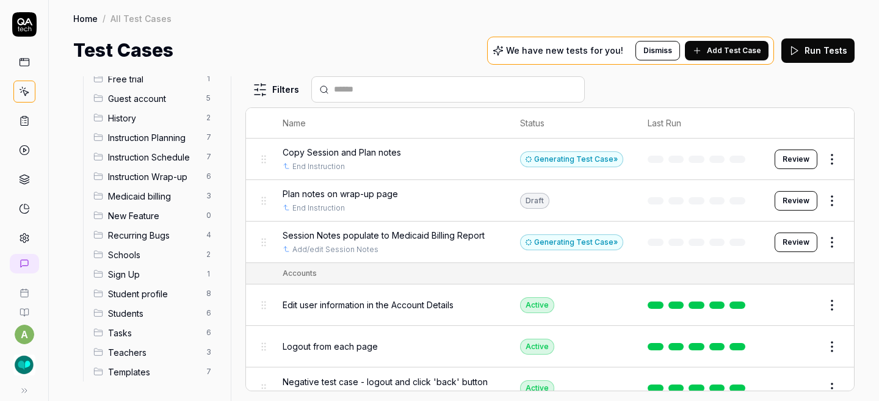
click at [326, 234] on span "Session Notes populate to Medicaid Billing Report" at bounding box center [384, 235] width 202 height 13
click at [326, 234] on body "a Home / All Test Cases Home / All Test Cases Test Cases We have new tests for …" at bounding box center [439, 200] width 879 height 401
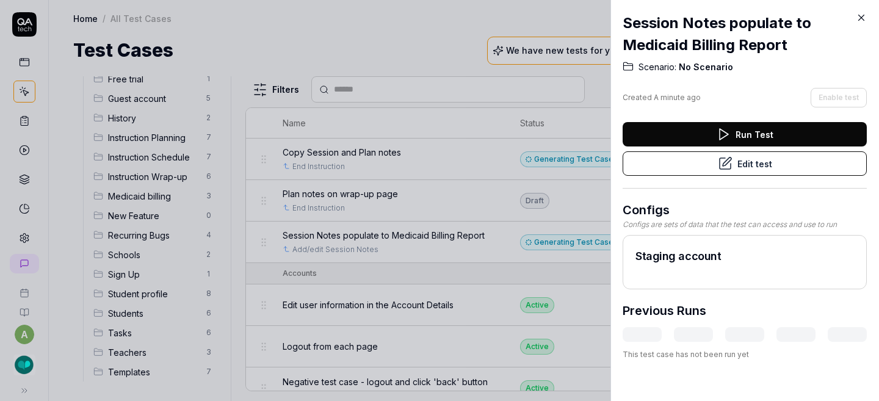
click at [758, 162] on button "Edit test" at bounding box center [744, 163] width 244 height 24
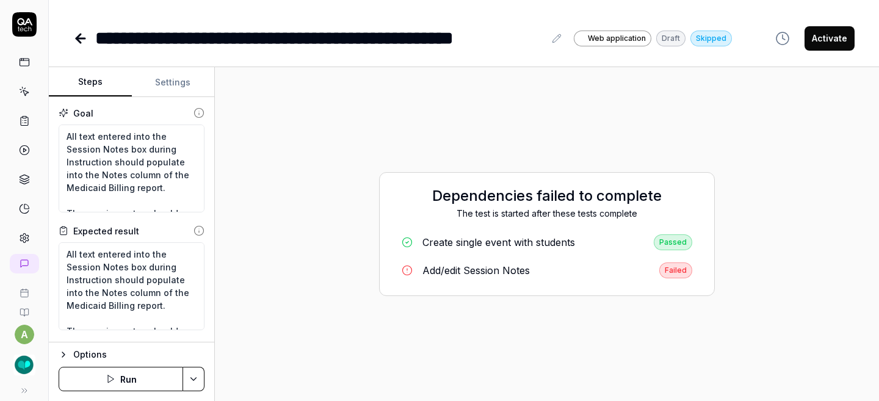
click at [156, 367] on button "Run" at bounding box center [121, 379] width 124 height 24
click at [500, 264] on div "Add/edit Session Notes" at bounding box center [475, 270] width 107 height 15
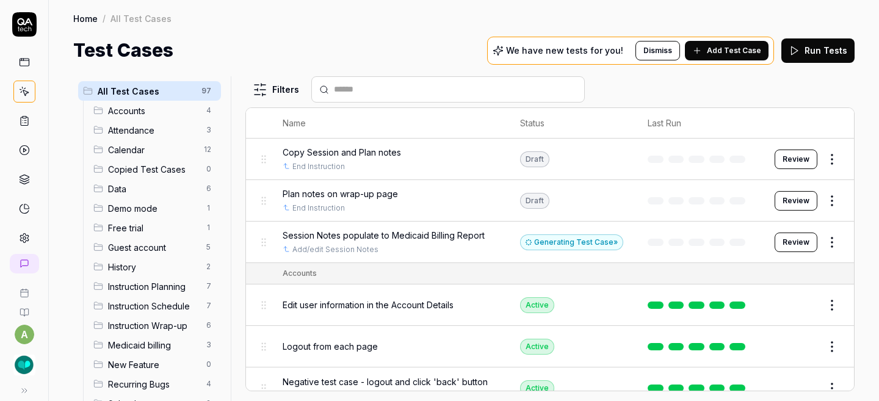
click at [371, 189] on span "Plan notes on wrap-up page" at bounding box center [340, 193] width 115 height 13
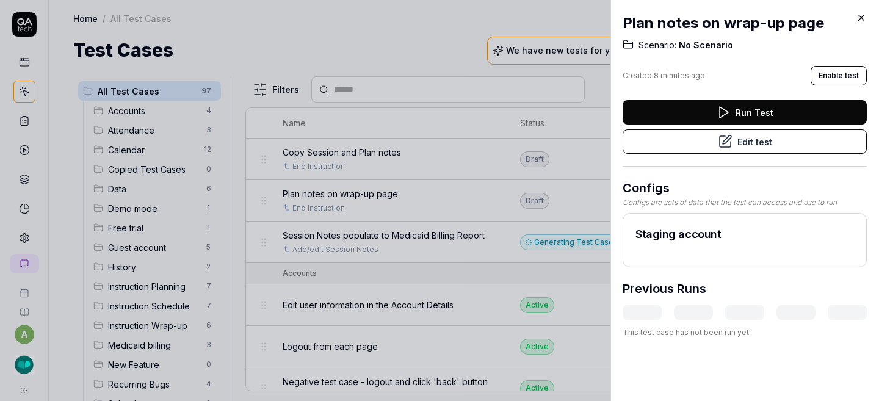
click at [732, 141] on button "Edit test" at bounding box center [744, 141] width 244 height 24
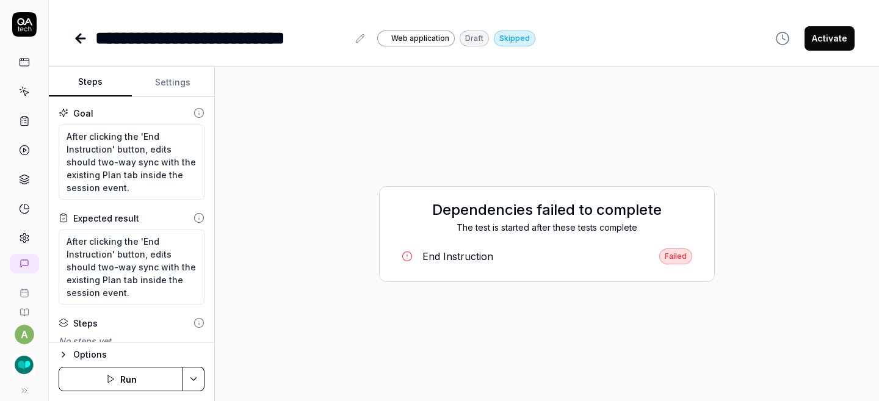
type textarea "*"
click at [179, 82] on button "Settings" at bounding box center [173, 82] width 83 height 29
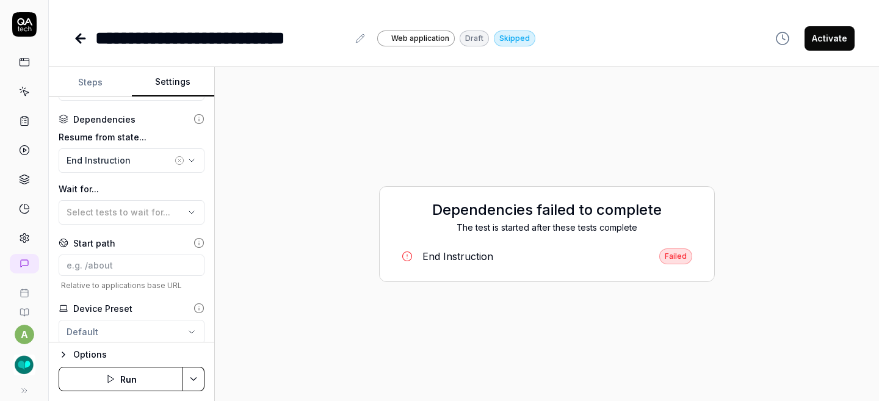
scroll to position [324, 0]
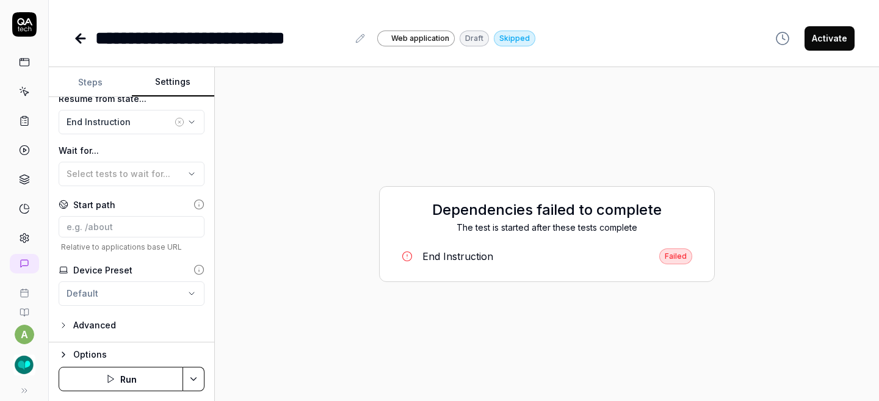
click at [175, 120] on icon "button" at bounding box center [180, 122] width 10 height 10
click at [187, 121] on icon "button" at bounding box center [192, 122] width 10 height 10
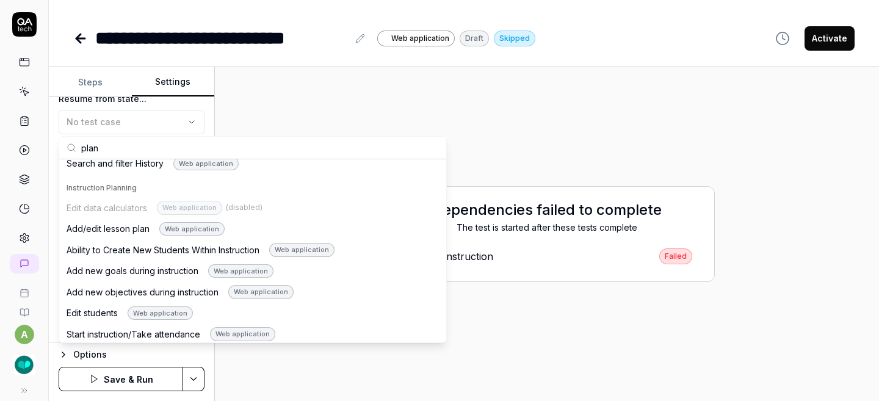
scroll to position [956, 0]
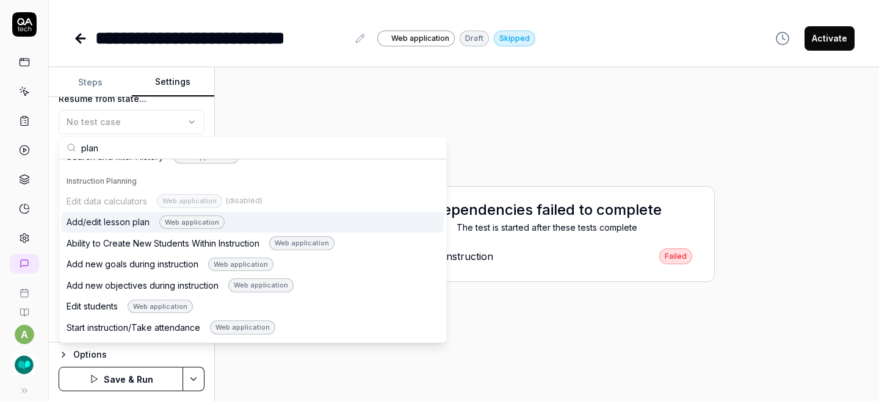
type input "plan"
click at [124, 216] on div "Add/edit lesson plan Web application" at bounding box center [146, 222] width 158 height 14
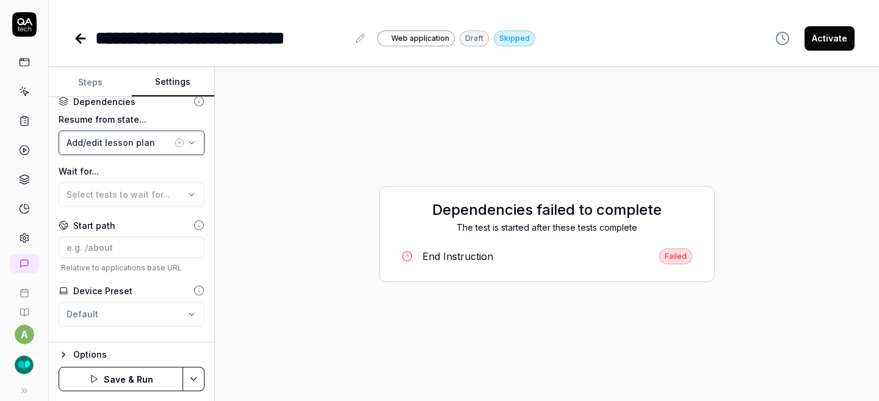
scroll to position [311, 0]
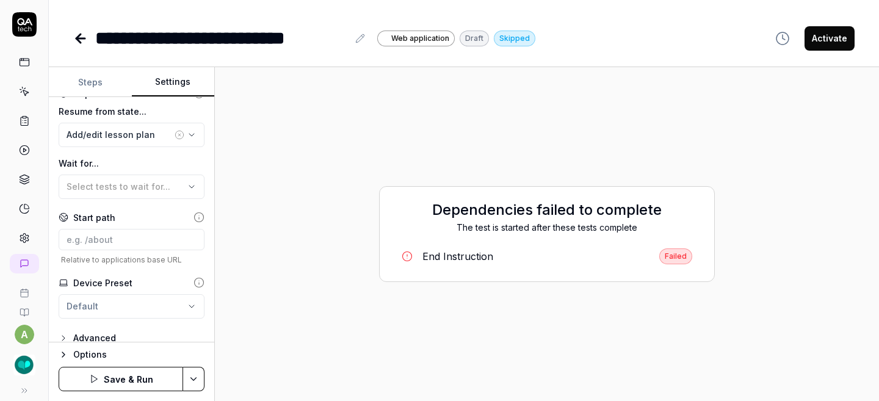
click at [119, 379] on button "Save & Run" at bounding box center [121, 379] width 124 height 24
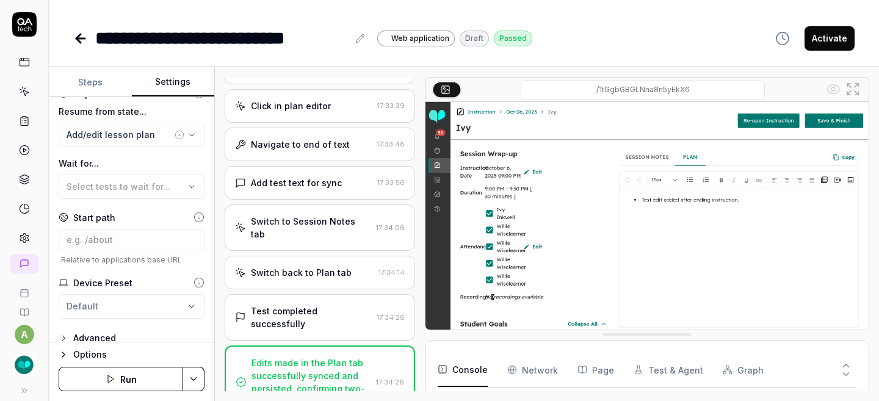
scroll to position [238, 0]
click at [820, 34] on button "Activate" at bounding box center [829, 38] width 50 height 24
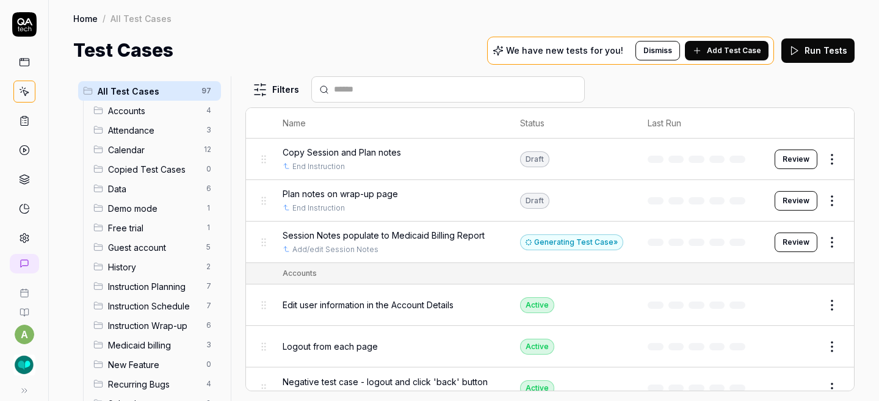
click at [338, 151] on span "Copy Session and Plan notes" at bounding box center [342, 152] width 118 height 13
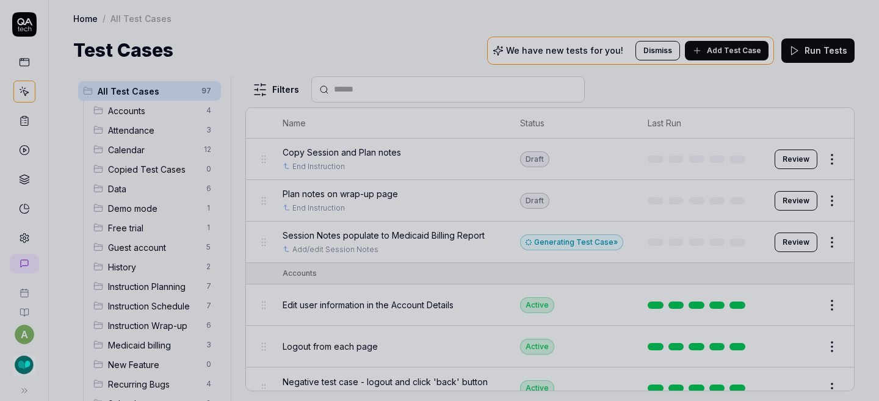
click at [338, 151] on div at bounding box center [439, 200] width 879 height 401
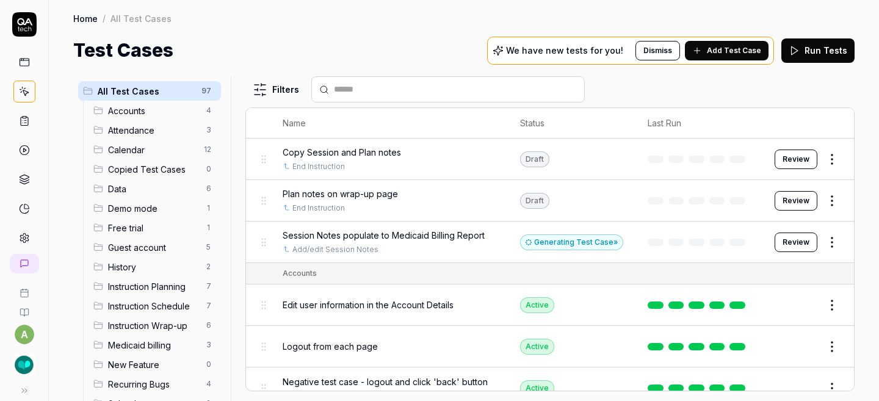
click at [338, 151] on span "Copy Session and Plan notes" at bounding box center [342, 152] width 118 height 13
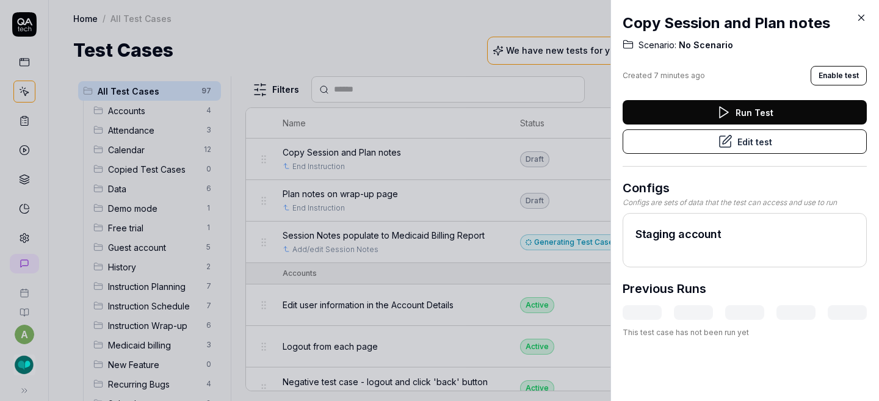
click at [727, 150] on button "Edit test" at bounding box center [744, 141] width 244 height 24
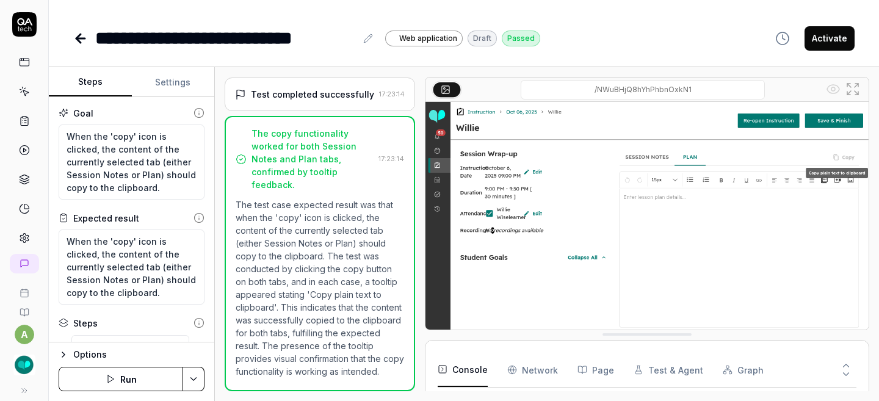
scroll to position [49, 0]
click at [828, 39] on button "Activate" at bounding box center [829, 38] width 50 height 24
type textarea "*"
click at [81, 36] on icon at bounding box center [80, 38] width 15 height 15
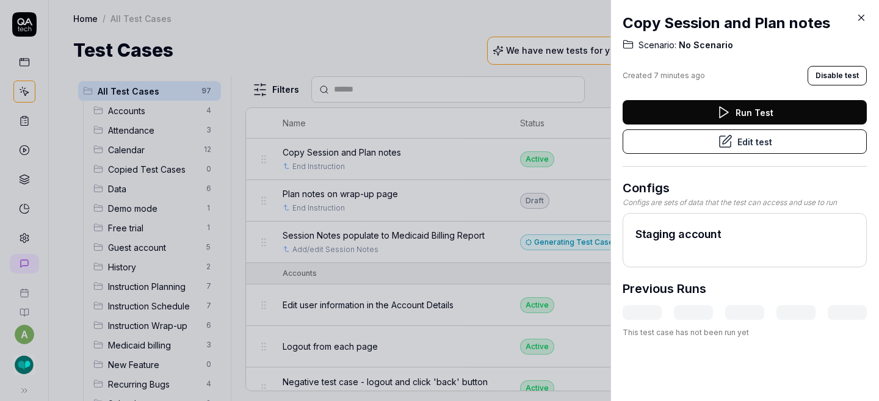
click at [863, 17] on icon at bounding box center [860, 17] width 11 height 11
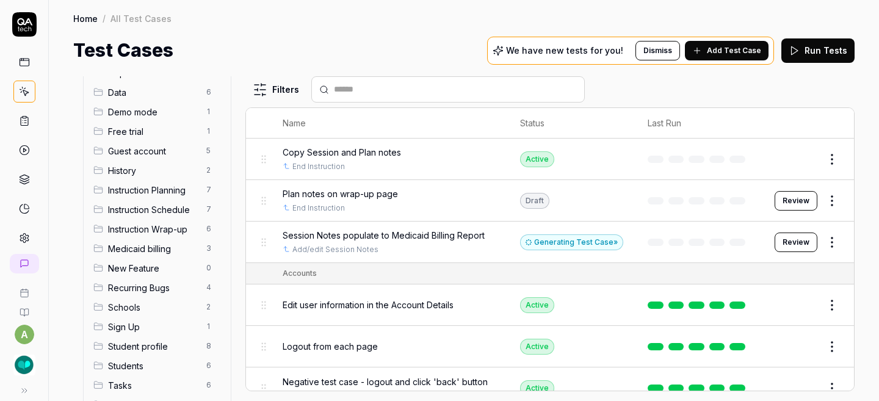
scroll to position [128, 0]
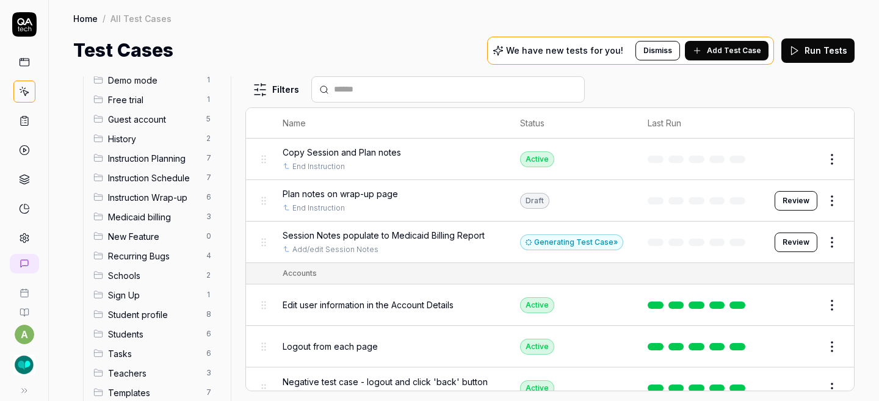
click at [134, 200] on span "Instruction Wrap-up" at bounding box center [153, 197] width 91 height 13
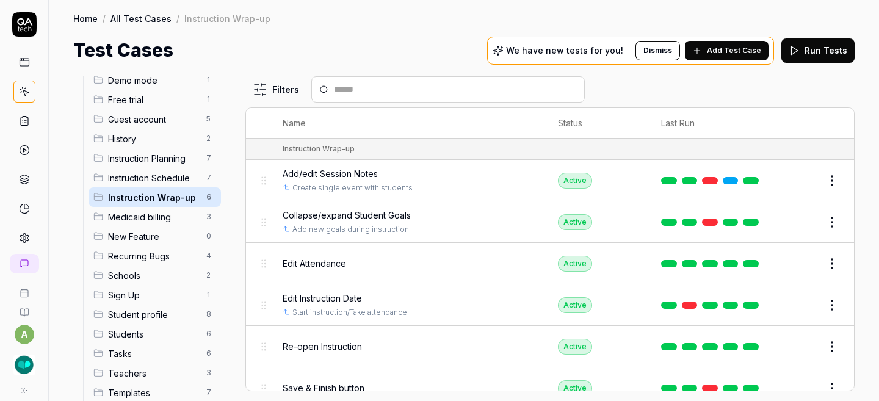
scroll to position [14, 0]
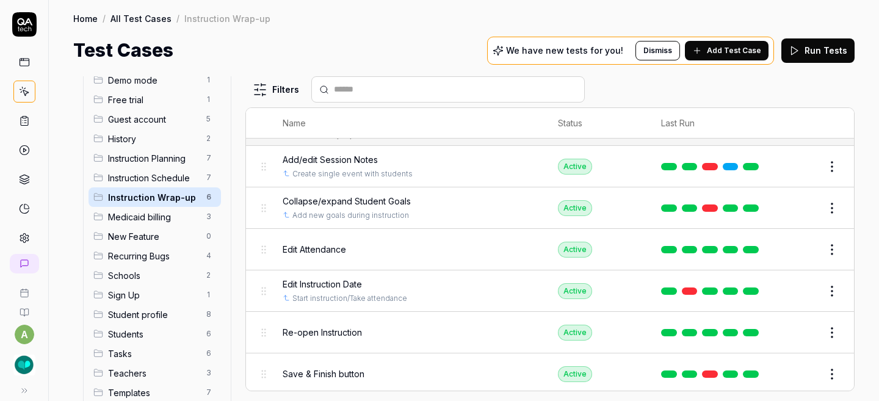
click at [173, 176] on span "Instruction Schedule" at bounding box center [153, 177] width 91 height 13
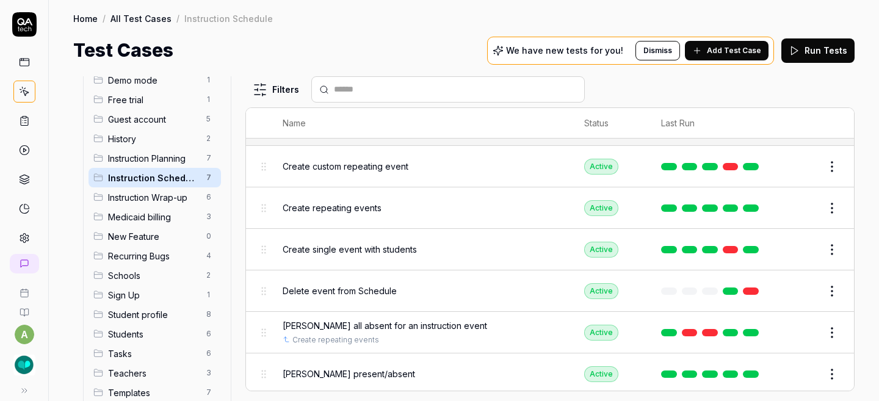
scroll to position [56, 0]
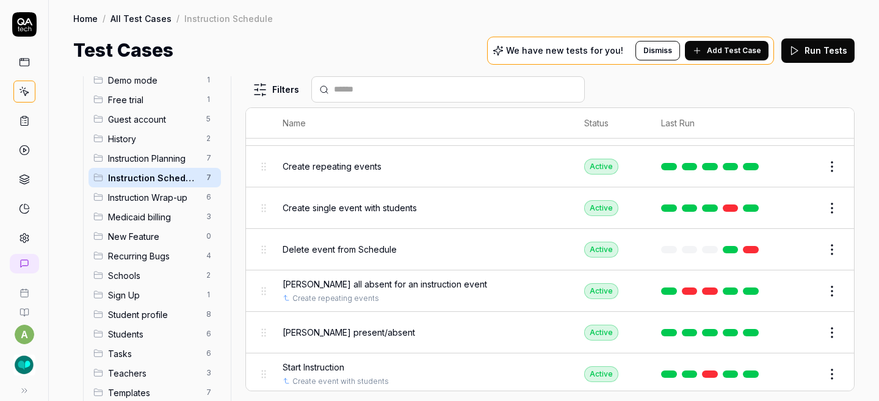
click at [135, 195] on span "Instruction Wrap-up" at bounding box center [153, 197] width 91 height 13
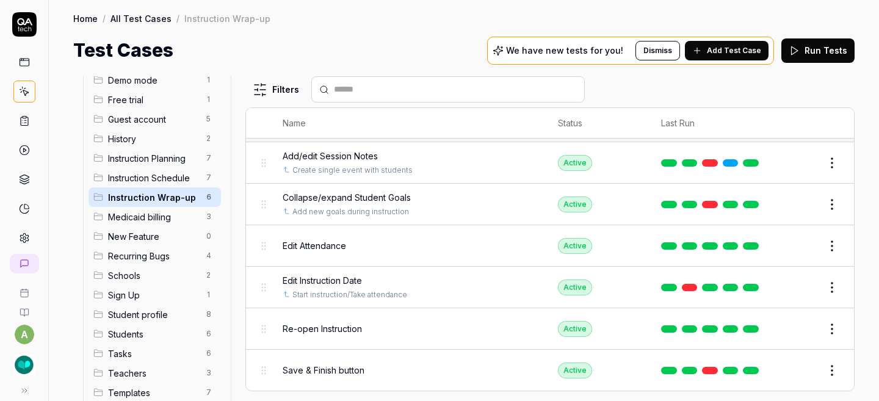
scroll to position [14, 0]
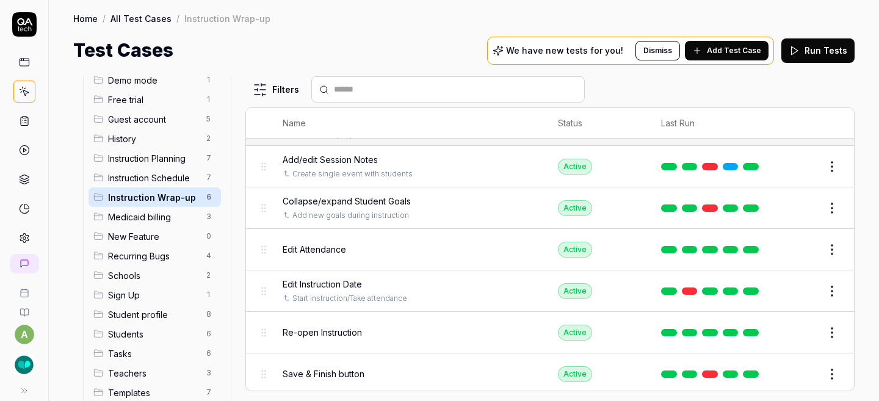
click at [527, 93] on input "text" at bounding box center [455, 89] width 243 height 13
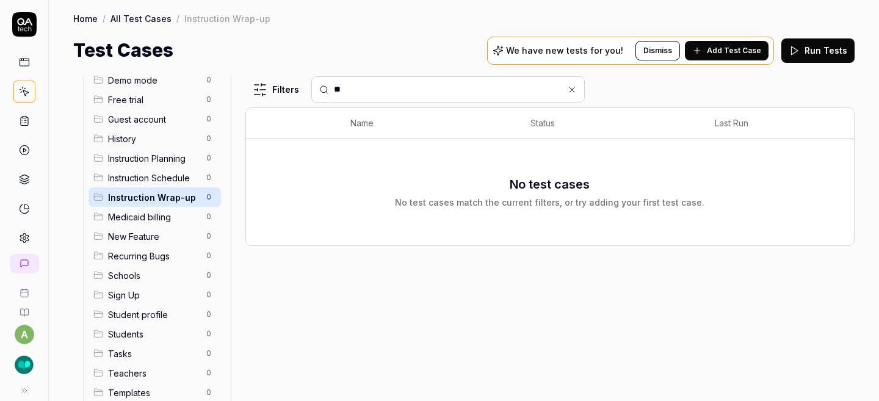
type input "*"
type input "**********"
click at [575, 86] on icon at bounding box center [572, 90] width 10 height 10
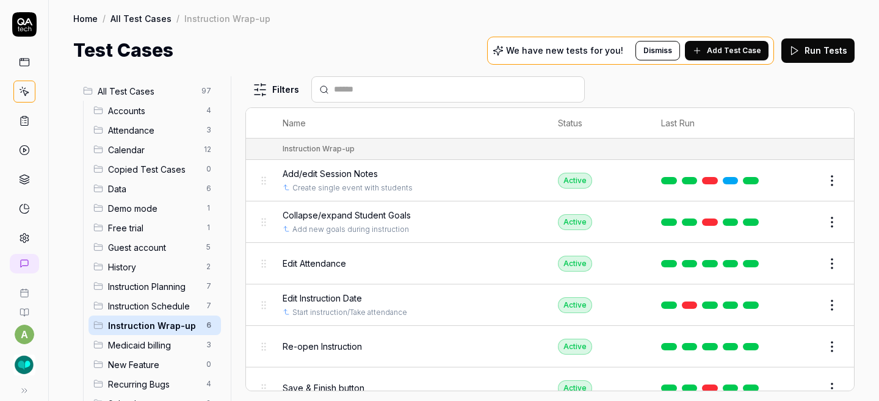
click at [376, 92] on input "text" at bounding box center [455, 89] width 243 height 13
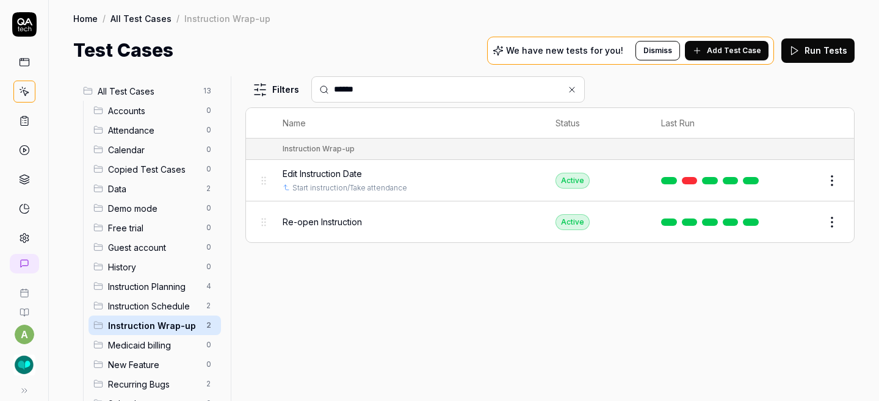
type input "******"
click at [25, 121] on link at bounding box center [24, 121] width 22 height 22
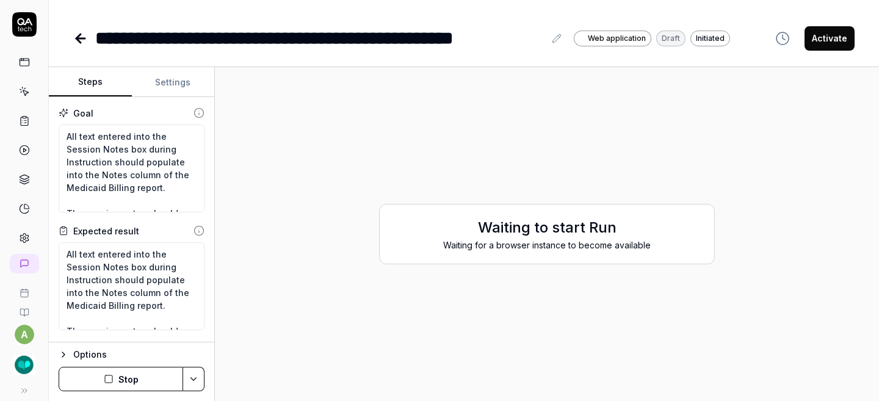
type textarea "*"
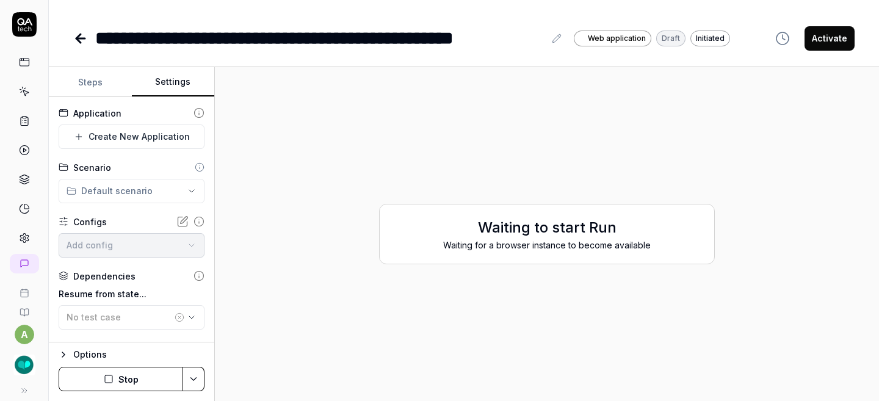
click at [174, 87] on button "Settings" at bounding box center [173, 82] width 83 height 29
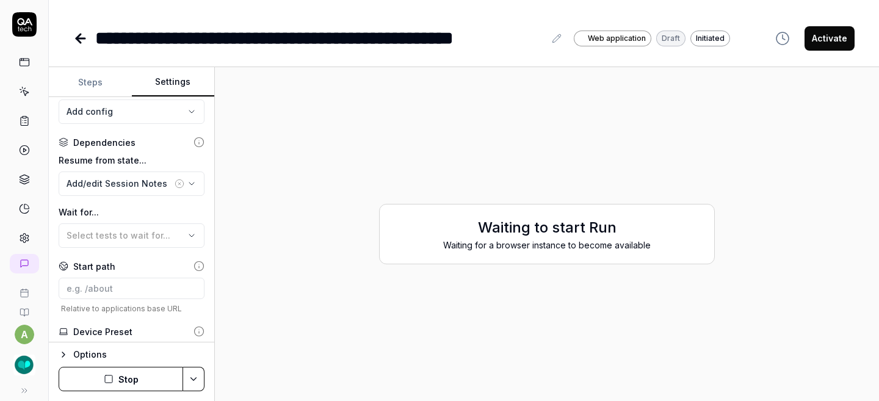
scroll to position [264, 0]
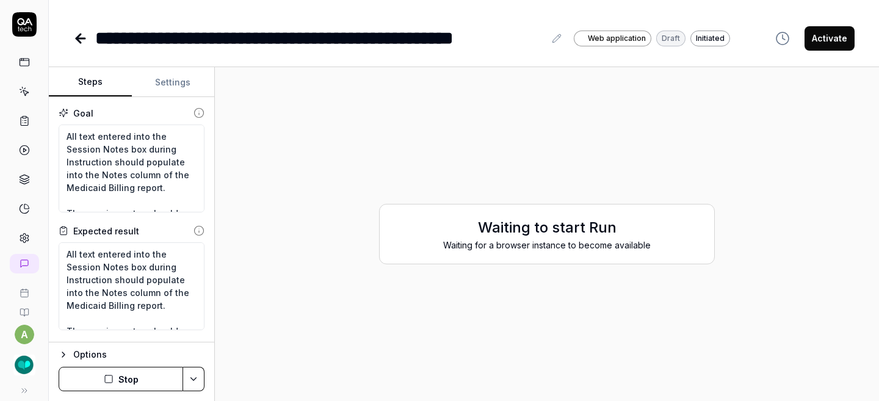
click at [145, 379] on button "Stop" at bounding box center [121, 379] width 124 height 24
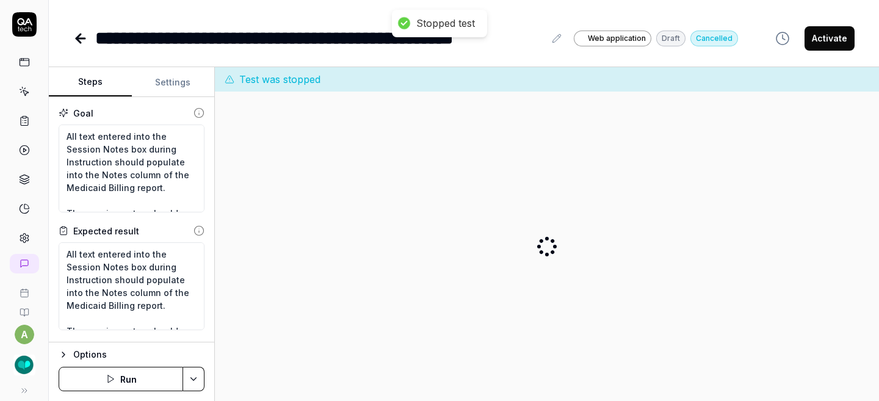
type textarea "*"
click at [120, 373] on button "Run" at bounding box center [121, 379] width 124 height 24
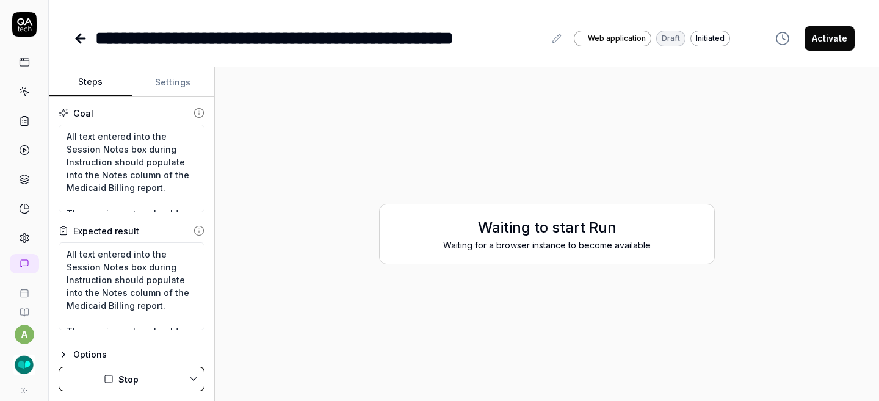
click at [83, 35] on icon at bounding box center [80, 38] width 15 height 15
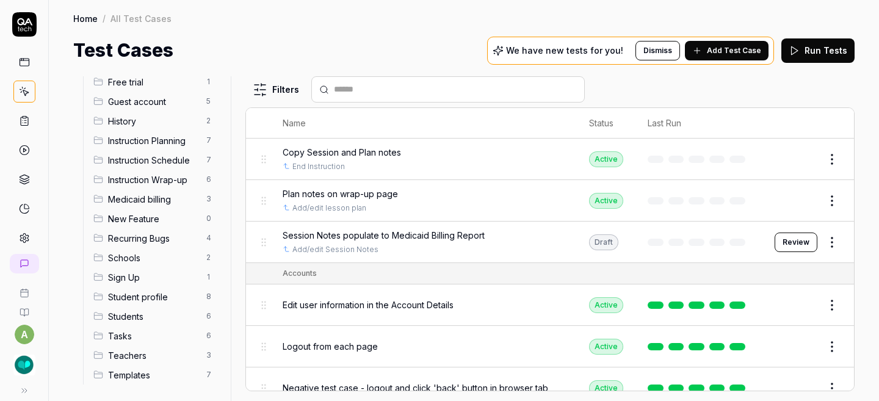
scroll to position [149, 0]
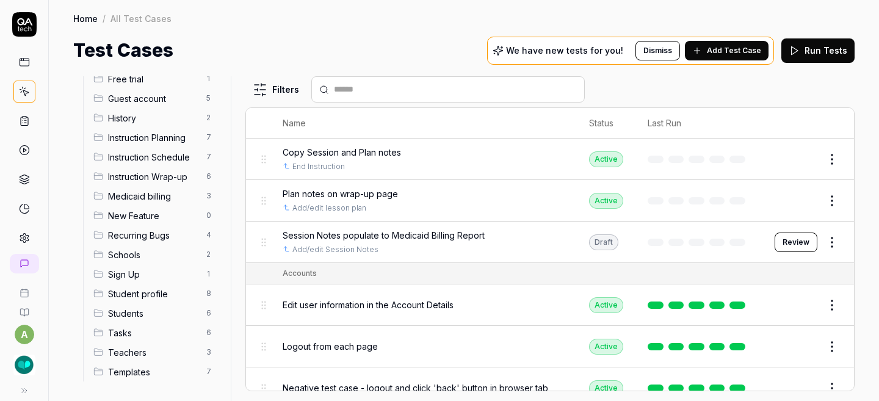
click at [339, 233] on span "Session Notes populate to Medicaid Billing Report" at bounding box center [384, 235] width 202 height 13
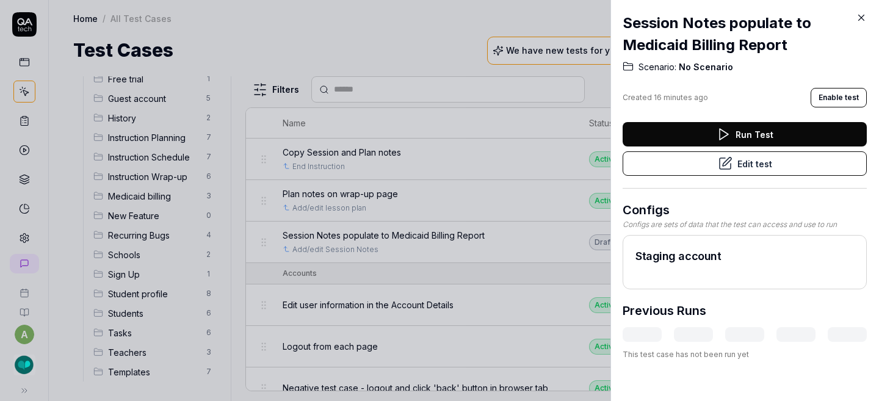
click at [683, 168] on button "Edit test" at bounding box center [744, 163] width 244 height 24
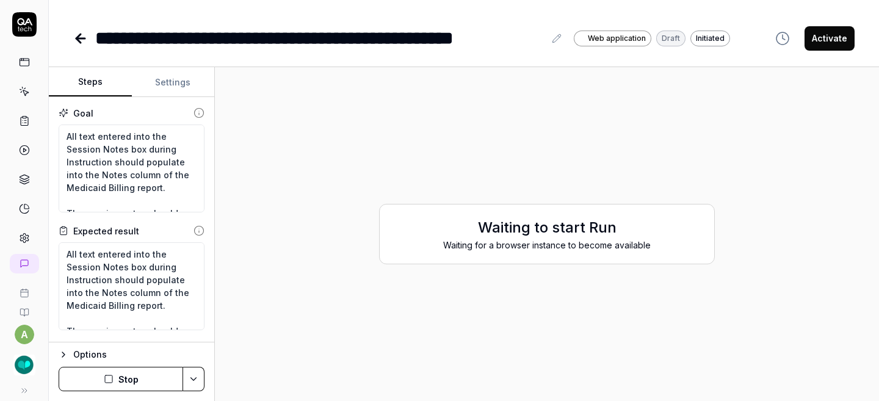
type textarea "*"
click at [176, 82] on button "Settings" at bounding box center [173, 82] width 83 height 29
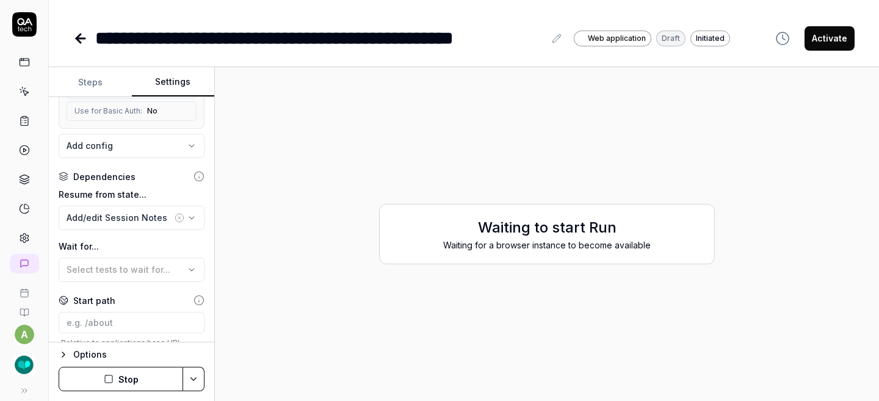
scroll to position [229, 0]
click at [87, 40] on icon at bounding box center [80, 38] width 15 height 15
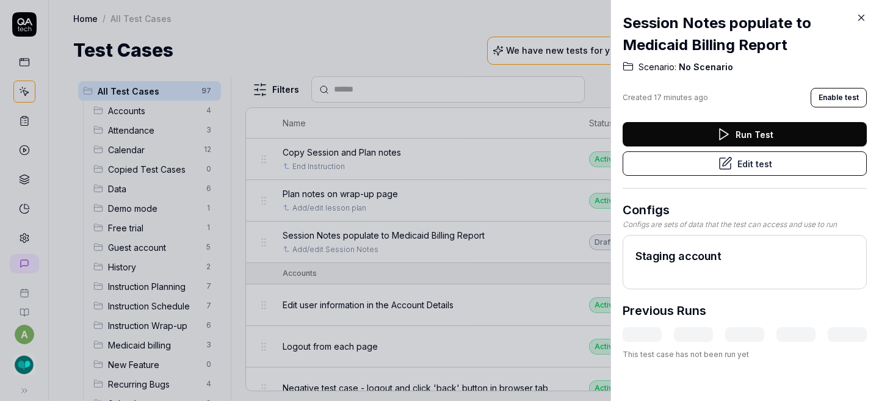
click at [860, 15] on icon at bounding box center [860, 17] width 11 height 11
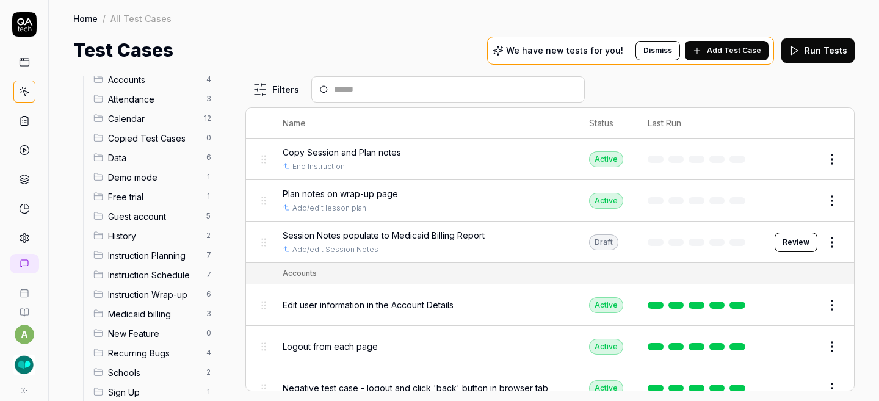
scroll to position [149, 0]
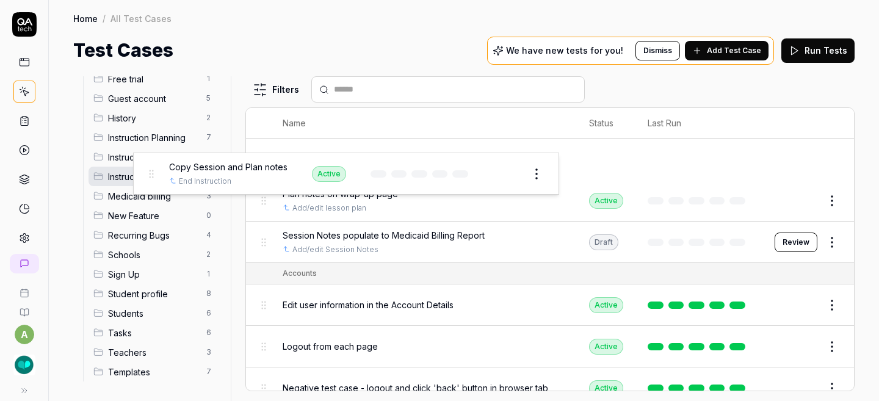
drag, startPoint x: 265, startPoint y: 157, endPoint x: 153, endPoint y: 173, distance: 113.3
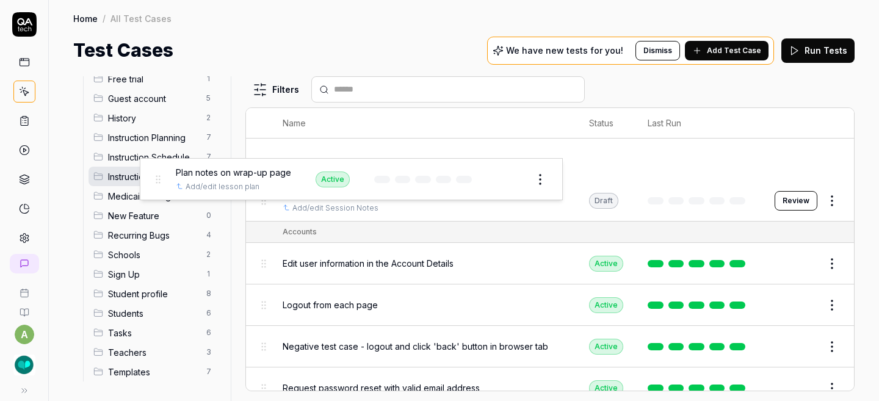
drag, startPoint x: 264, startPoint y: 156, endPoint x: 159, endPoint y: 176, distance: 107.5
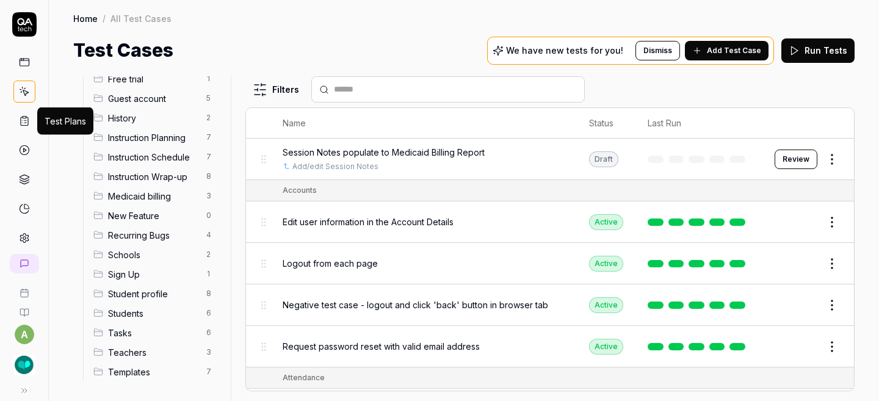
click at [21, 123] on icon at bounding box center [24, 120] width 11 height 11
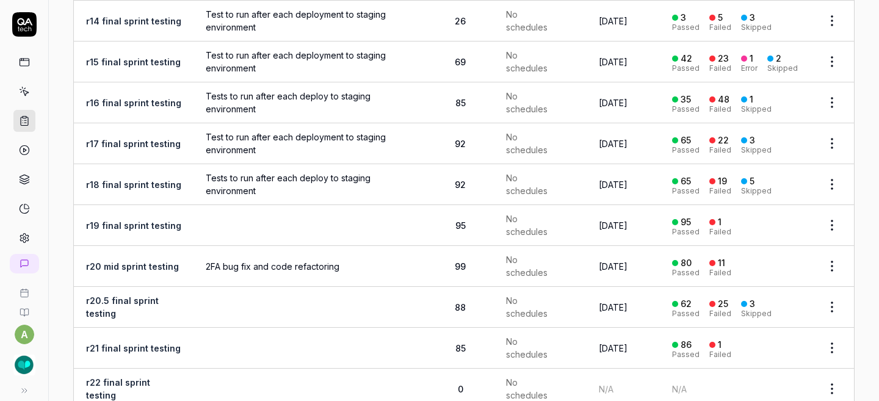
scroll to position [168, 0]
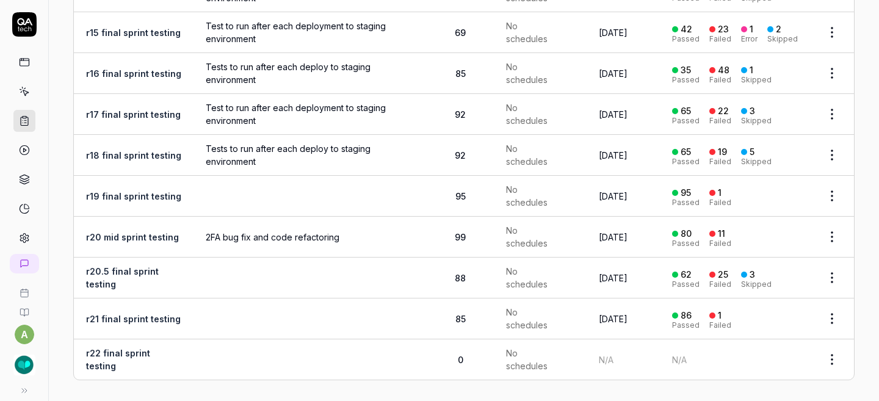
click at [114, 348] on link "r22 final sprint testing" at bounding box center [118, 359] width 64 height 23
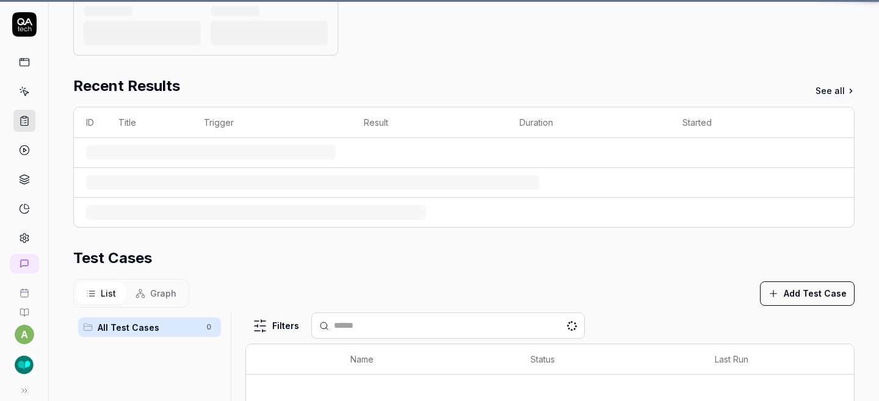
scroll to position [99, 0]
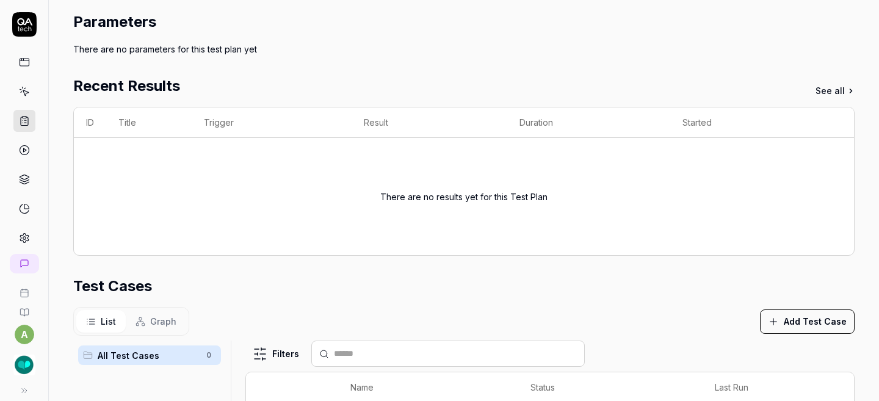
click at [789, 325] on button "Add Test Case" at bounding box center [807, 321] width 95 height 24
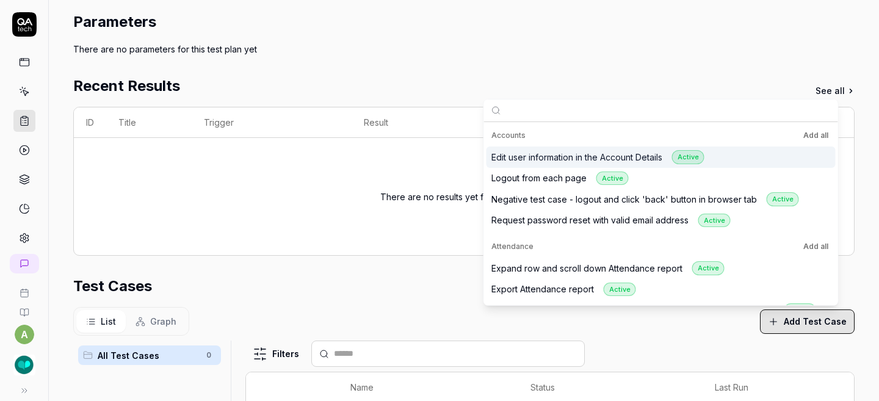
click at [824, 135] on button "Add all" at bounding box center [816, 135] width 30 height 15
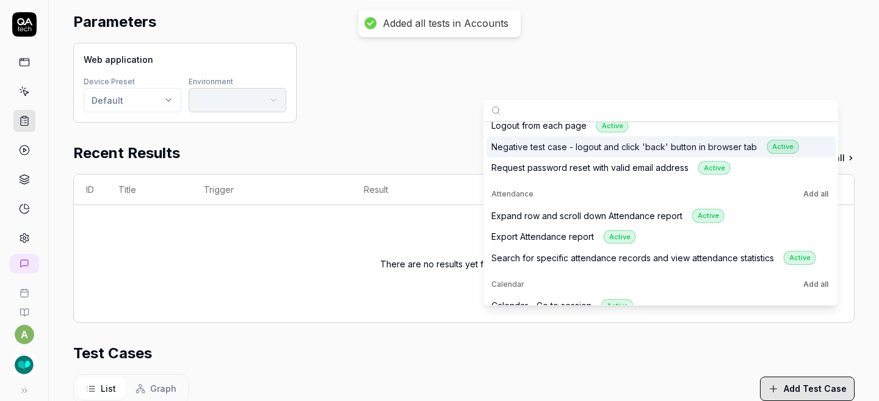
scroll to position [56, 0]
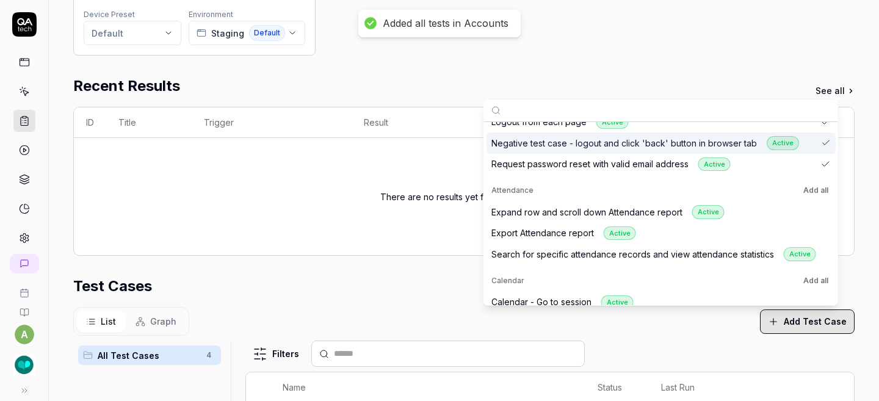
click at [814, 193] on button "Add all" at bounding box center [816, 190] width 30 height 15
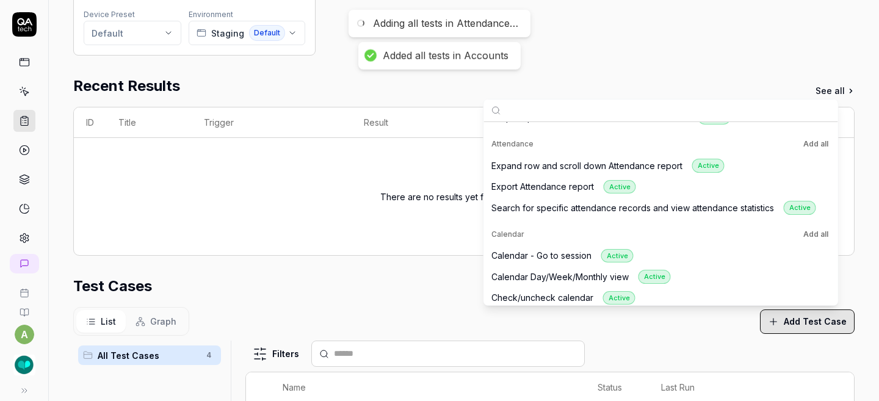
scroll to position [117, 0]
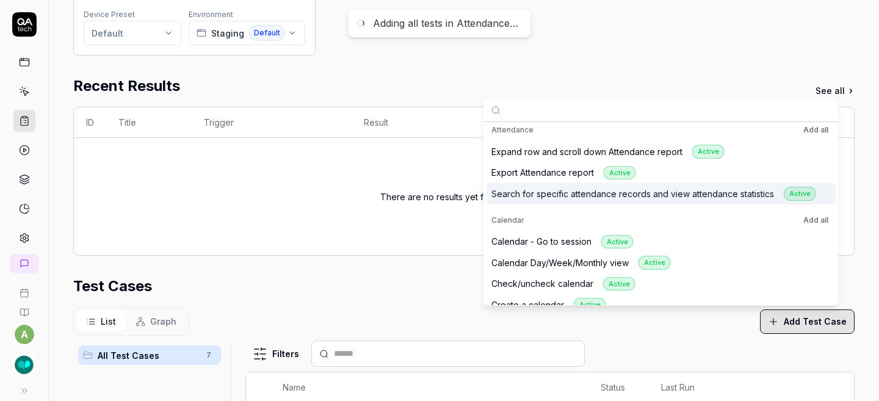
click at [813, 213] on button "Add all" at bounding box center [816, 220] width 30 height 15
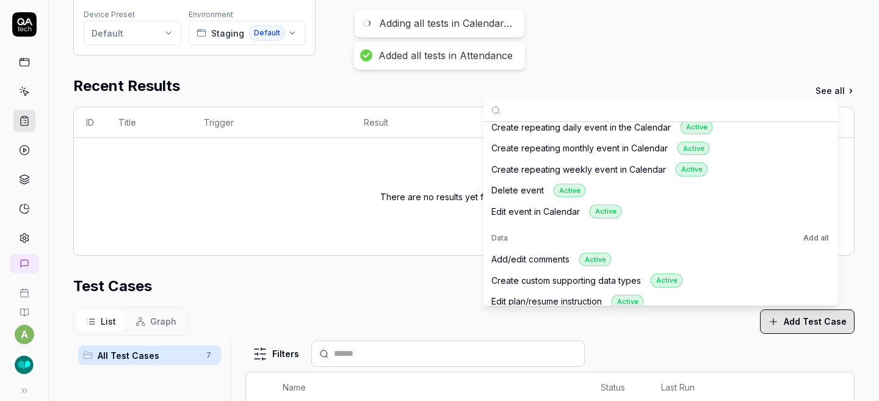
scroll to position [381, 0]
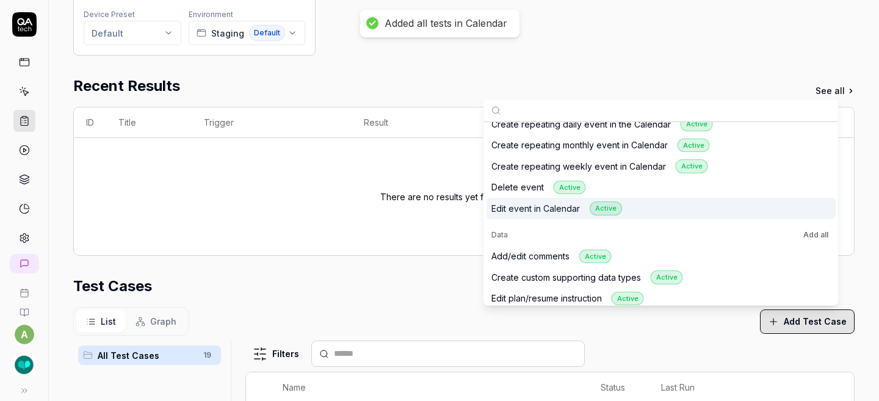
click at [813, 232] on button "Add all" at bounding box center [816, 235] width 30 height 15
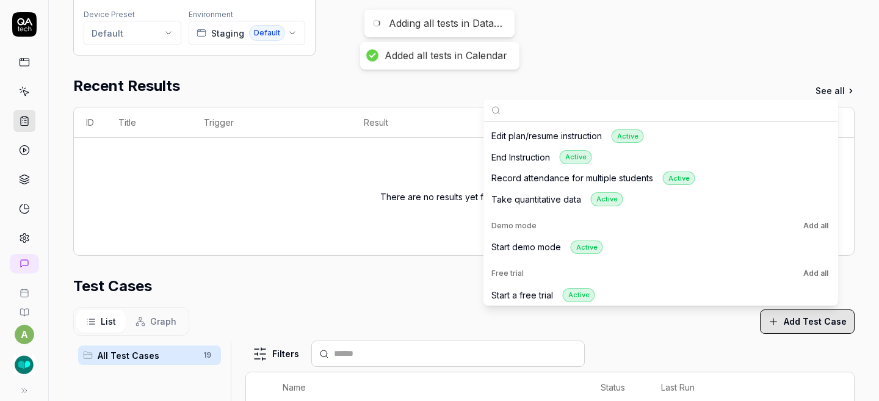
click at [813, 227] on button "Add all" at bounding box center [816, 225] width 30 height 15
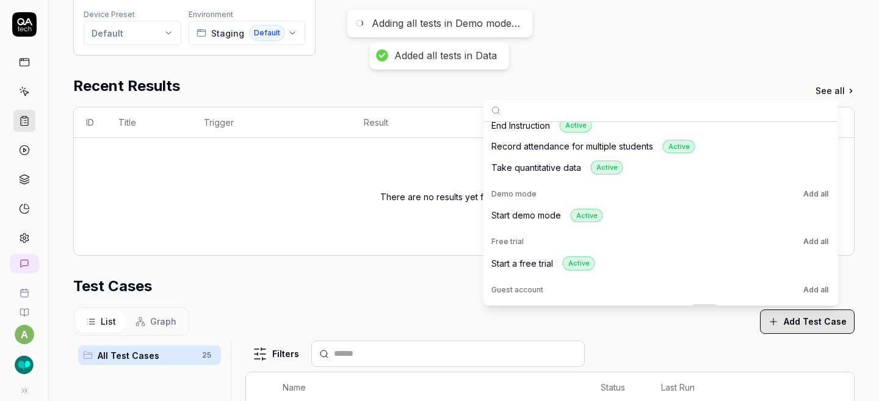
scroll to position [581, 0]
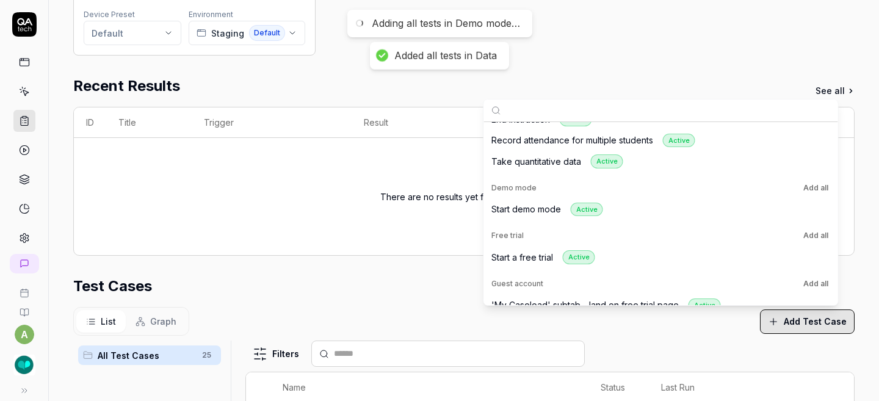
click at [813, 232] on button "Add all" at bounding box center [816, 235] width 30 height 15
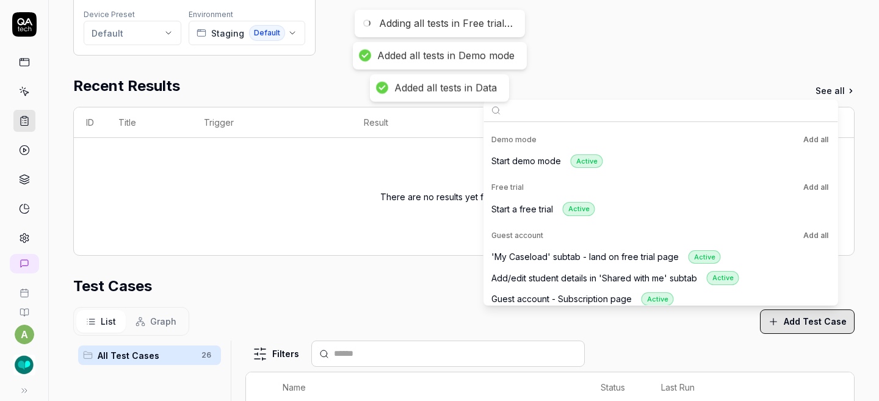
click at [813, 232] on button "Add all" at bounding box center [816, 235] width 30 height 15
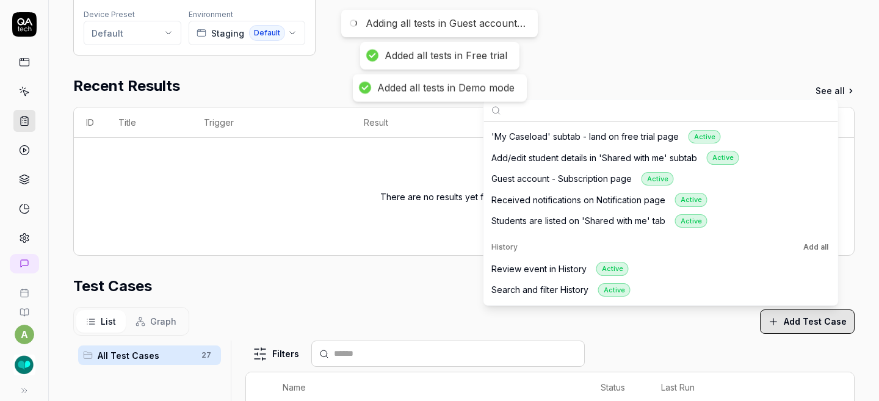
scroll to position [757, 0]
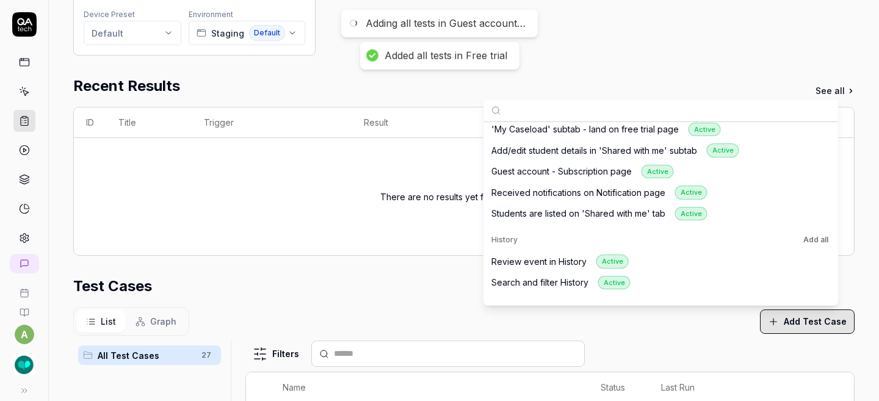
click at [813, 232] on button "Add all" at bounding box center [816, 239] width 30 height 15
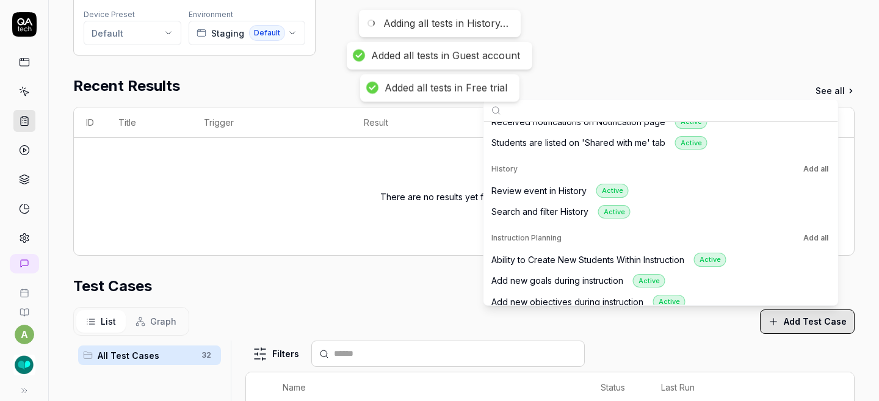
scroll to position [873, 0]
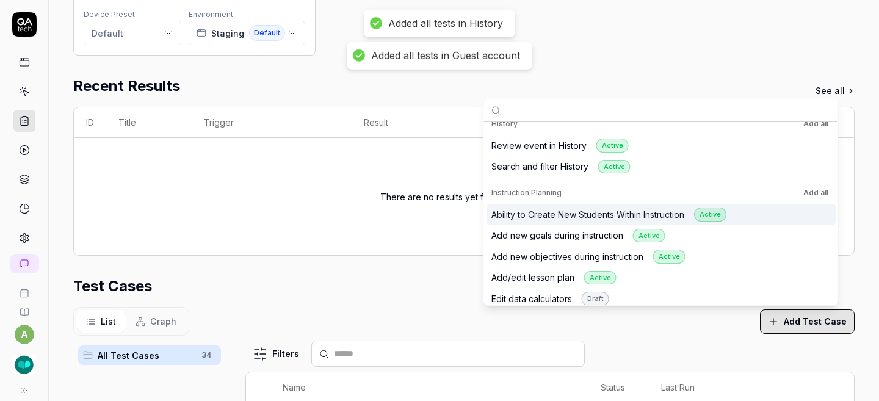
click at [815, 195] on button "Add all" at bounding box center [816, 192] width 30 height 15
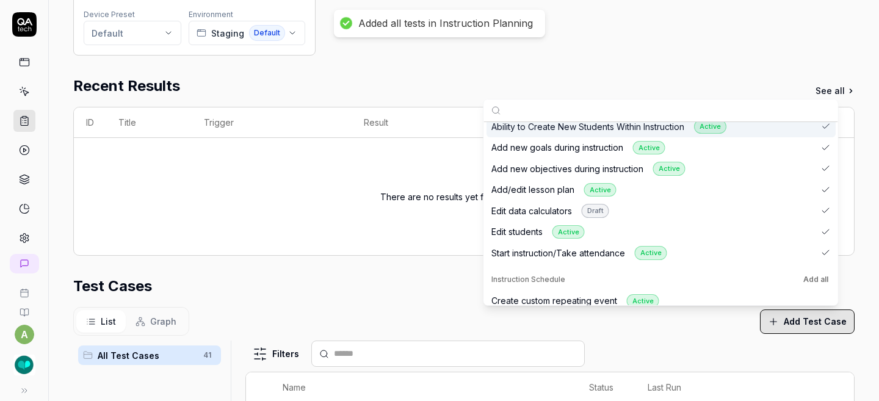
scroll to position [968, 0]
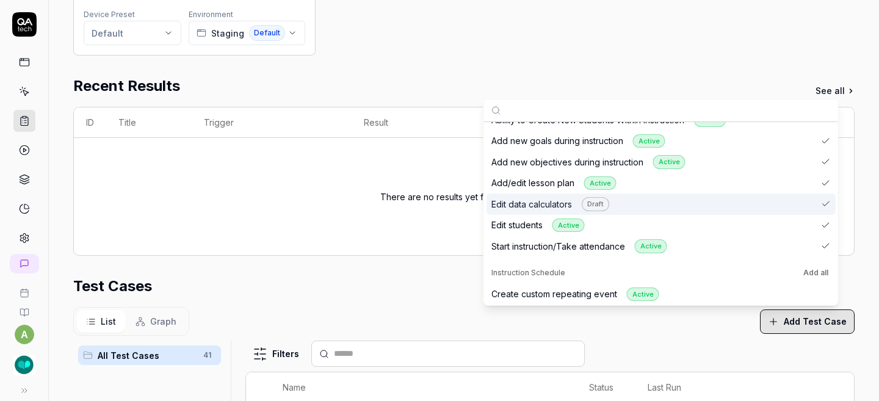
click at [811, 207] on div "Edit data calculators Draft" at bounding box center [660, 203] width 349 height 21
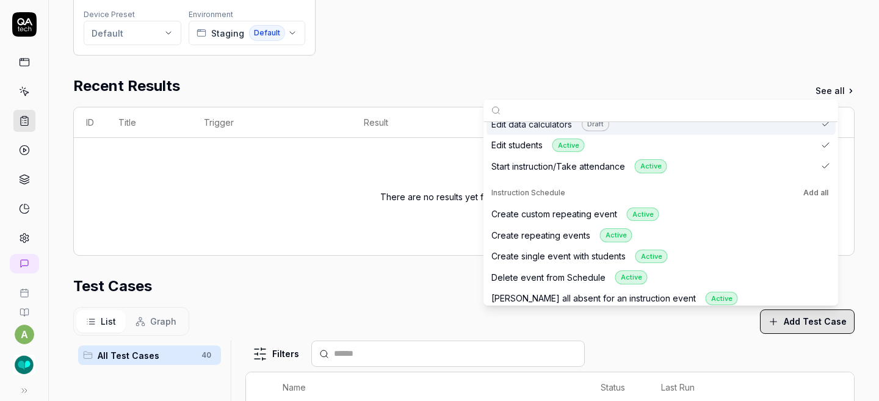
scroll to position [1055, 0]
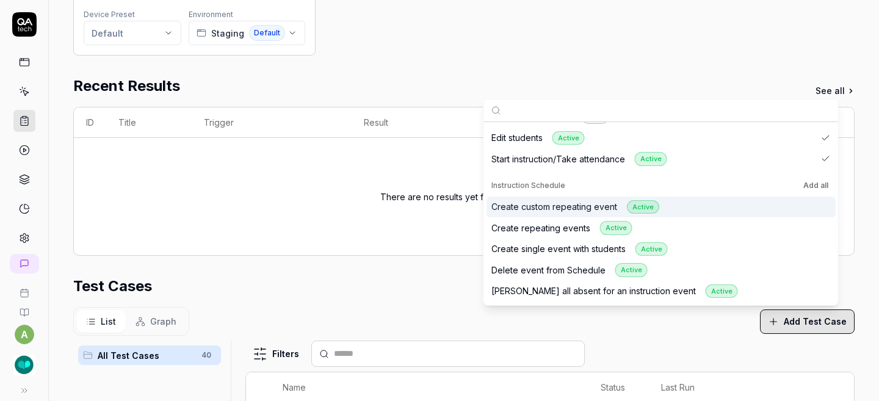
click at [811, 186] on button "Add all" at bounding box center [816, 185] width 30 height 15
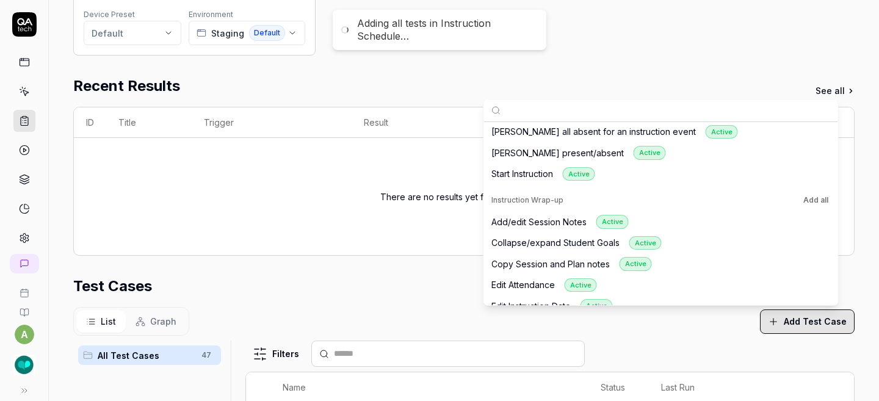
scroll to position [1222, 0]
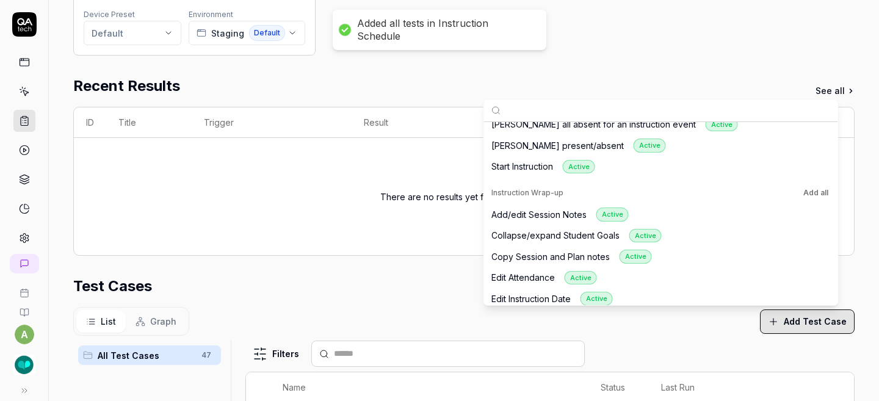
click at [811, 189] on button "Add all" at bounding box center [816, 192] width 30 height 15
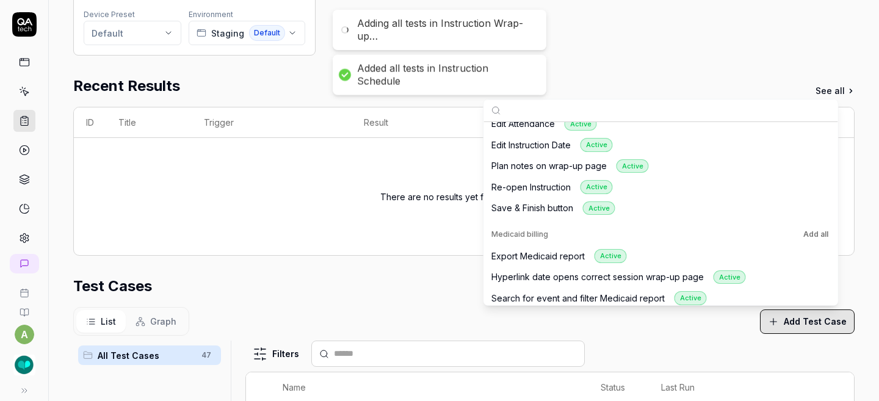
scroll to position [1383, 0]
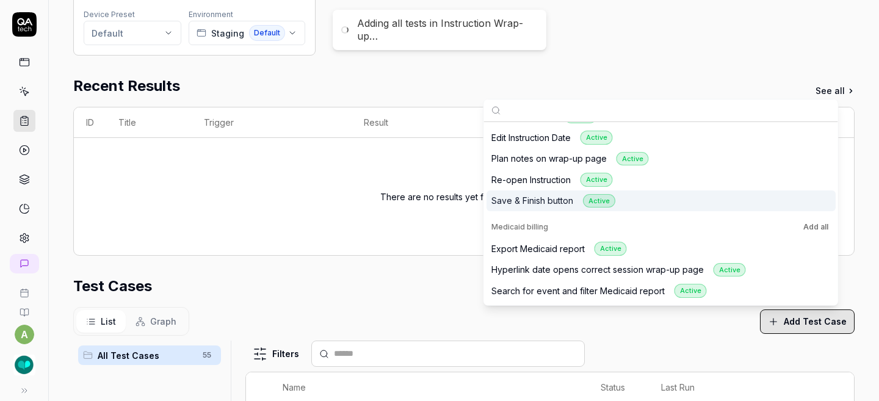
click at [815, 223] on button "Add all" at bounding box center [816, 227] width 30 height 15
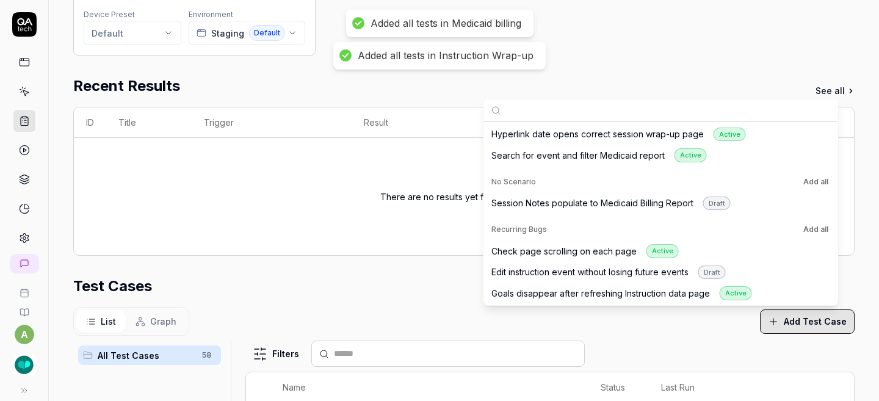
scroll to position [1522, 0]
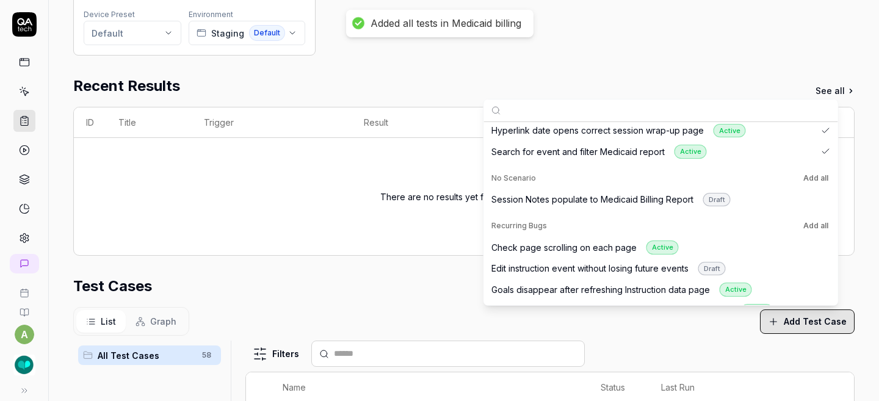
click at [815, 223] on button "Add all" at bounding box center [816, 225] width 30 height 15
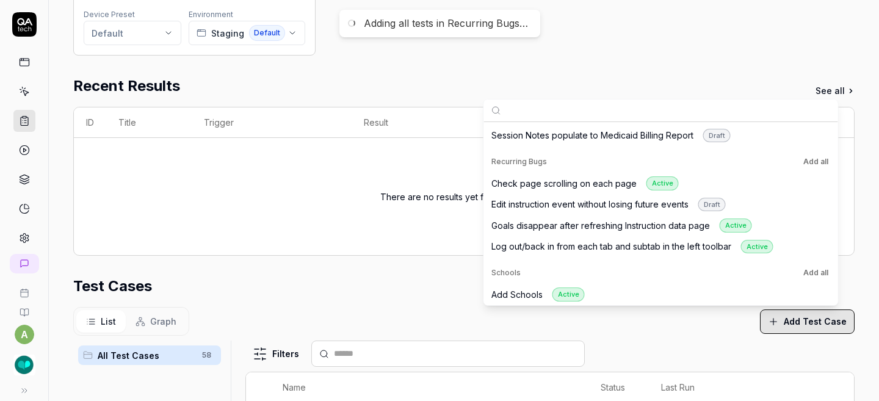
scroll to position [1589, 0]
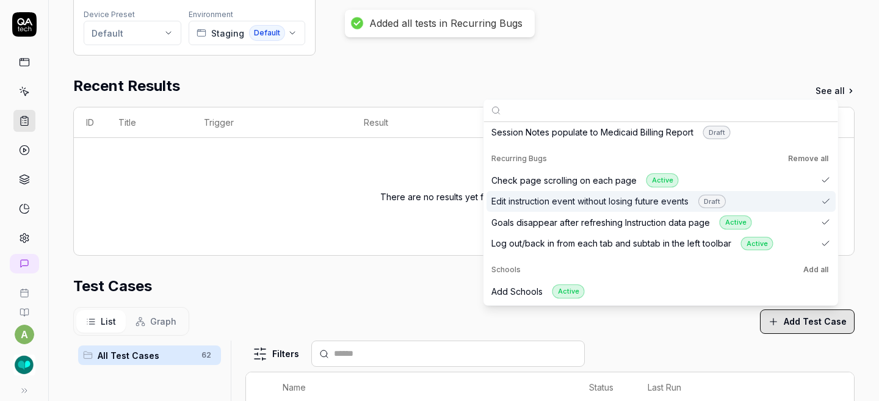
click at [793, 198] on div "Edit instruction event without losing future events Draft" at bounding box center [660, 201] width 349 height 21
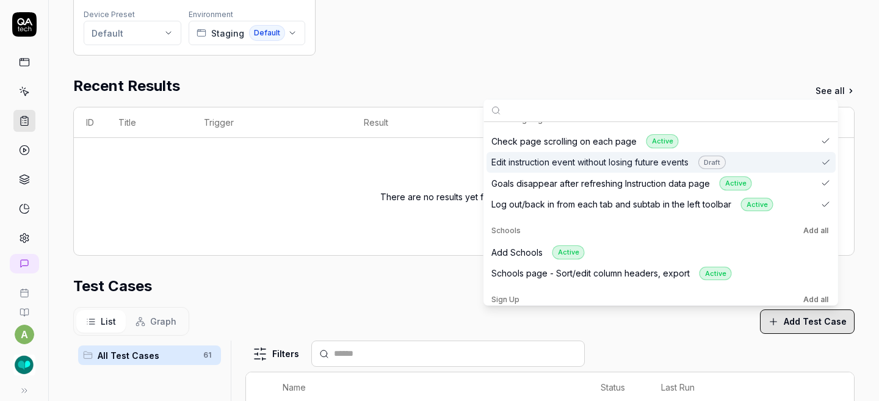
scroll to position [1629, 0]
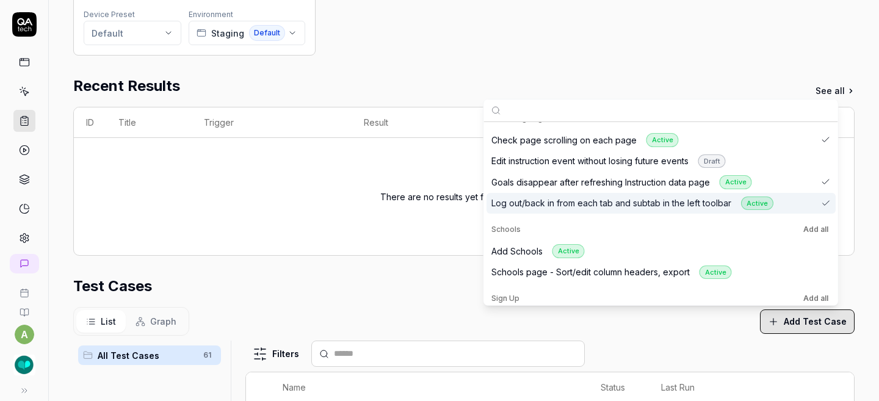
click at [816, 226] on button "Add all" at bounding box center [816, 229] width 30 height 15
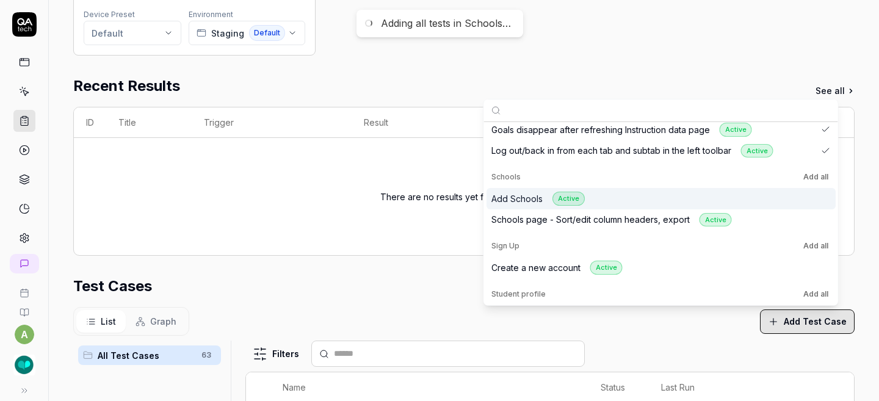
scroll to position [1684, 0]
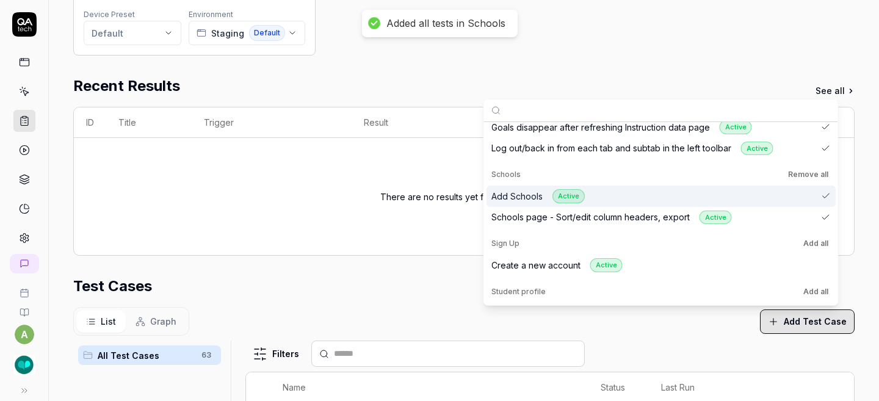
click at [808, 243] on button "Add all" at bounding box center [816, 243] width 30 height 15
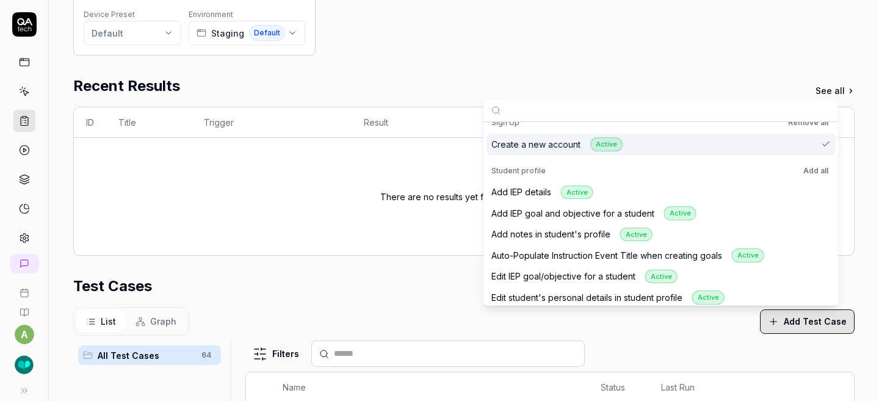
scroll to position [1804, 0]
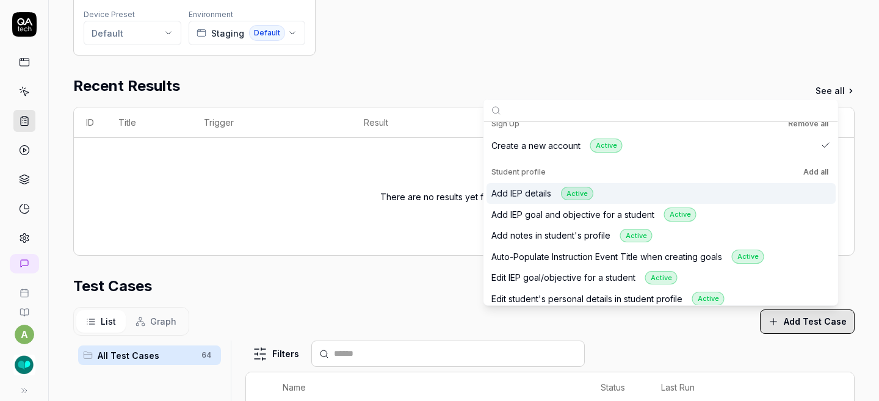
click at [815, 172] on button "Add all" at bounding box center [816, 172] width 30 height 15
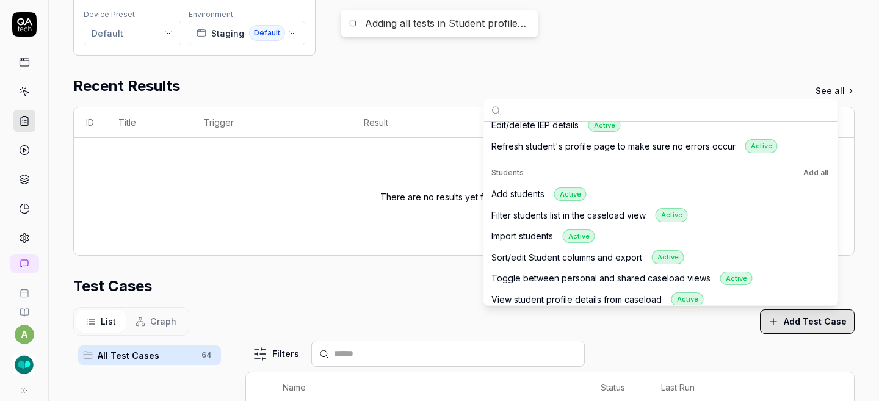
scroll to position [2001, 0]
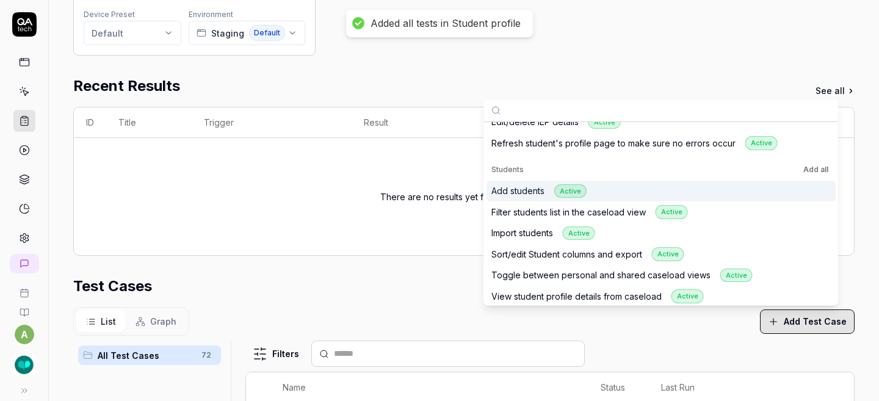
click at [818, 168] on button "Add all" at bounding box center [816, 169] width 30 height 15
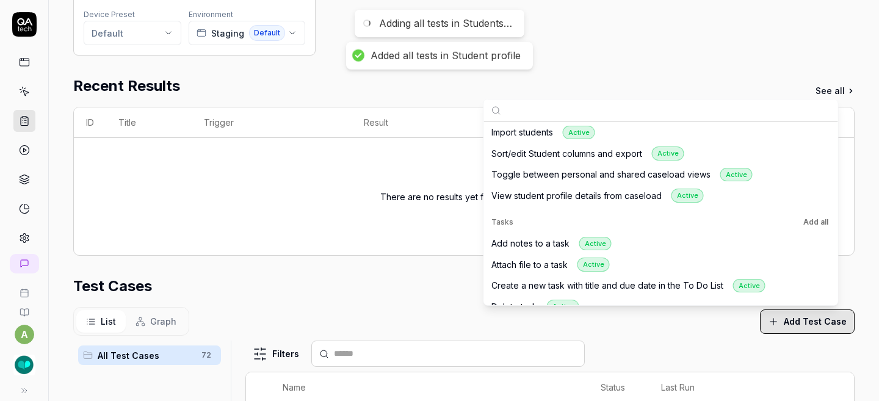
scroll to position [2109, 0]
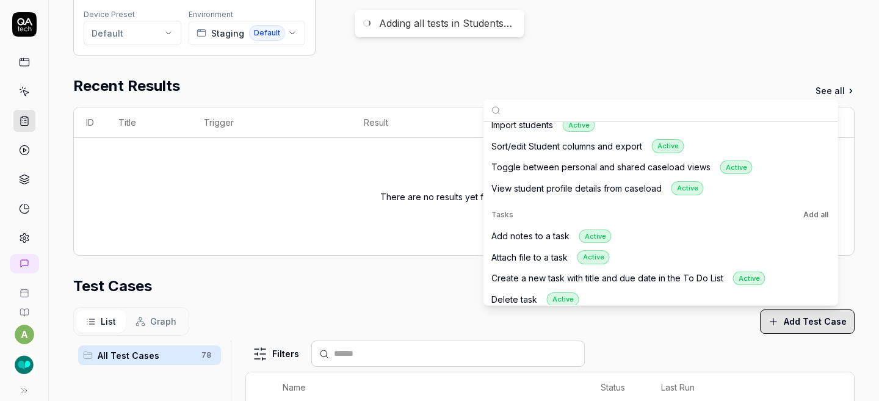
click at [808, 211] on button "Add all" at bounding box center [816, 214] width 30 height 15
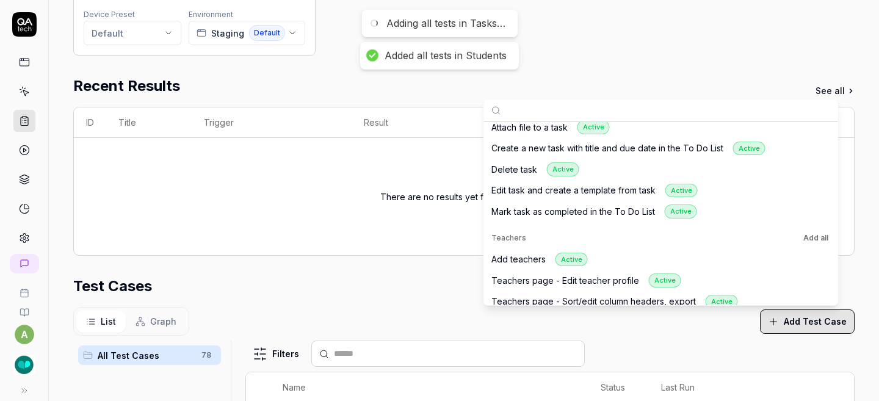
scroll to position [2267, 0]
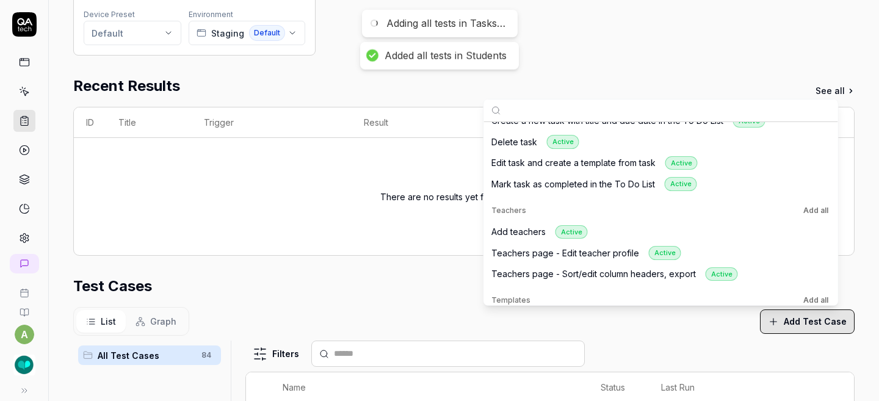
click at [808, 211] on button "Add all" at bounding box center [816, 210] width 30 height 15
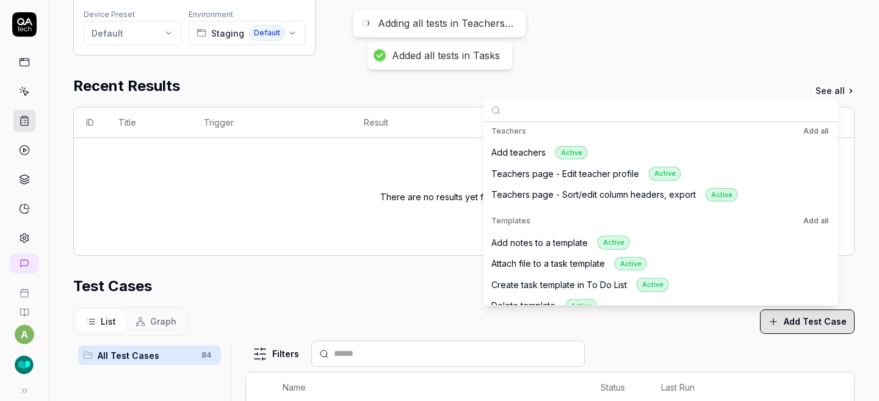
scroll to position [2400, 0]
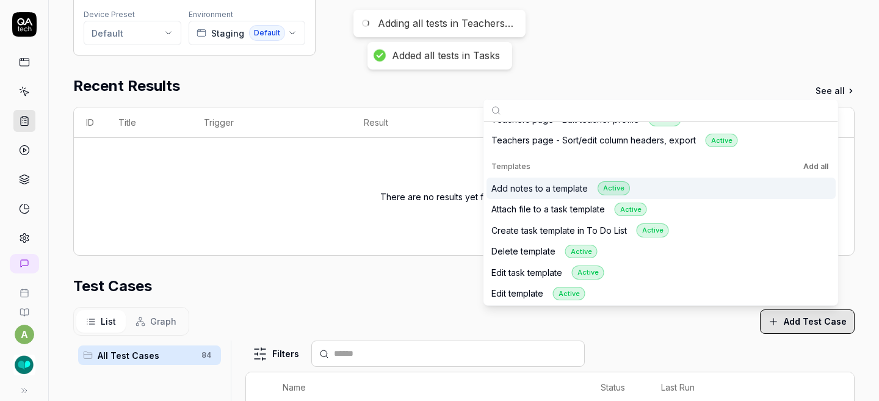
click at [815, 164] on button "Add all" at bounding box center [816, 166] width 30 height 15
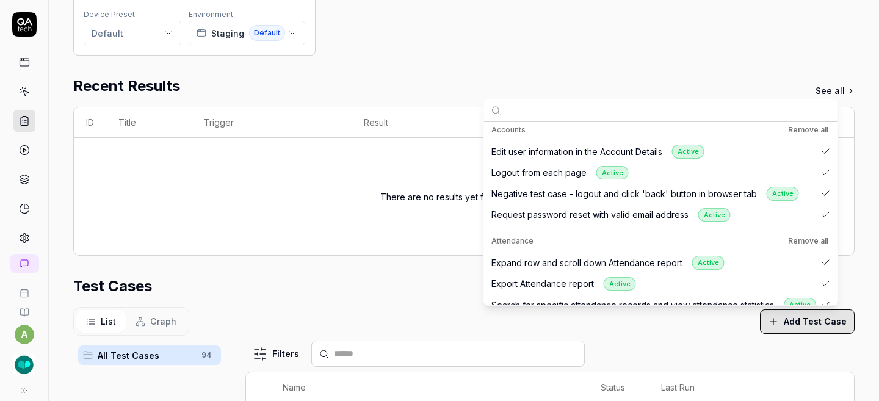
scroll to position [0, 0]
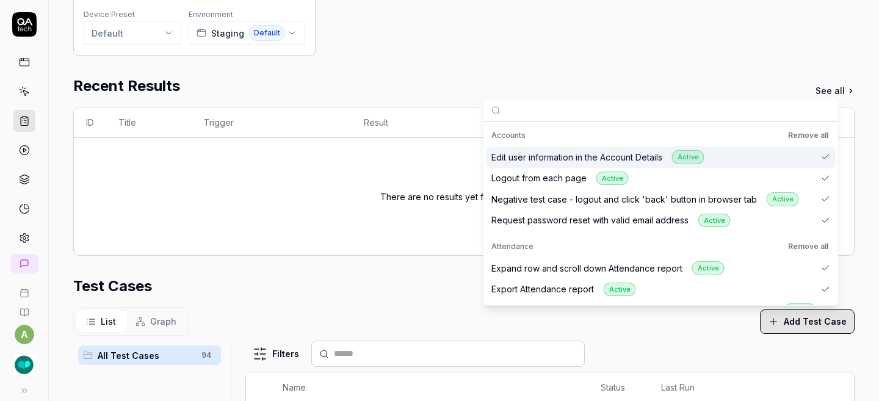
click at [749, 63] on div "Parameters Web application Device Preset Default Environment Staging Default Re…" at bounding box center [463, 295] width 781 height 702
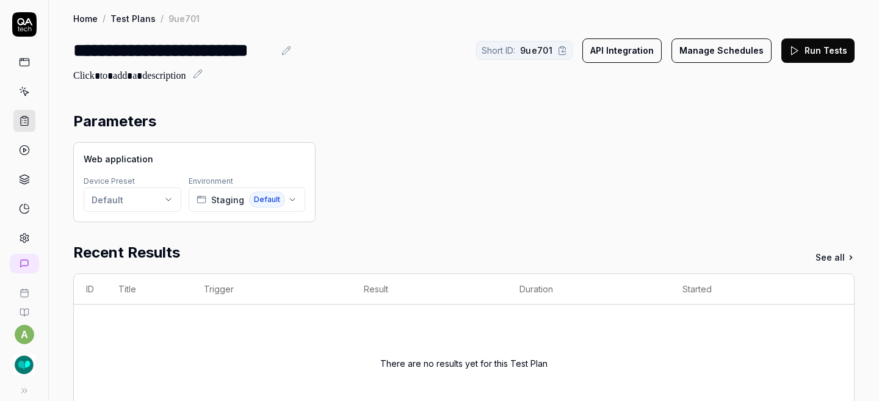
click at [800, 51] on button "Run Tests" at bounding box center [817, 50] width 73 height 24
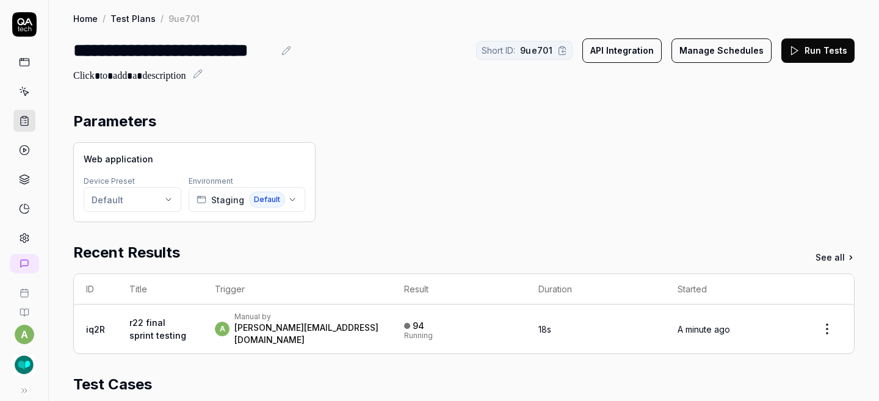
click at [147, 320] on link "r22 final sprint testing" at bounding box center [157, 328] width 57 height 23
click at [140, 317] on link "r22 final sprint testing" at bounding box center [157, 328] width 57 height 23
click at [283, 319] on div "Manual by" at bounding box center [306, 317] width 145 height 10
click at [100, 324] on link "iq2R" at bounding box center [95, 329] width 19 height 10
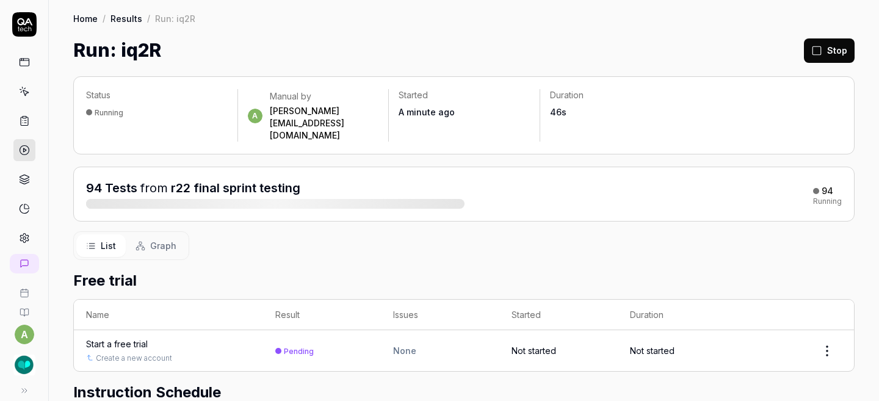
click at [533, 81] on div "Status Running a Manual by ashley@slptoolkit.com Started A minute ago Duration …" at bounding box center [463, 115] width 781 height 78
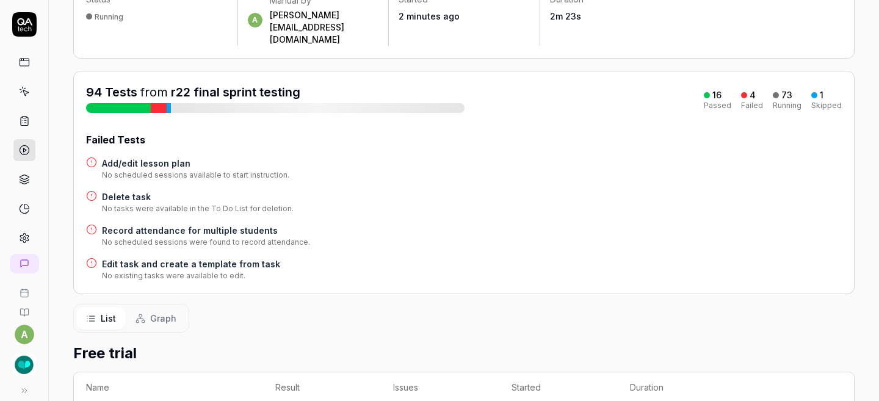
scroll to position [96, 0]
